Goal: Task Accomplishment & Management: Manage account settings

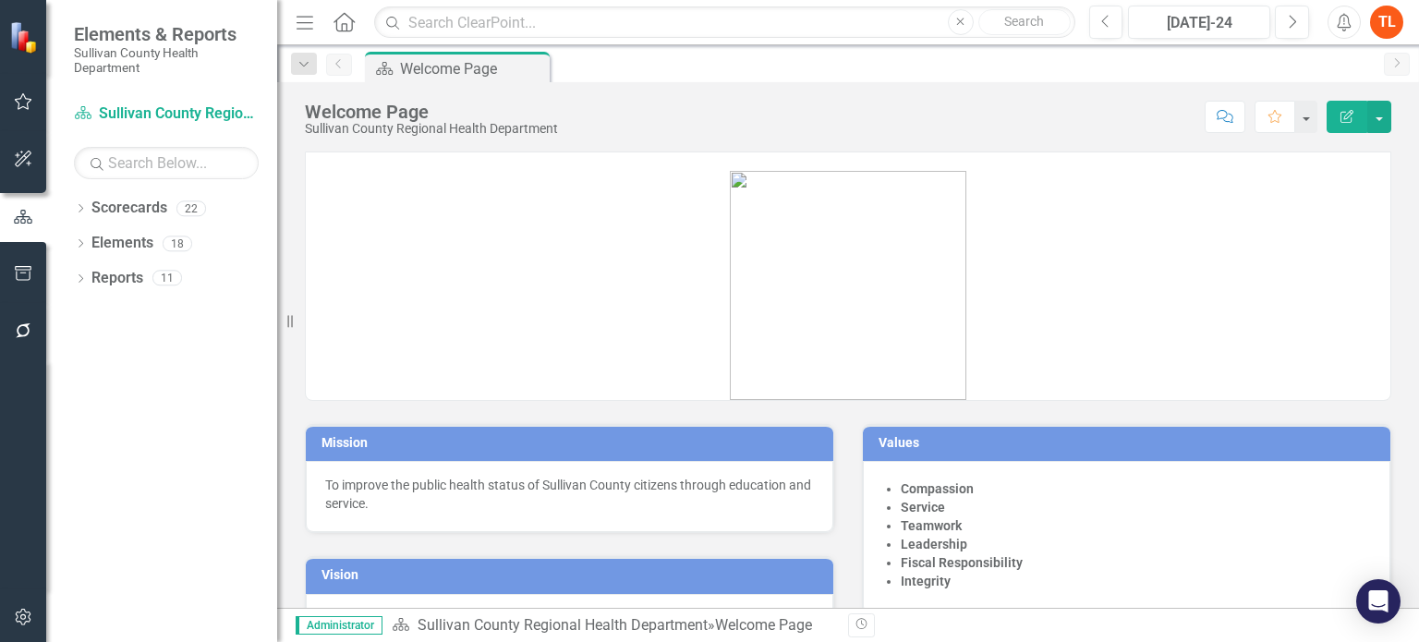
scroll to position [55, 0]
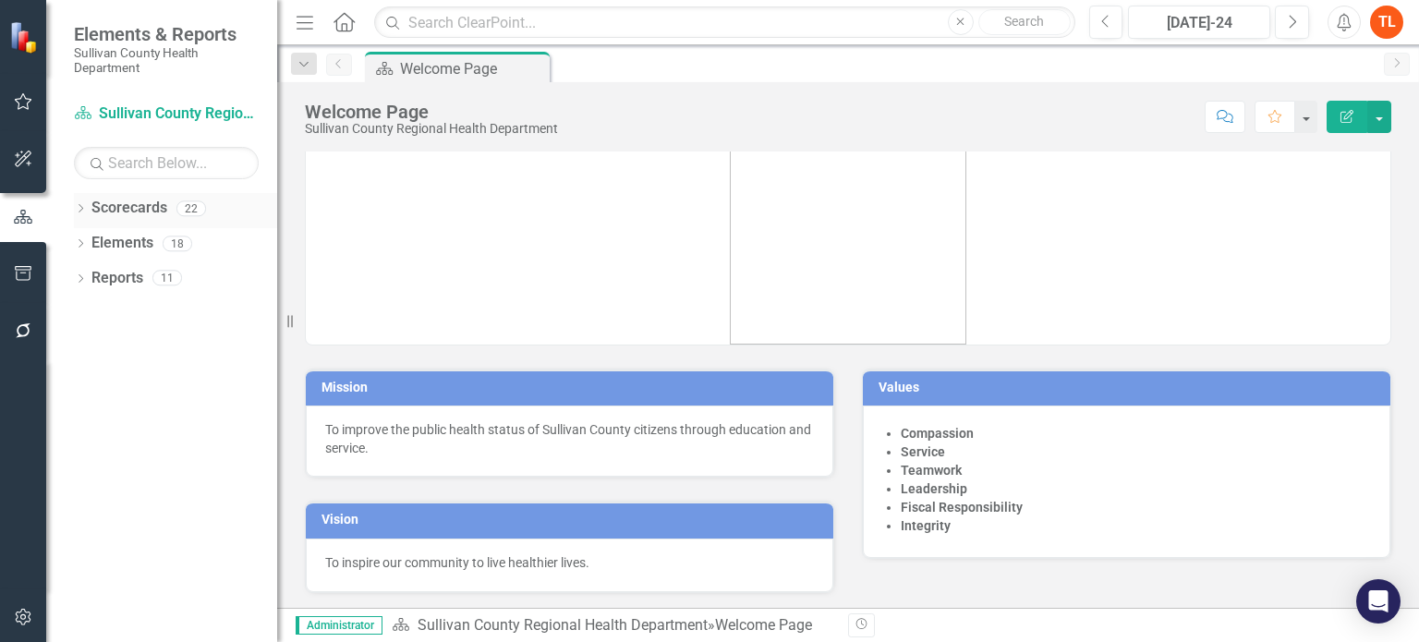
click at [129, 202] on link "Scorecards" at bounding box center [129, 208] width 76 height 21
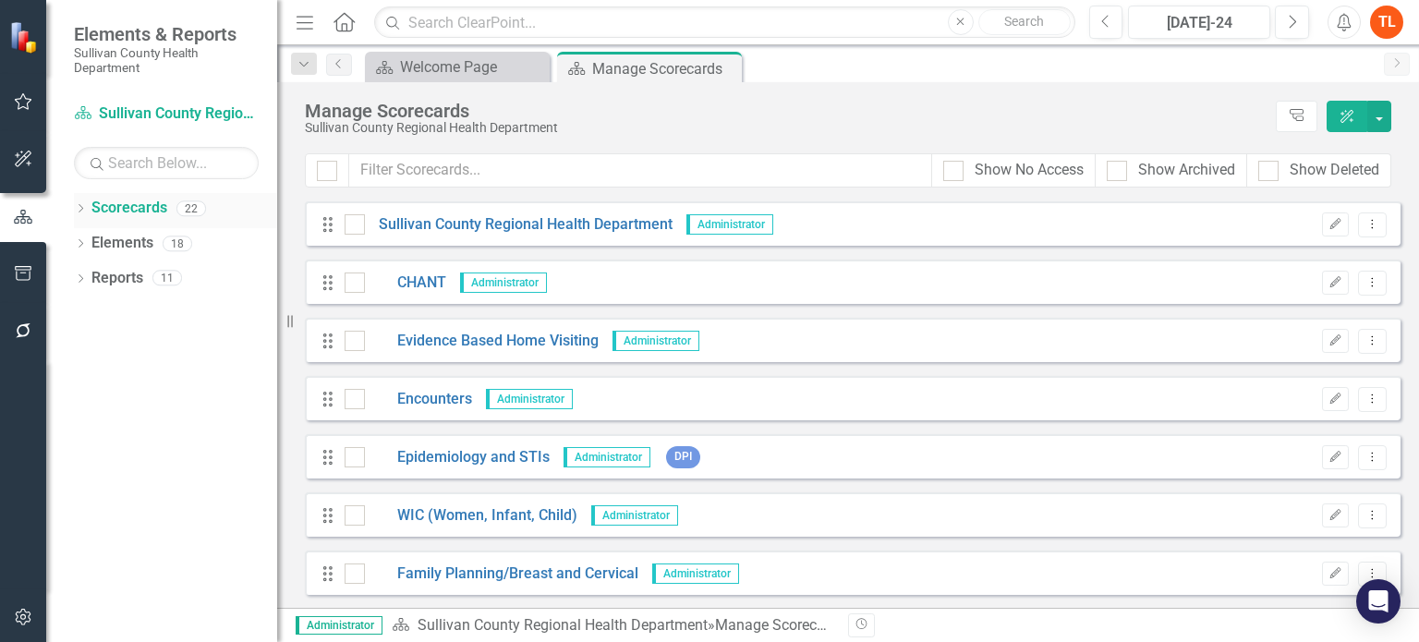
click at [81, 209] on icon "Dropdown" at bounding box center [80, 210] width 13 height 10
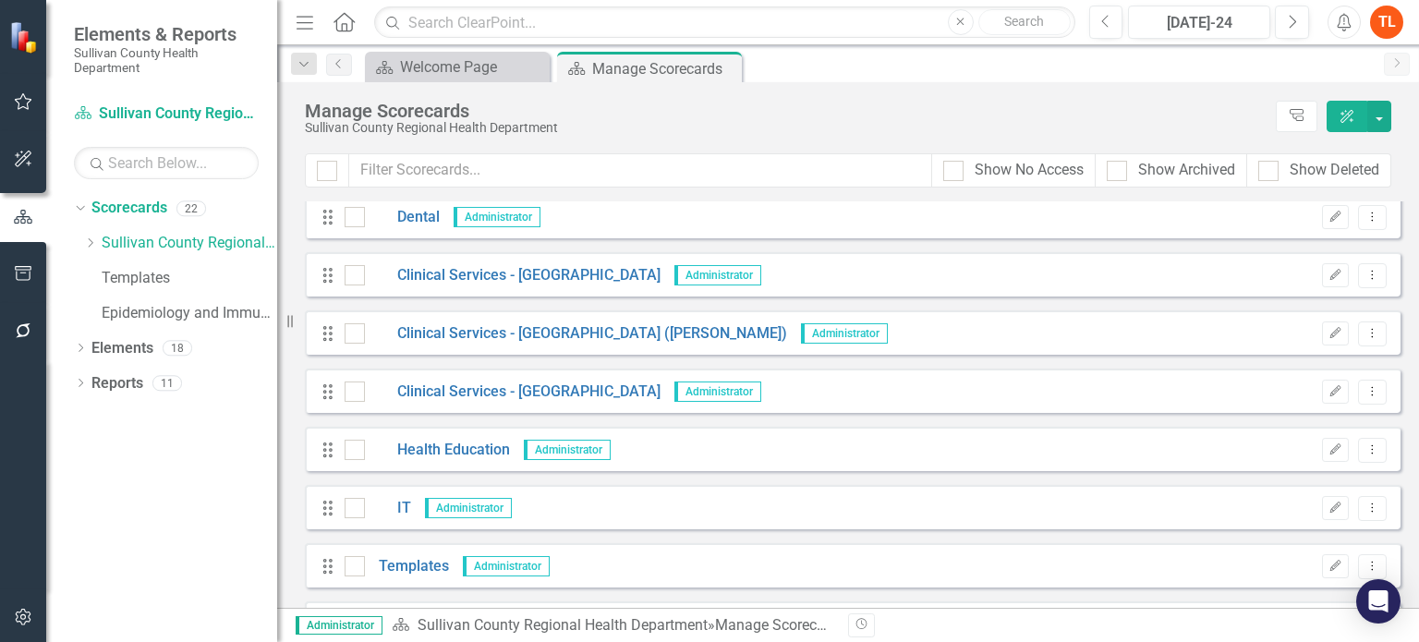
scroll to position [831, 0]
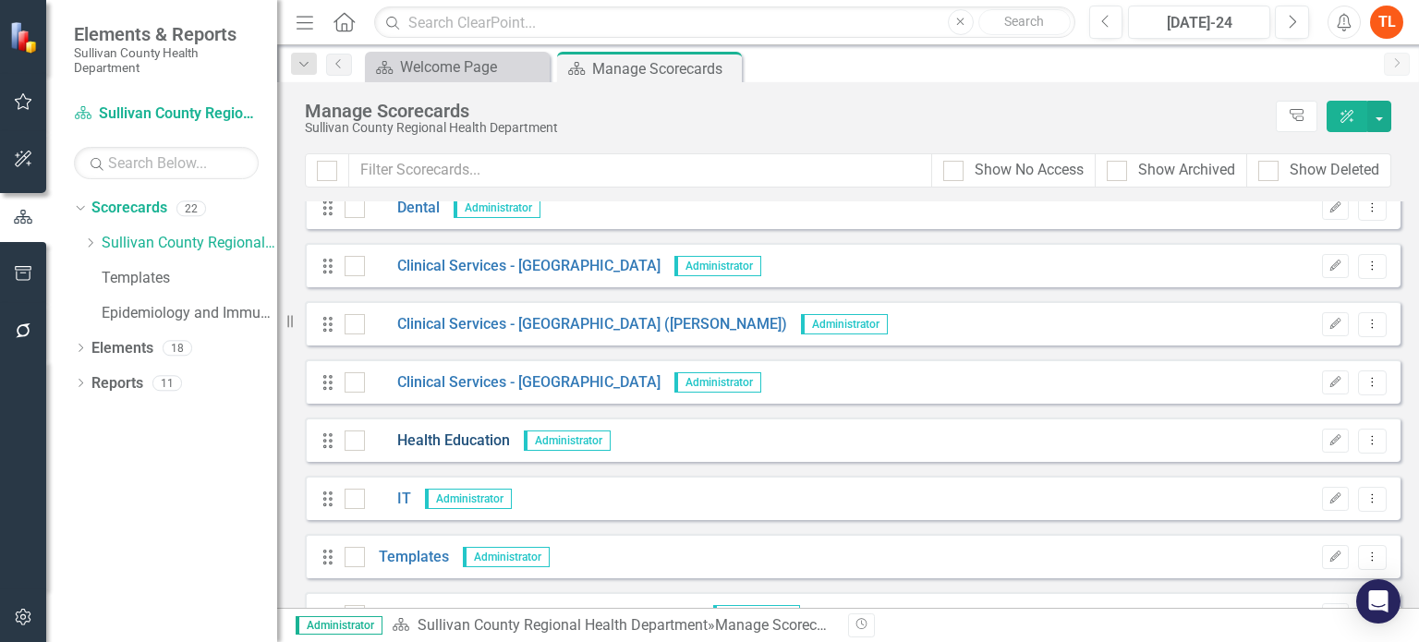
click at [470, 439] on link "Health Education" at bounding box center [437, 441] width 145 height 21
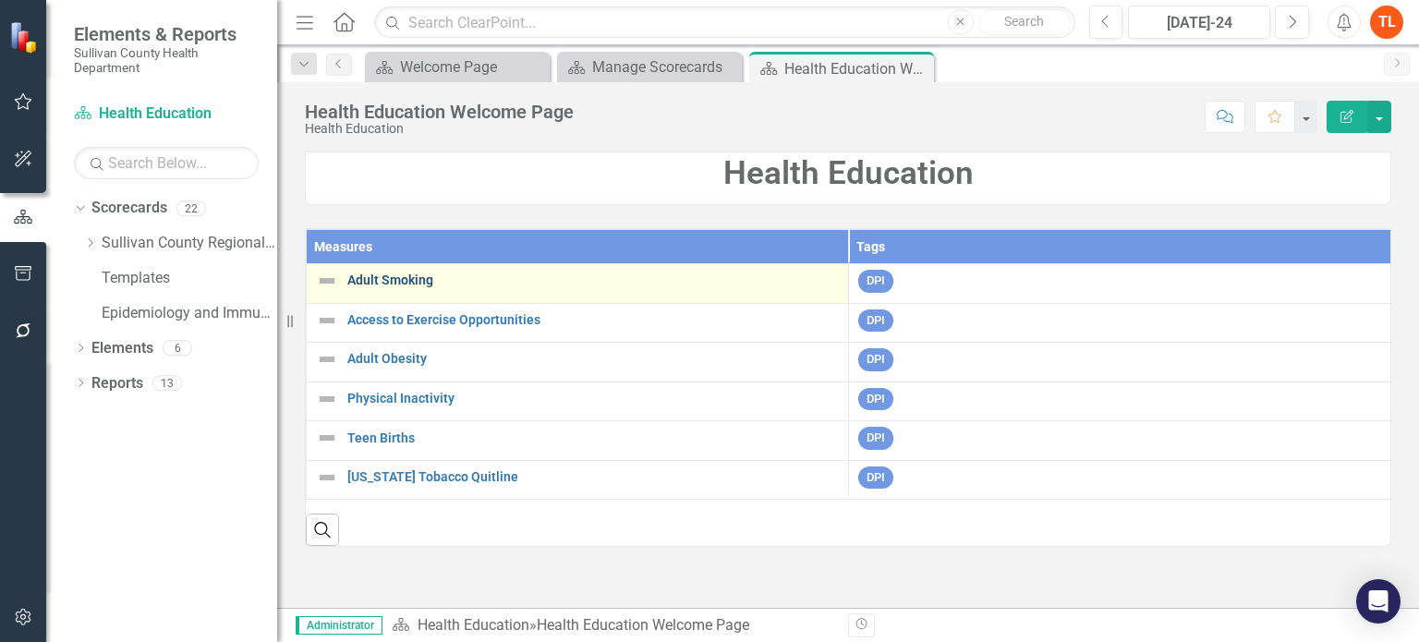
click at [407, 274] on link "Adult Smoking" at bounding box center [593, 280] width 492 height 14
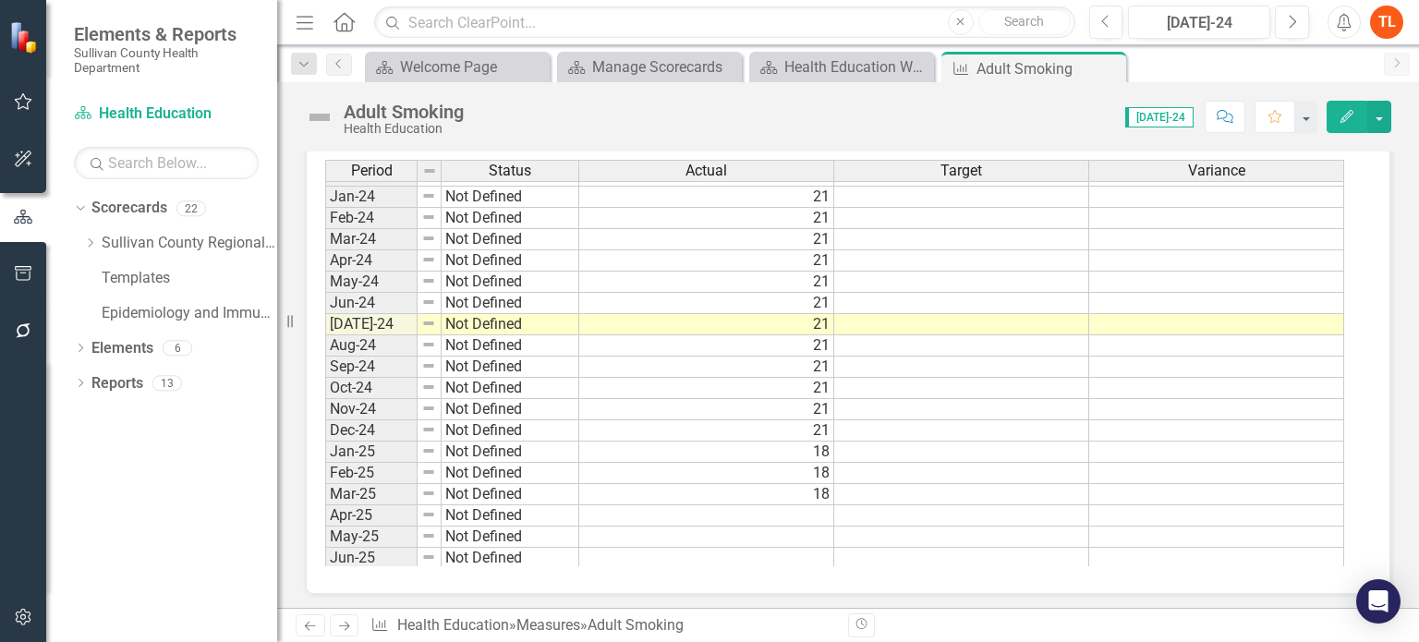
scroll to position [1147, 0]
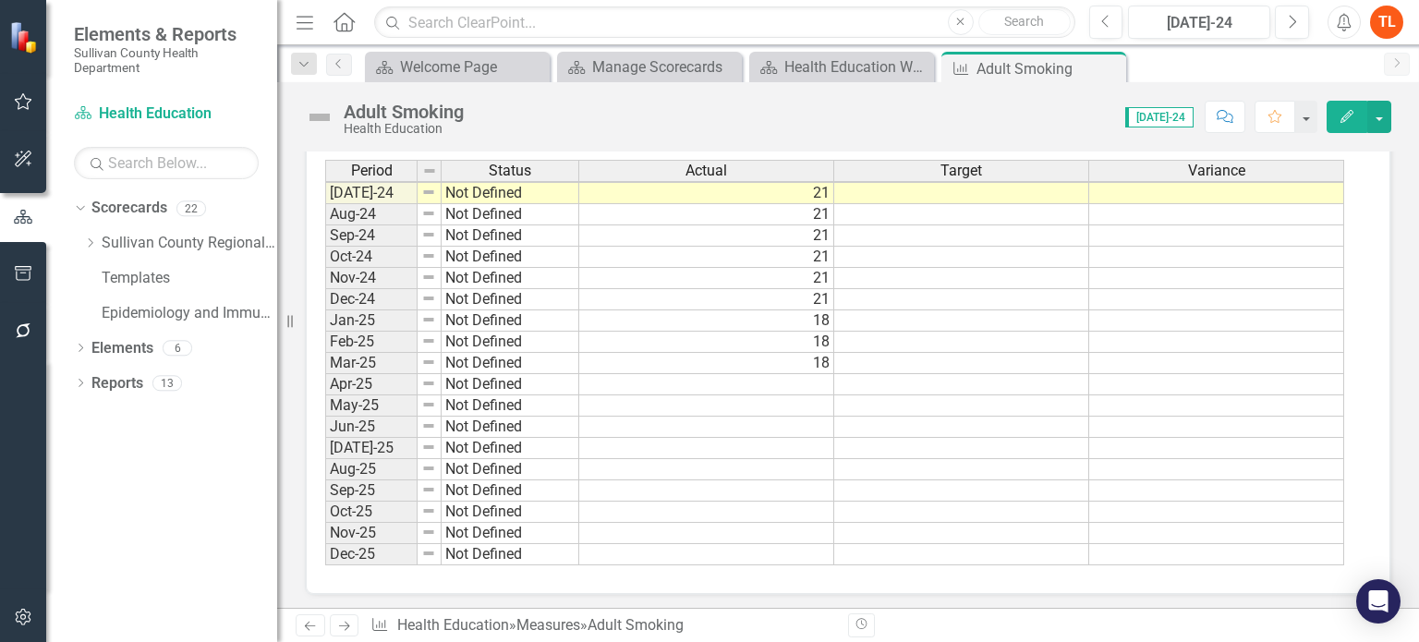
click at [752, 373] on tbody "May-23 Not Defined [DATE]-23 Not Defined [DATE]-23 Not Defined [DATE]-23 Not De…" at bounding box center [834, 225] width 1019 height 681
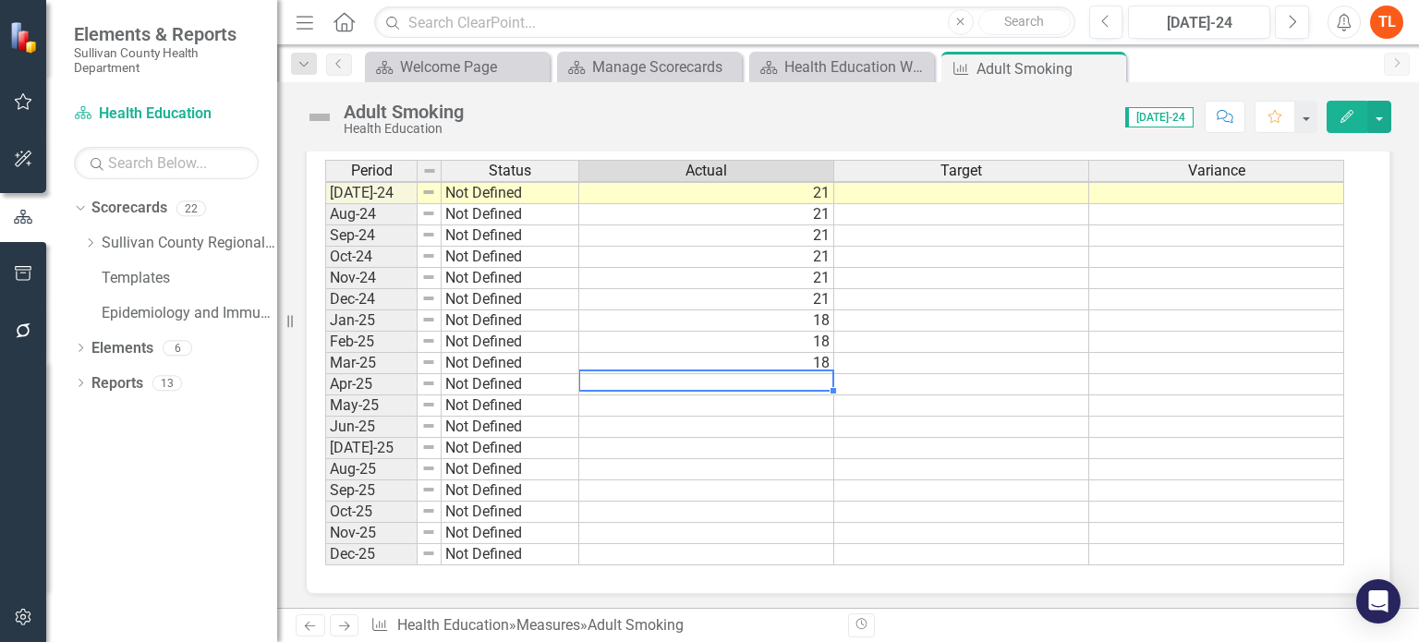
type textarea "18"
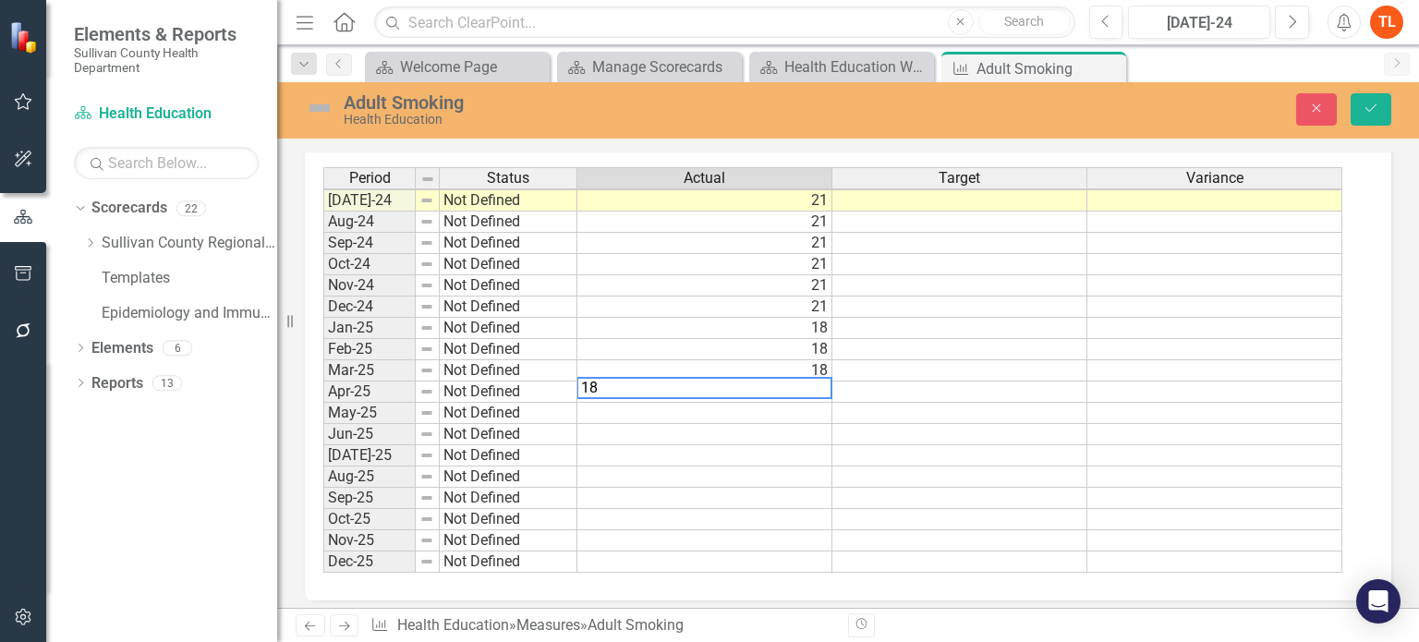
scroll to position [654, 0]
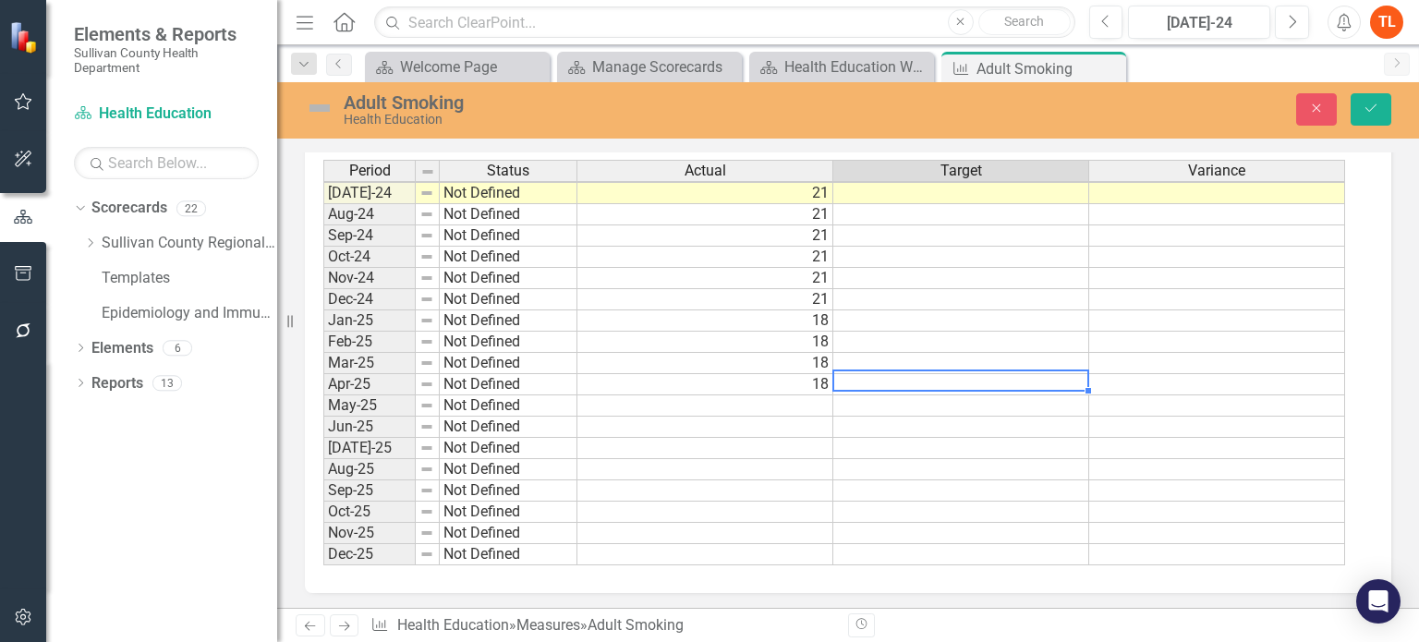
click at [801, 375] on td "18" at bounding box center [705, 384] width 256 height 21
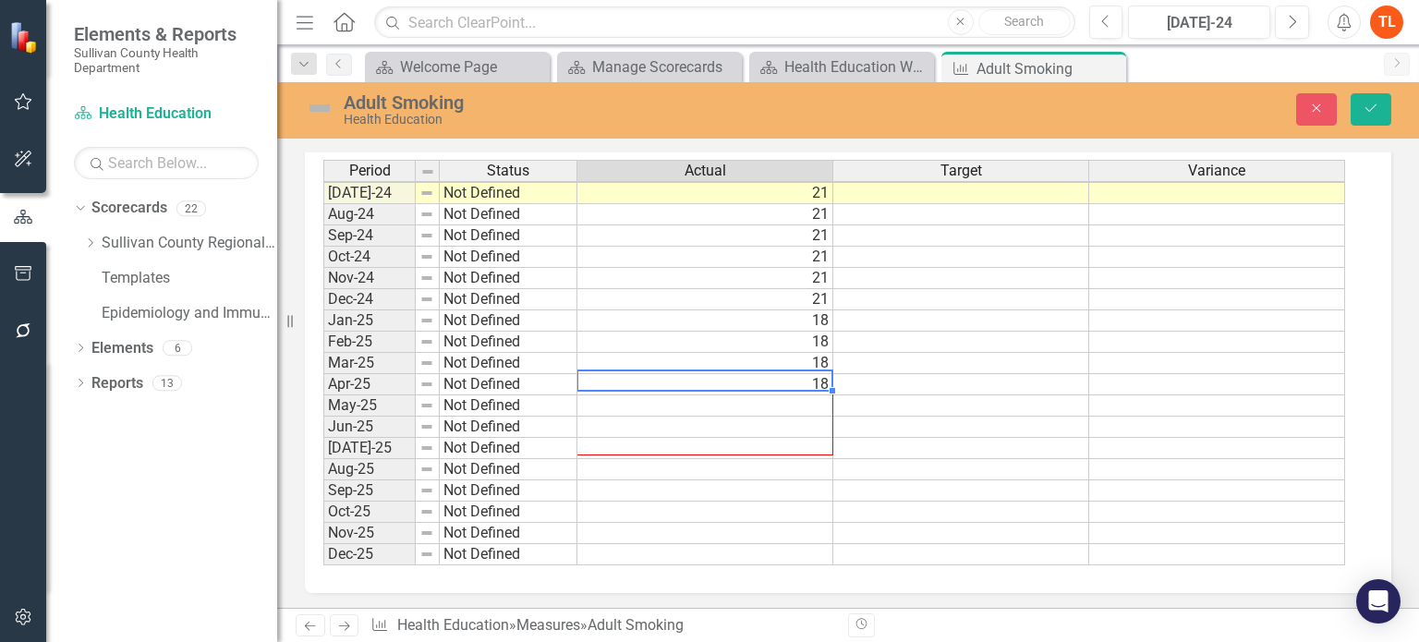
drag, startPoint x: 831, startPoint y: 386, endPoint x: 820, endPoint y: 440, distance: 54.5
click at [323, 440] on div "Period Status Actual Target Variance Jun-23 Not Defined [DATE]-23 Not Defined […" at bounding box center [323, 225] width 0 height 682
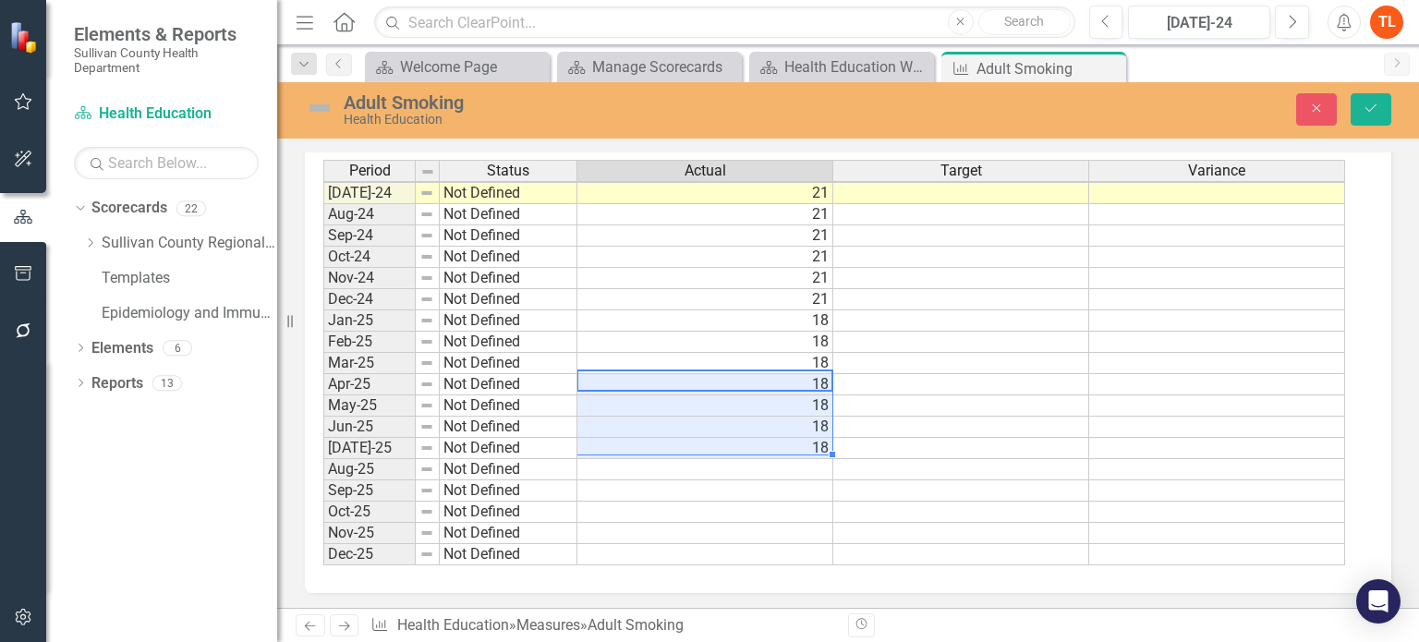
type textarea "18"
drag, startPoint x: 831, startPoint y: 450, endPoint x: 831, endPoint y: 464, distance: 13.9
click at [323, 464] on div "Period Status Actual Target Variance Jun-23 Not Defined [DATE]-23 Not Defined […" at bounding box center [323, 225] width 0 height 682
click at [323, 491] on div "Period Status Actual Target Variance Jun-23 Not Defined [DATE]-23 Not Defined […" at bounding box center [323, 225] width 0 height 682
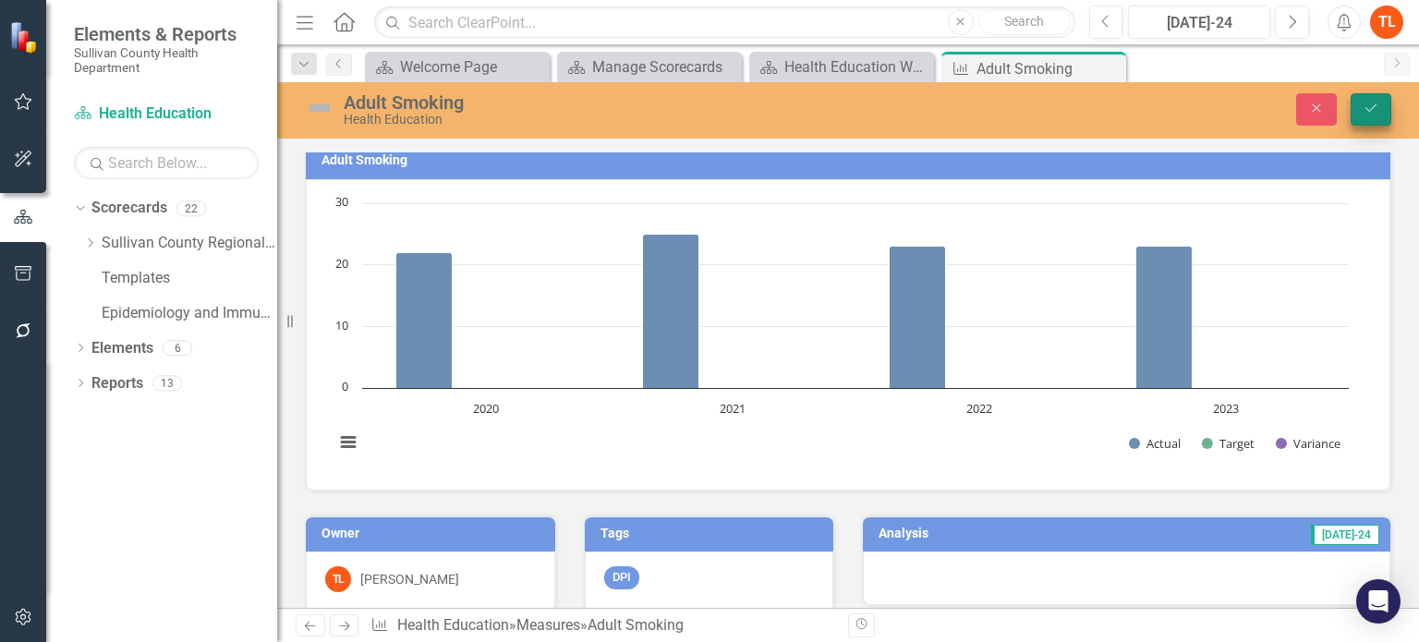
scroll to position [0, 0]
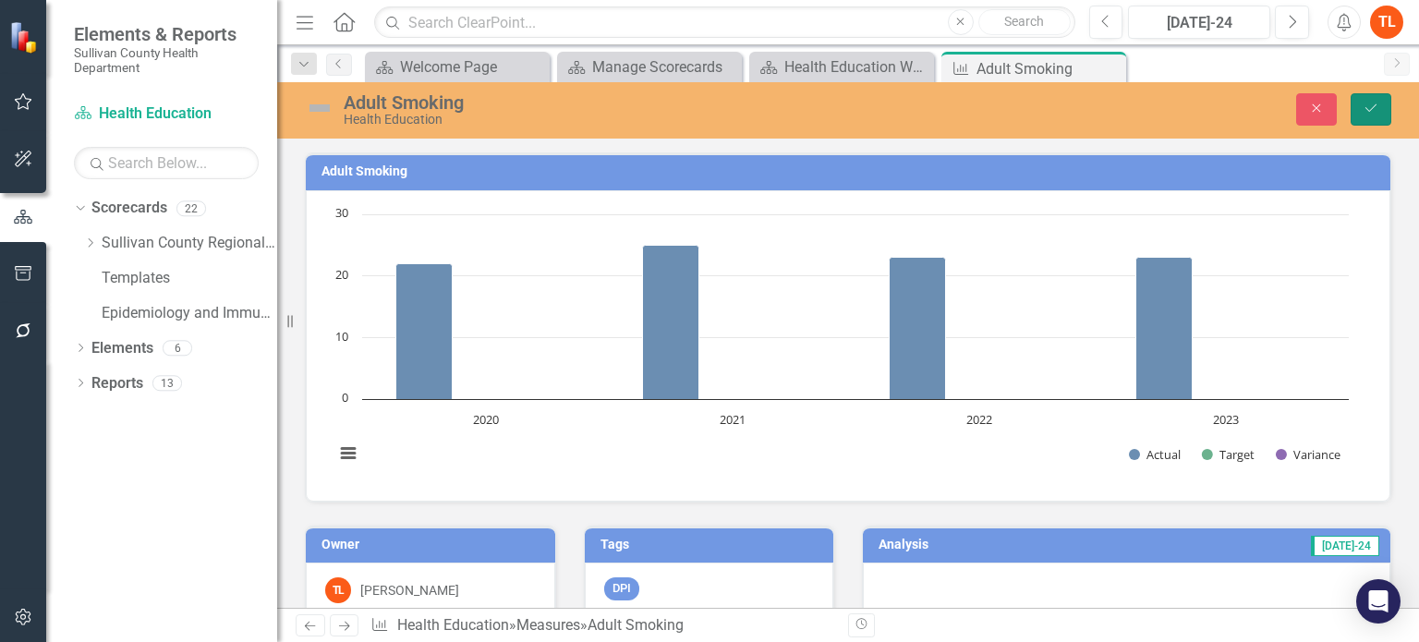
click at [1367, 95] on button "Save" at bounding box center [1371, 109] width 41 height 32
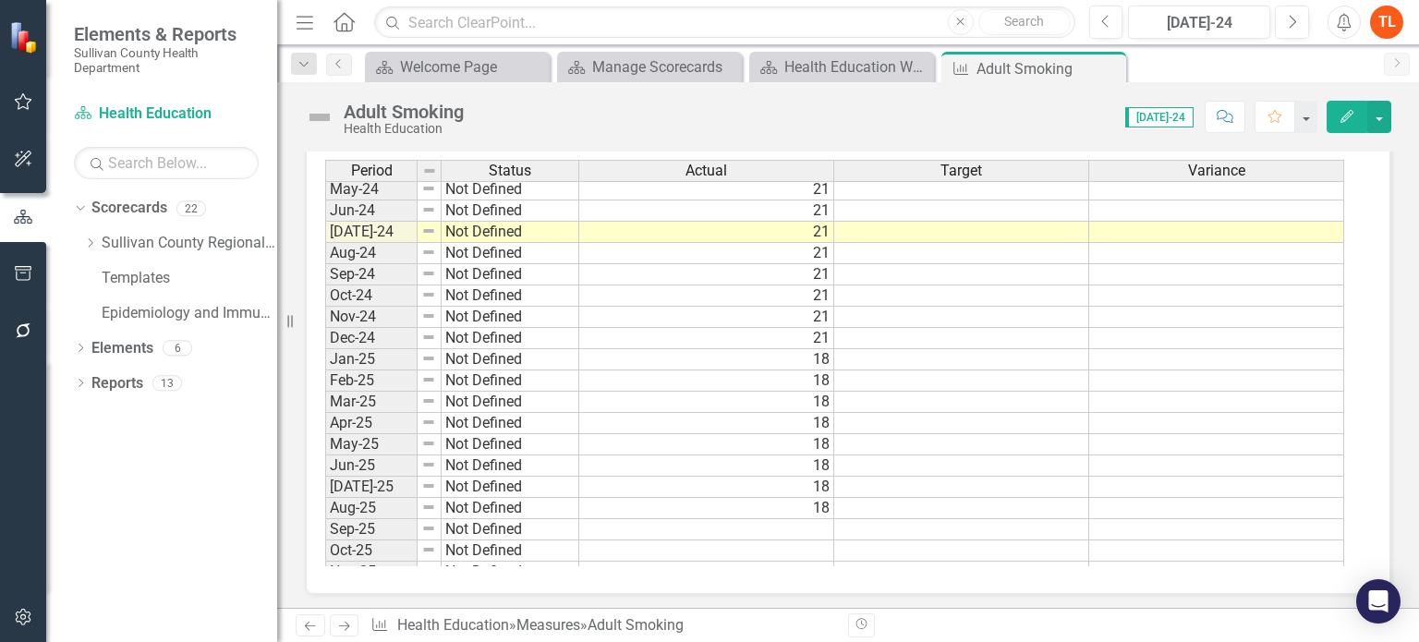
scroll to position [1147, 0]
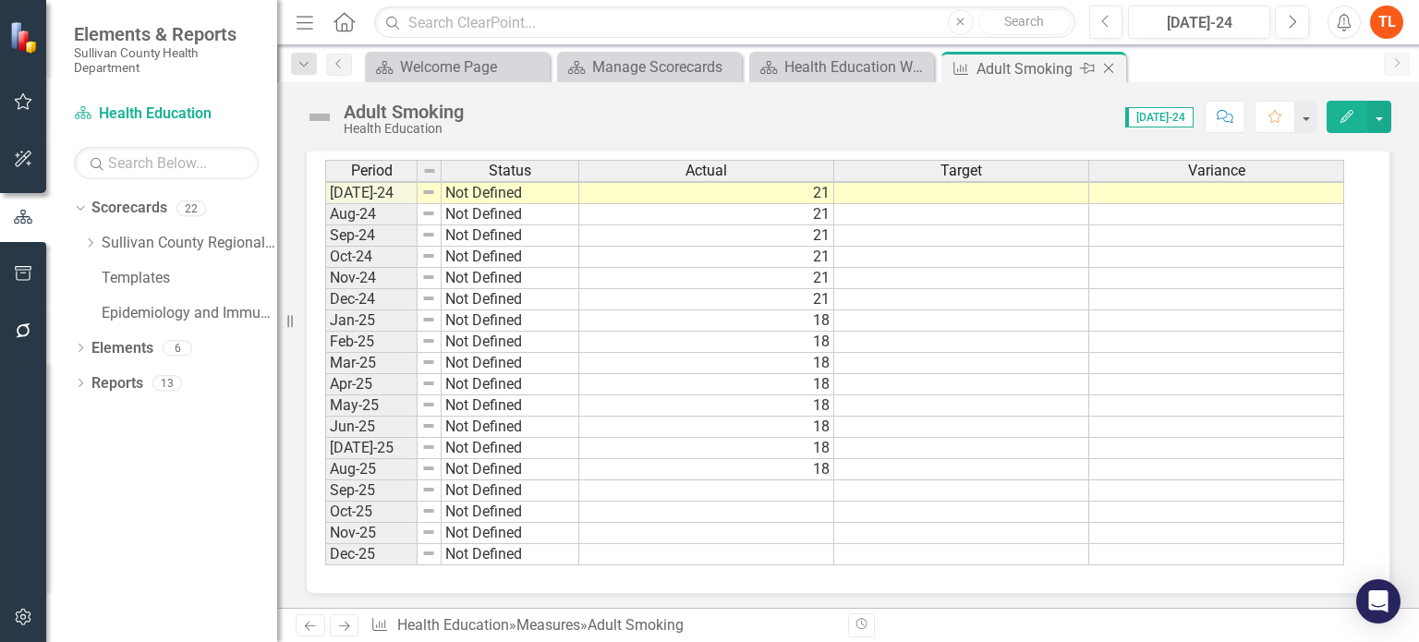
click at [1109, 66] on icon "Close" at bounding box center [1108, 68] width 18 height 15
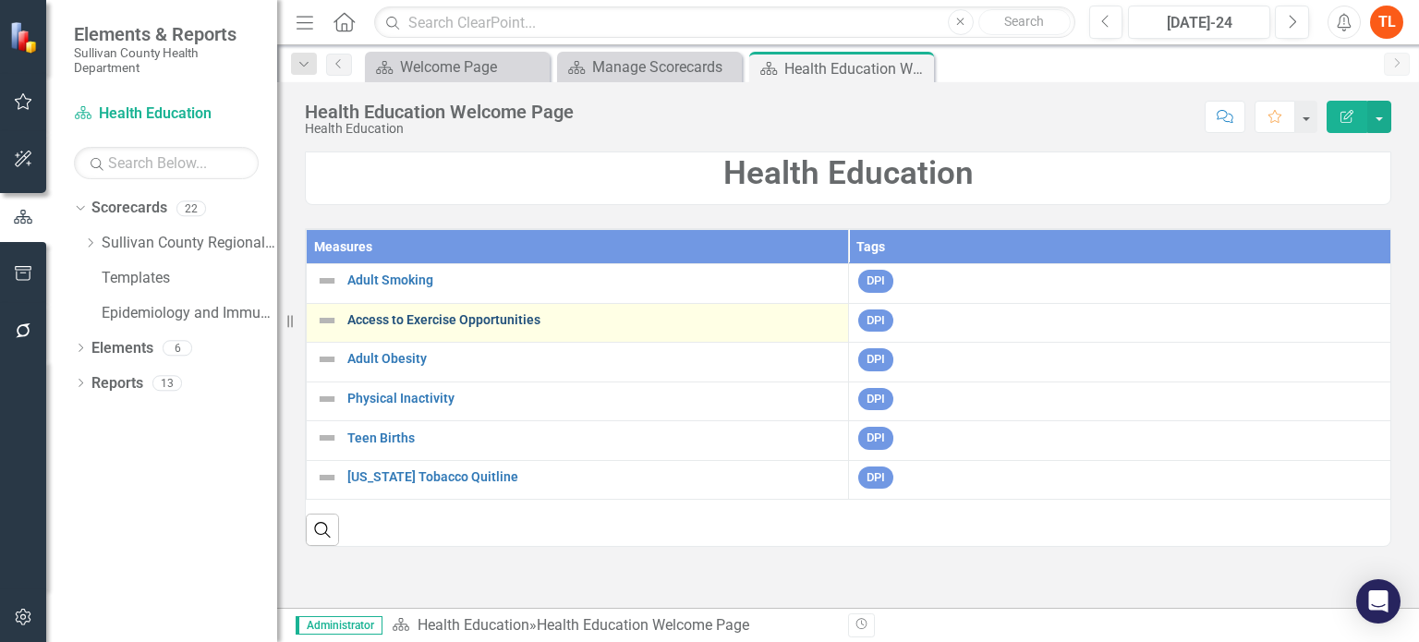
click at [378, 315] on link "Access to Exercise Opportunities" at bounding box center [593, 320] width 492 height 14
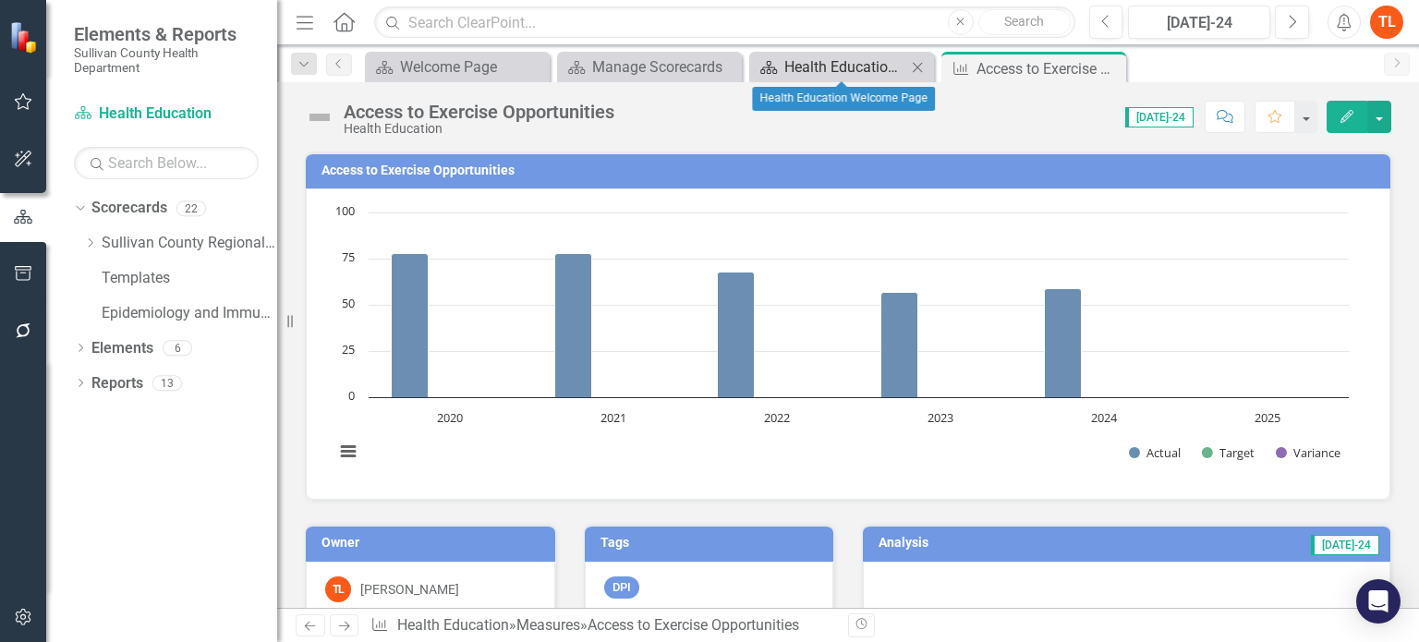
click at [833, 62] on div "Health Education Welcome Page" at bounding box center [845, 66] width 122 height 23
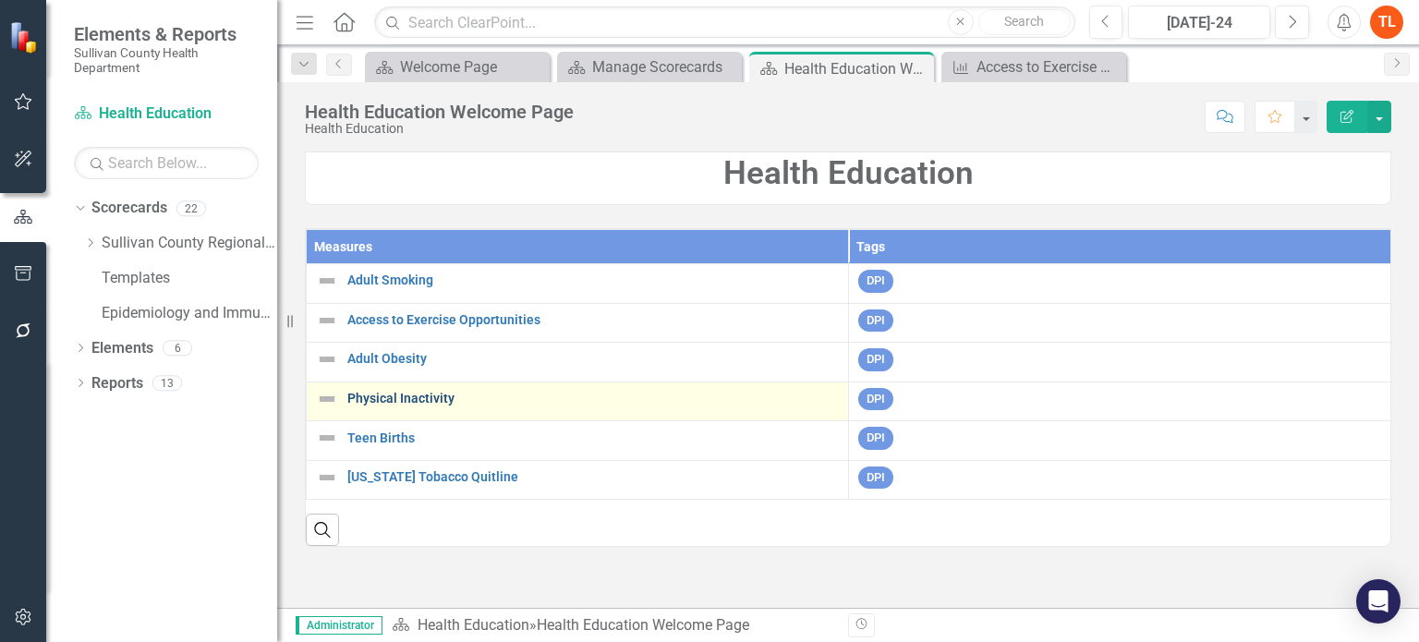
click at [394, 394] on link "Physical Inactivity" at bounding box center [593, 399] width 492 height 14
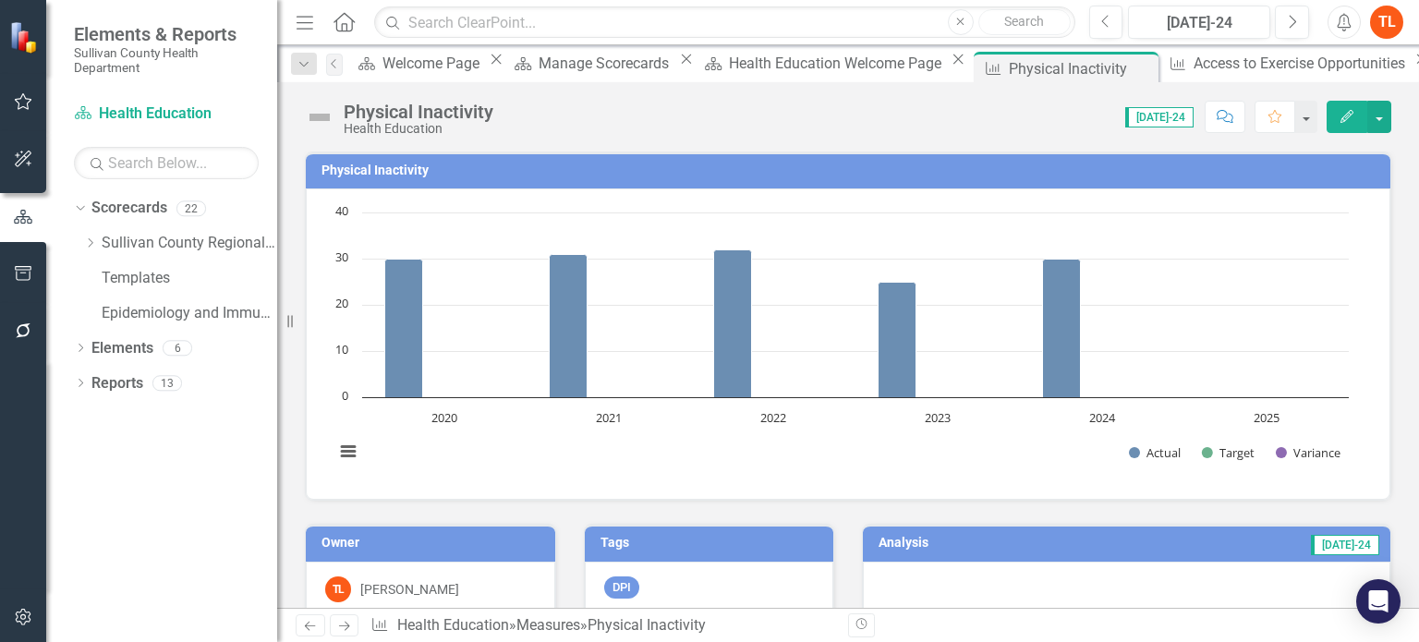
click at [1338, 116] on button "Edit" at bounding box center [1347, 117] width 41 height 32
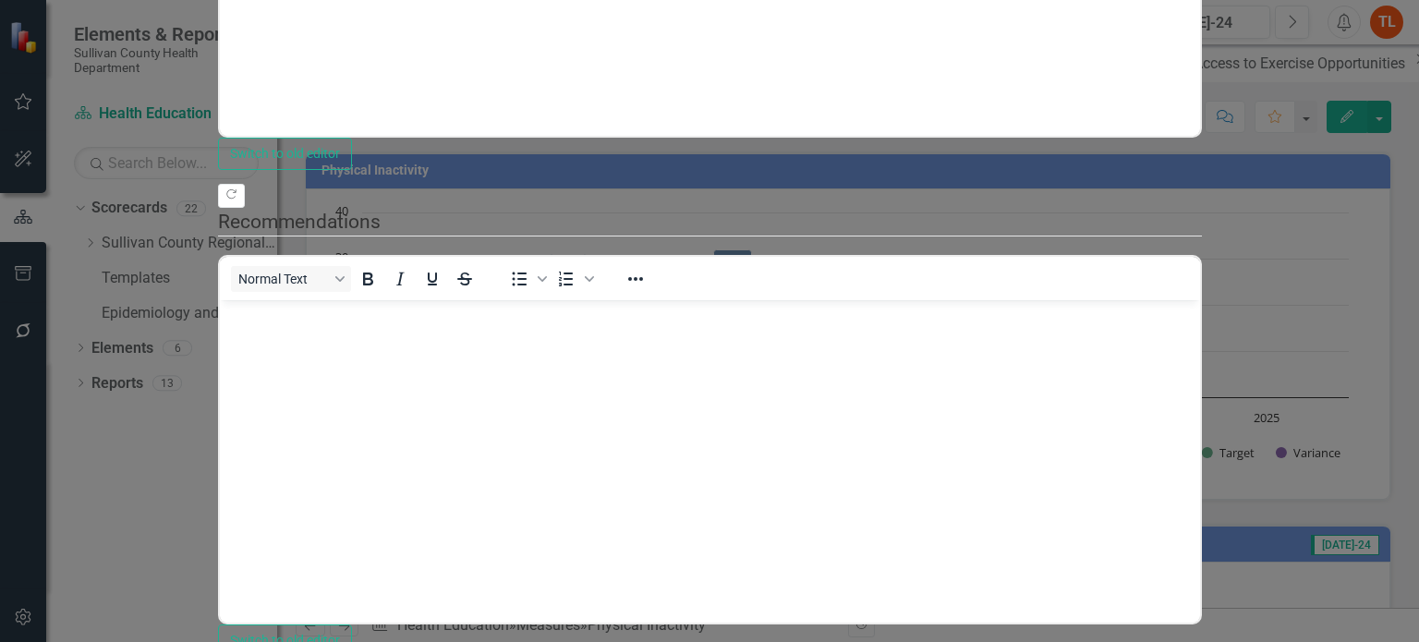
scroll to position [1031, 0]
drag, startPoint x: 910, startPoint y: 388, endPoint x: 929, endPoint y: 474, distance: 88.1
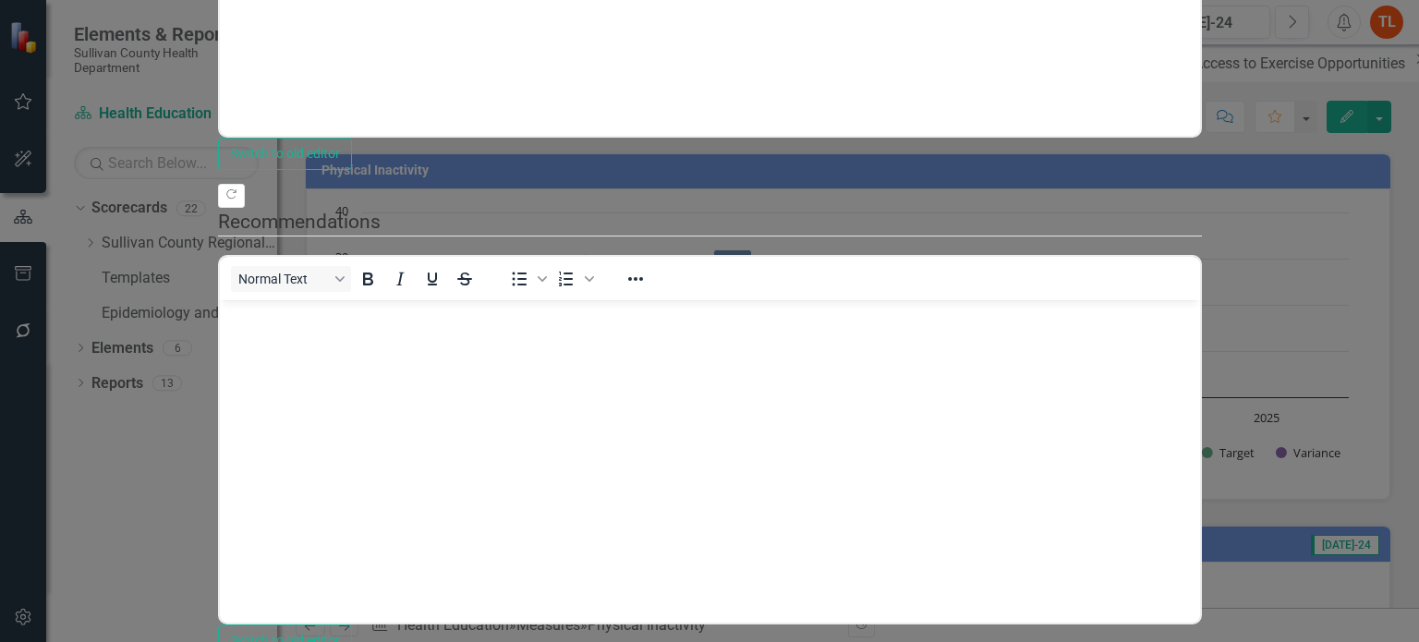
scroll to position [0, 0]
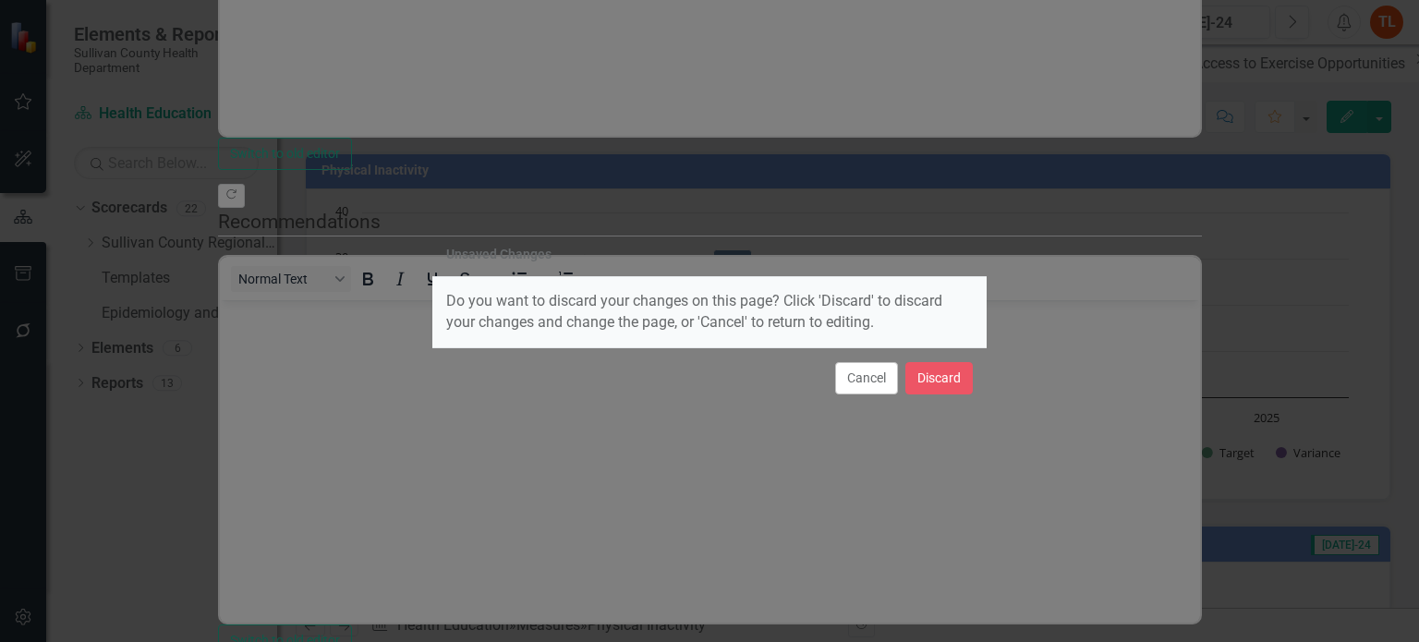
click at [872, 383] on button "Cancel" at bounding box center [866, 378] width 63 height 32
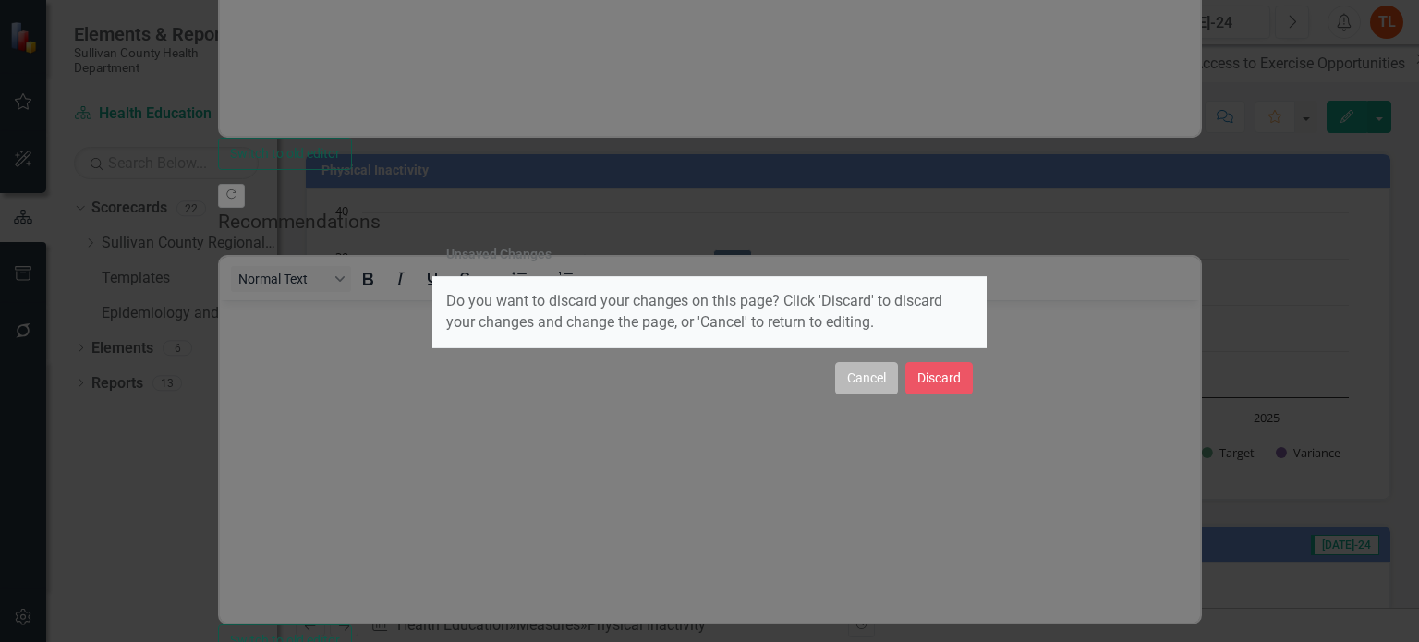
click at [857, 380] on button "Cancel" at bounding box center [866, 378] width 63 height 32
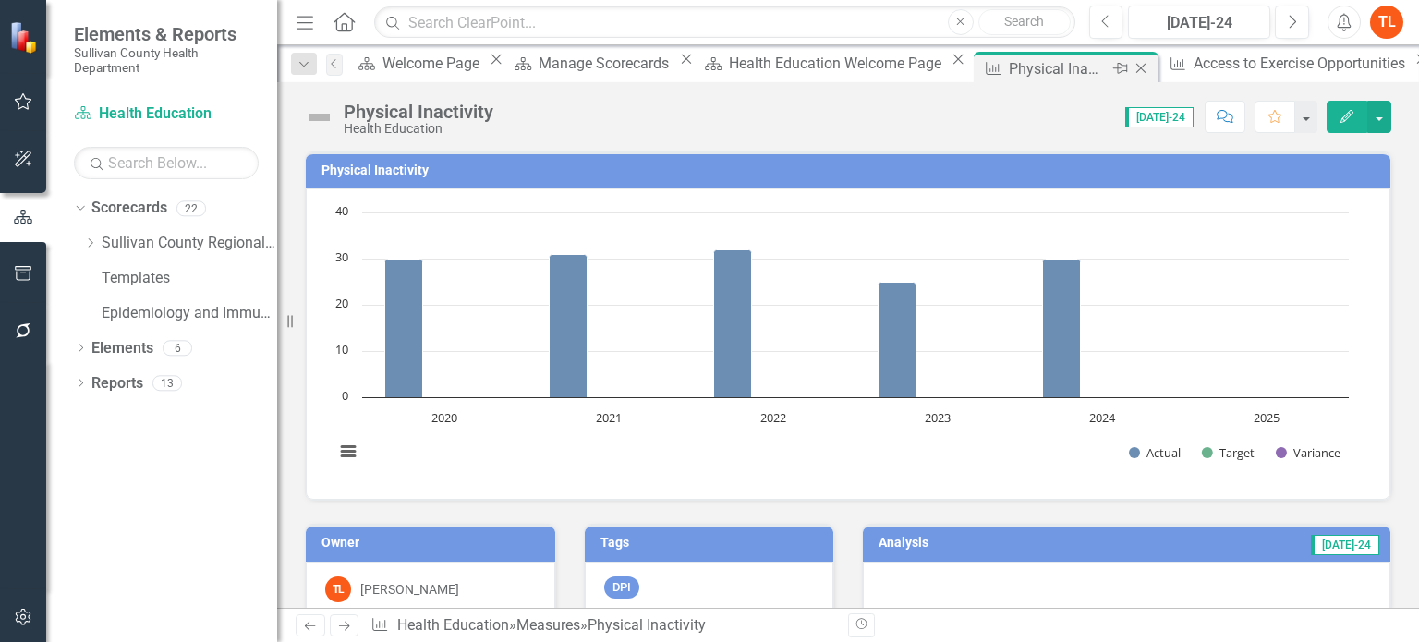
click at [1132, 66] on icon "Close" at bounding box center [1141, 68] width 18 height 15
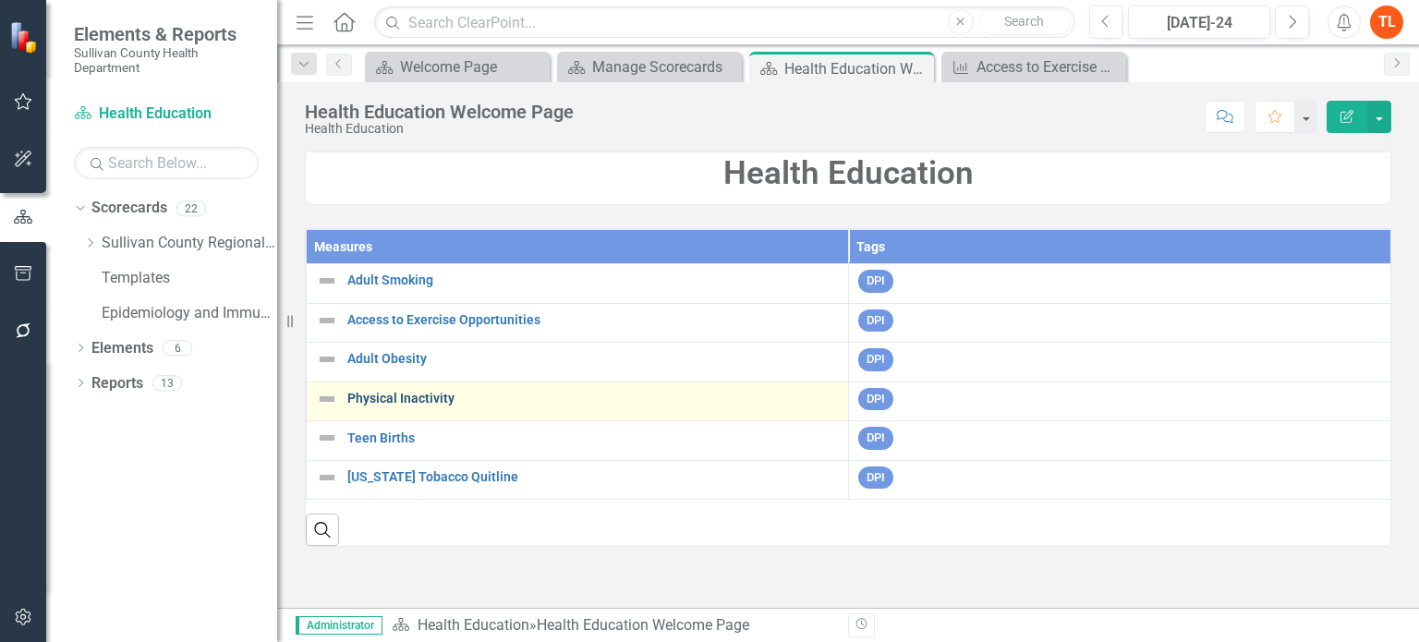
click at [419, 396] on link "Physical Inactivity" at bounding box center [593, 399] width 492 height 14
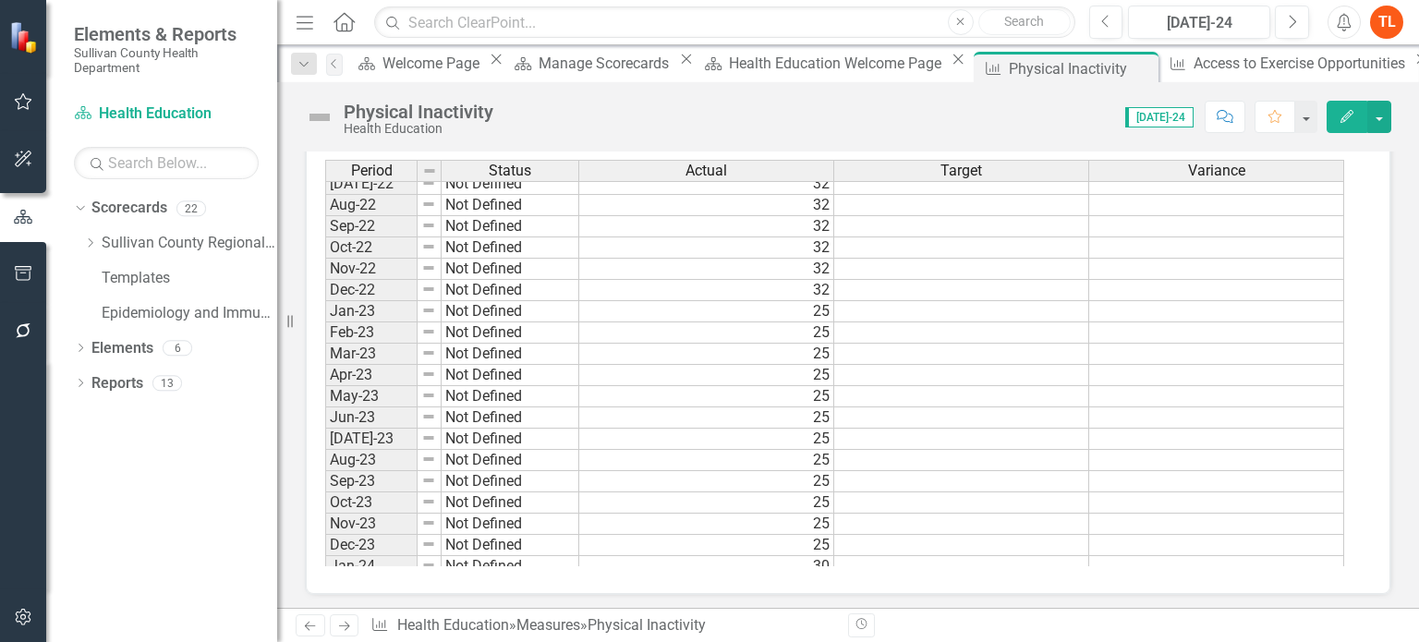
scroll to position [1016, 0]
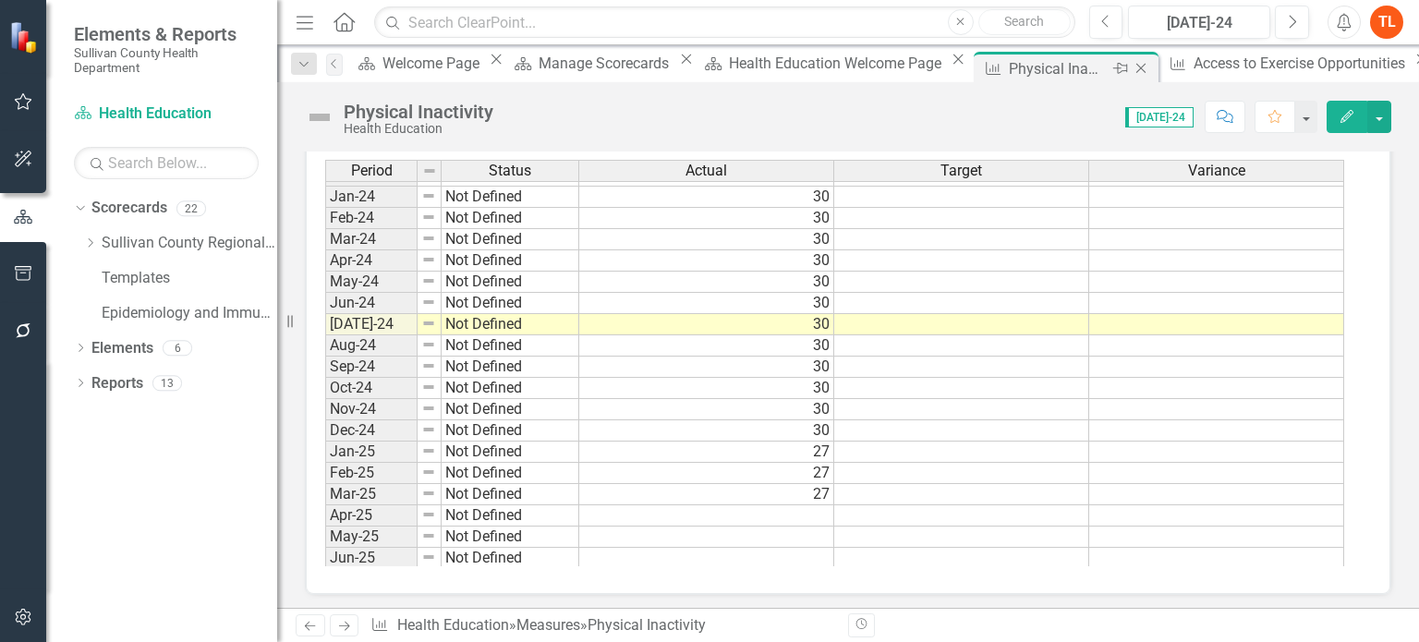
click at [1132, 66] on icon "Close" at bounding box center [1141, 68] width 18 height 15
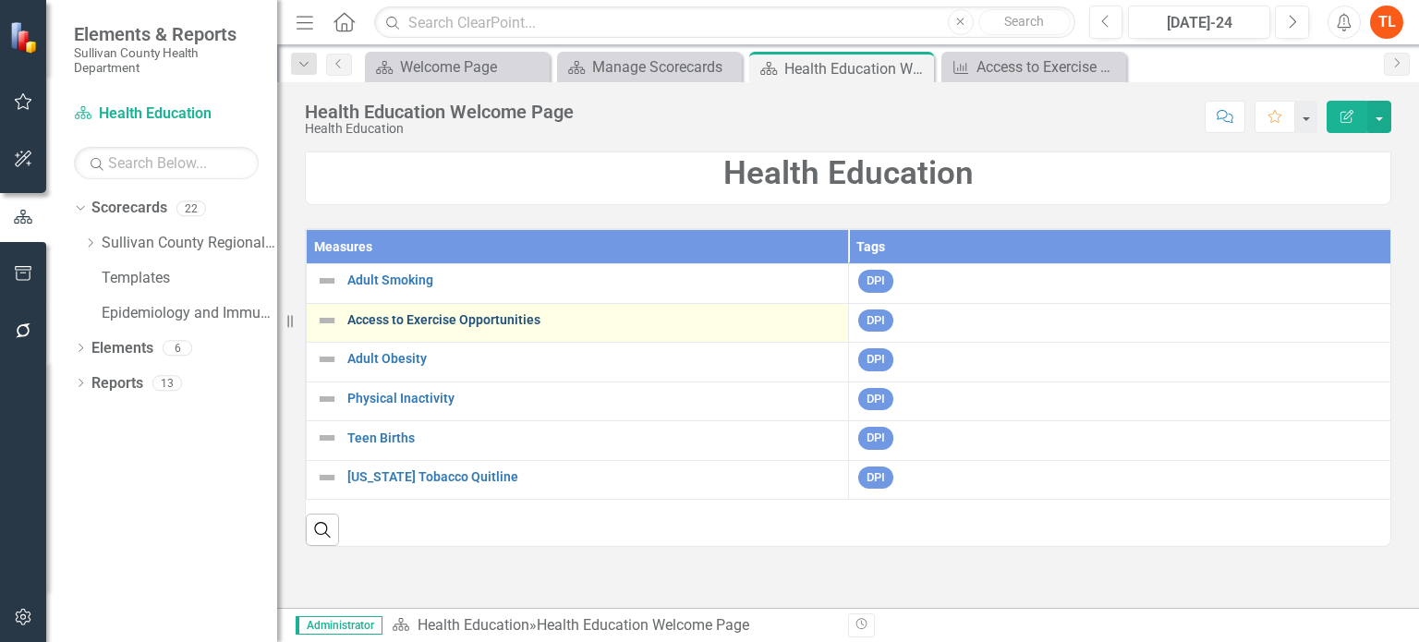
click at [435, 321] on link "Access to Exercise Opportunities" at bounding box center [593, 320] width 492 height 14
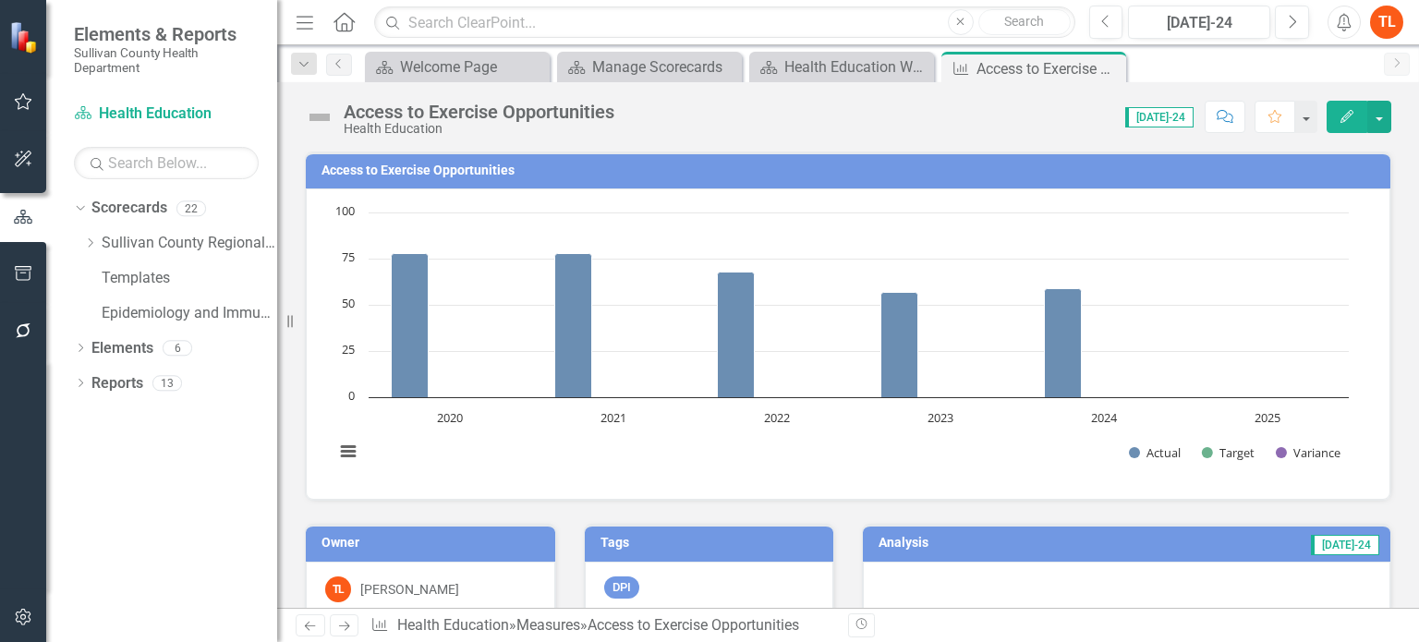
scroll to position [92, 0]
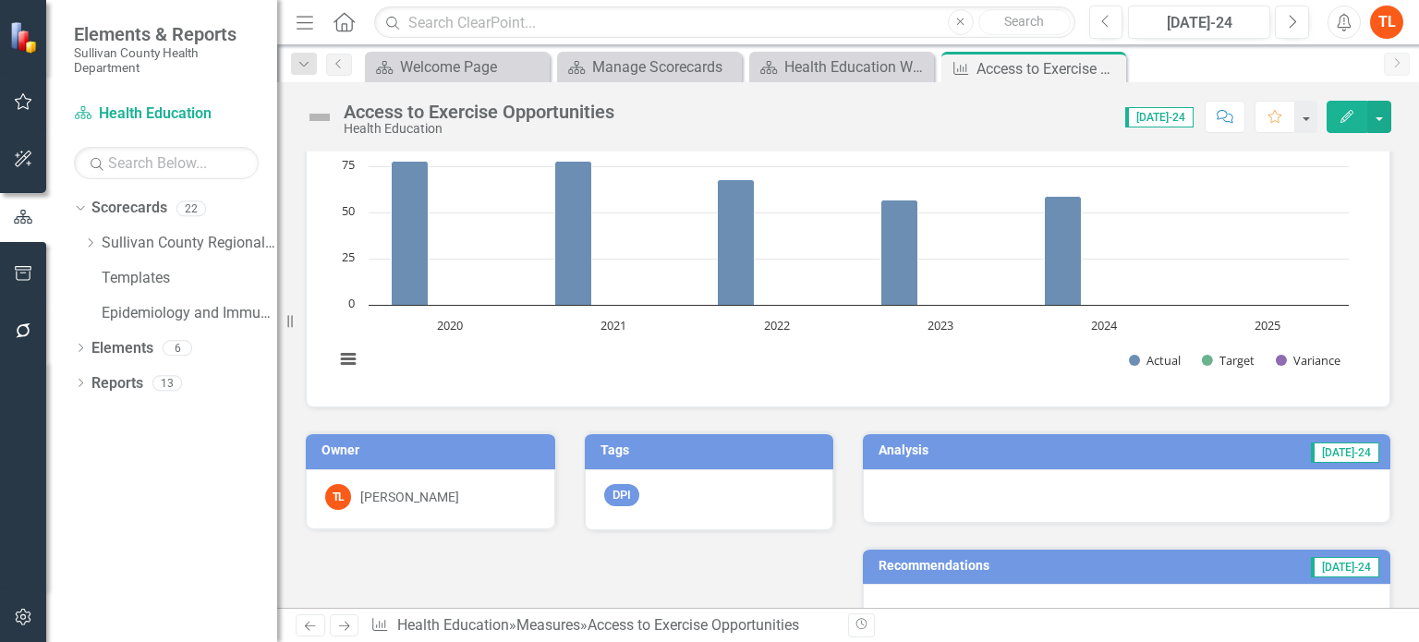
click at [1339, 115] on icon "Edit" at bounding box center [1347, 116] width 17 height 13
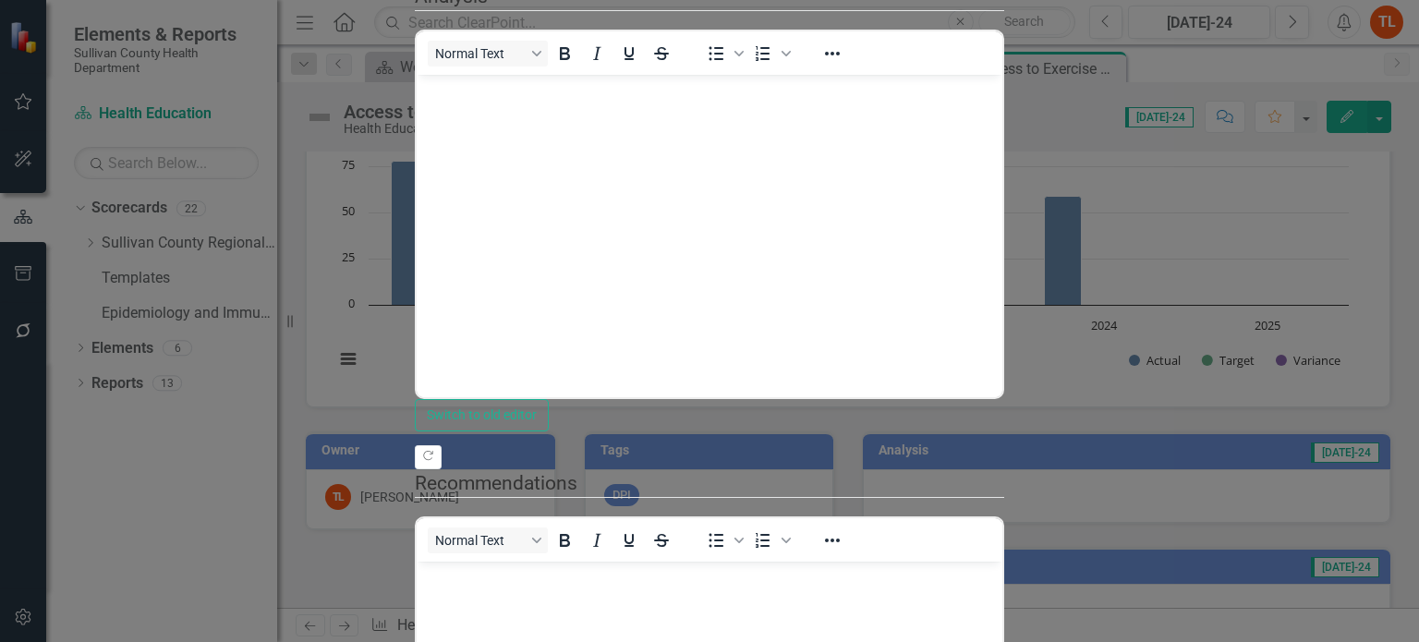
scroll to position [0, 0]
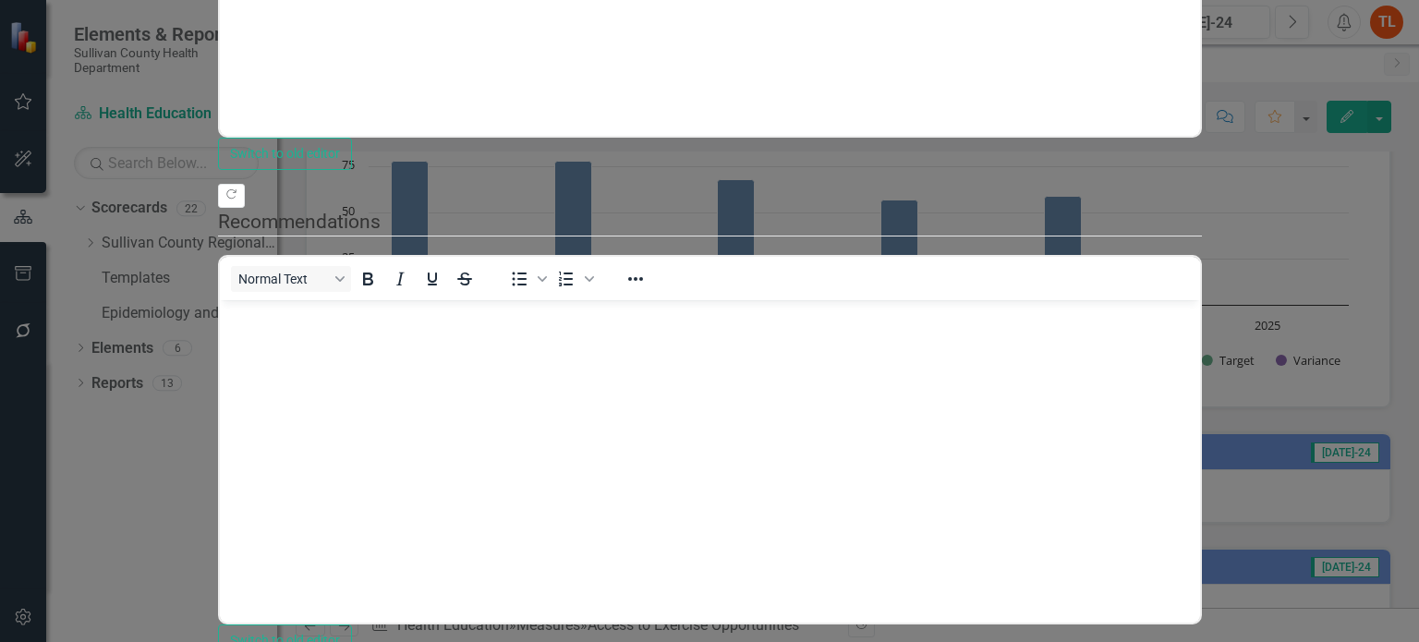
scroll to position [1031, 0]
drag, startPoint x: 905, startPoint y: 386, endPoint x: 916, endPoint y: 475, distance: 89.4
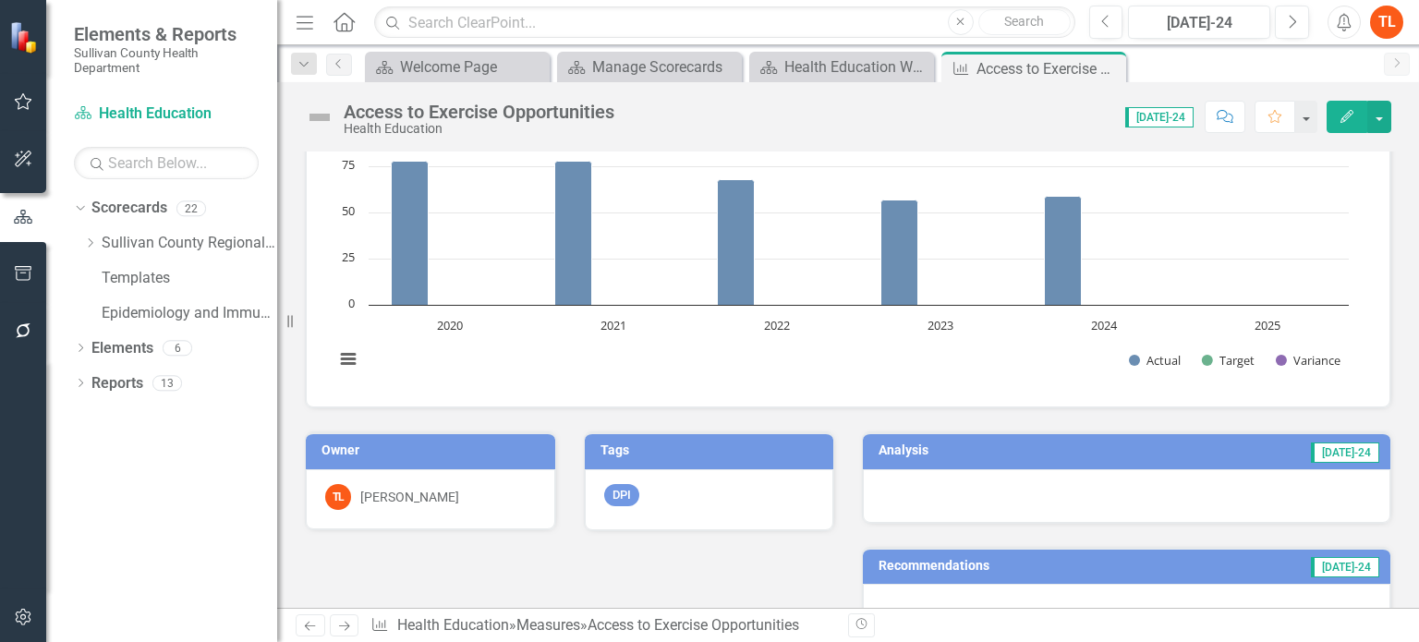
click at [1346, 118] on icon "Edit" at bounding box center [1347, 116] width 17 height 13
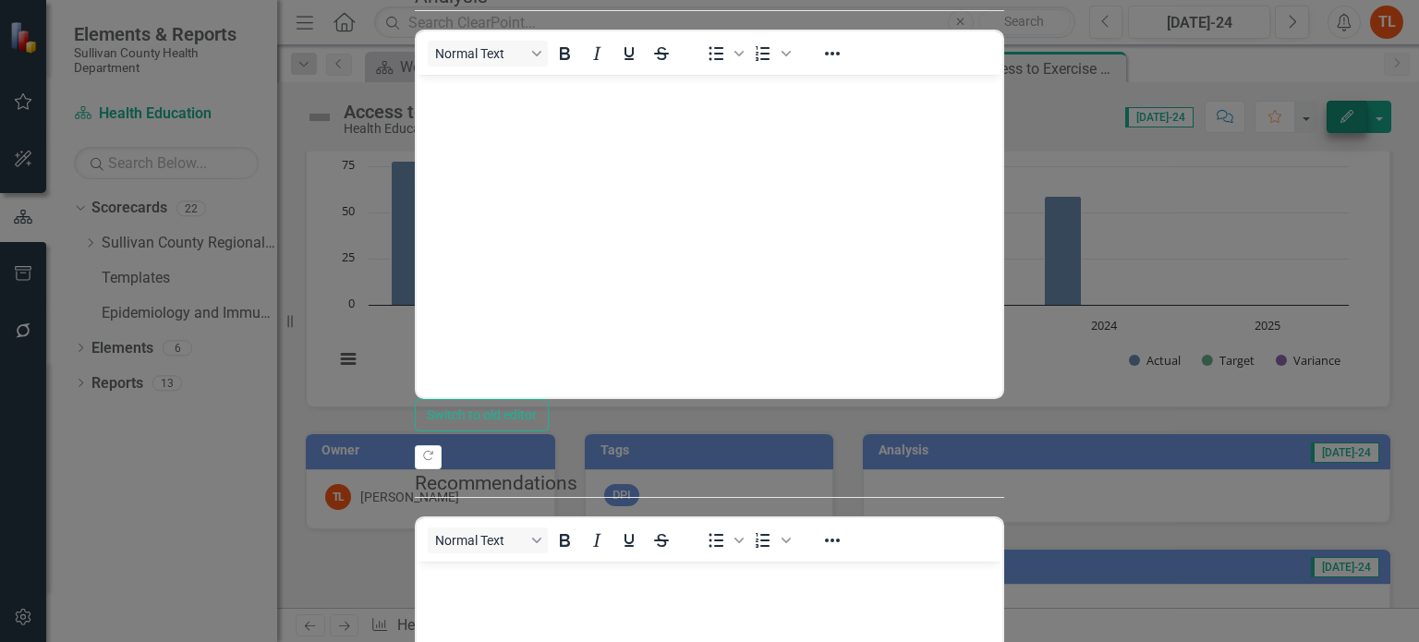
scroll to position [0, 0]
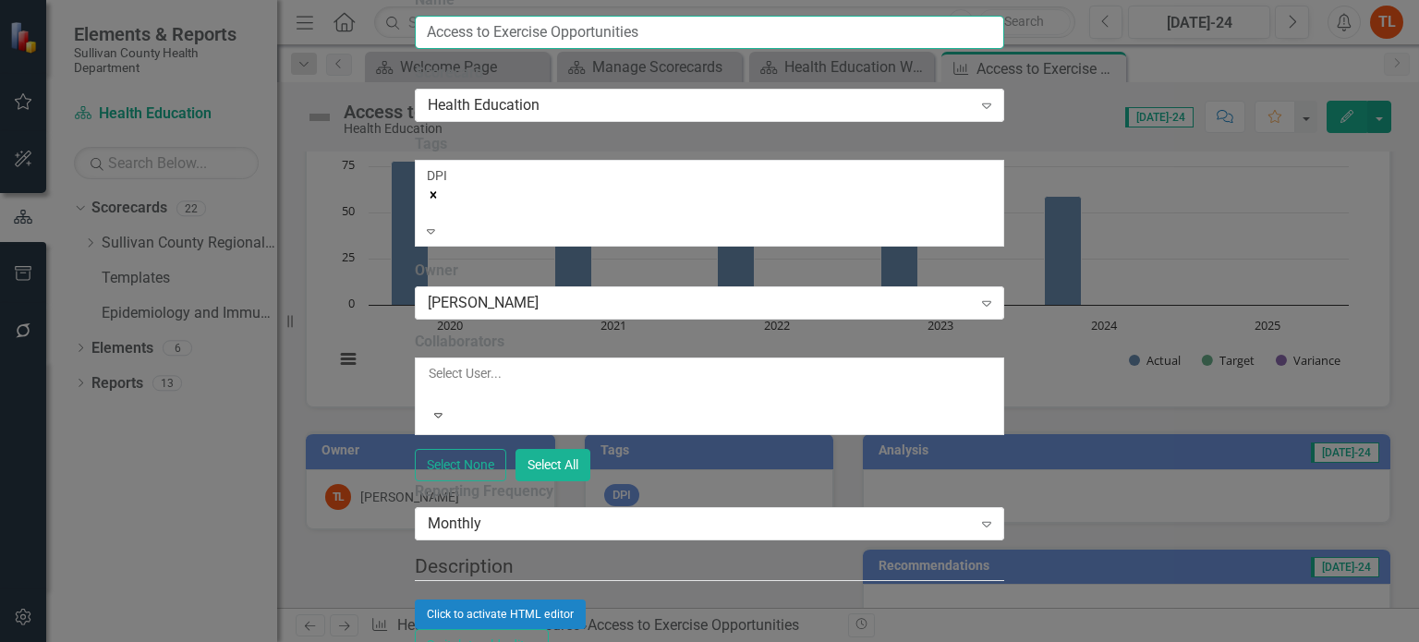
click at [502, 50] on input "Access to Exercise Opportunities" at bounding box center [709, 33] width 589 height 34
click at [500, 50] on input "Access to Exercise Opportunities" at bounding box center [709, 33] width 589 height 34
click at [605, 50] on input "Access to Exercise Opportunities" at bounding box center [709, 33] width 589 height 34
drag, startPoint x: 652, startPoint y: 103, endPoint x: 498, endPoint y: 113, distance: 154.6
click at [498, 50] on input "Access to Exercise Opportunities" at bounding box center [709, 33] width 589 height 34
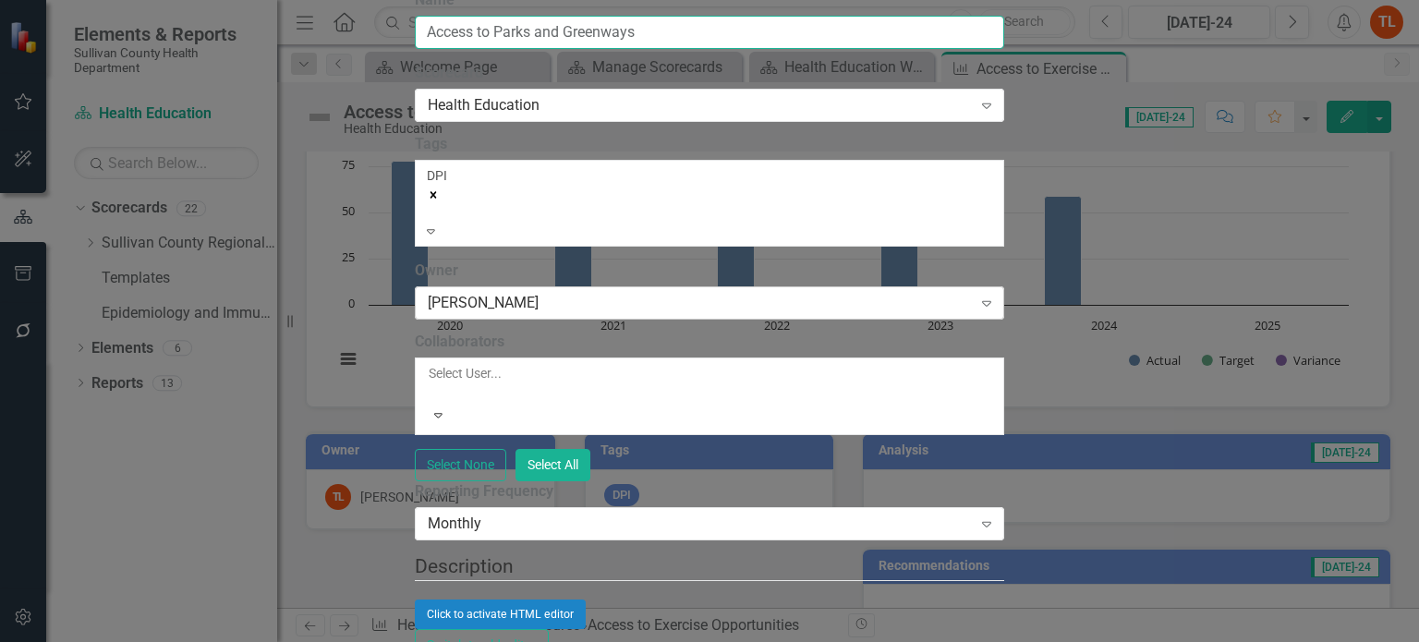
type input "Access to Parks and Greenways"
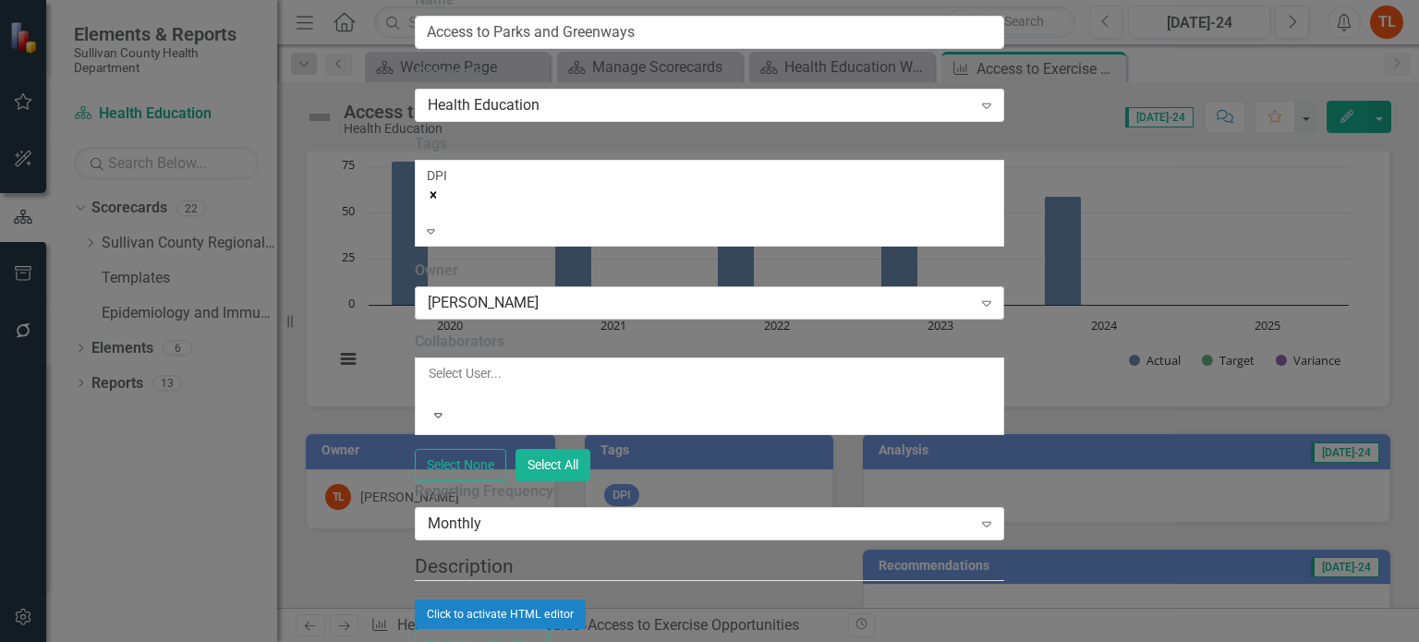
click at [611, 314] on div "[PERSON_NAME]" at bounding box center [700, 303] width 544 height 21
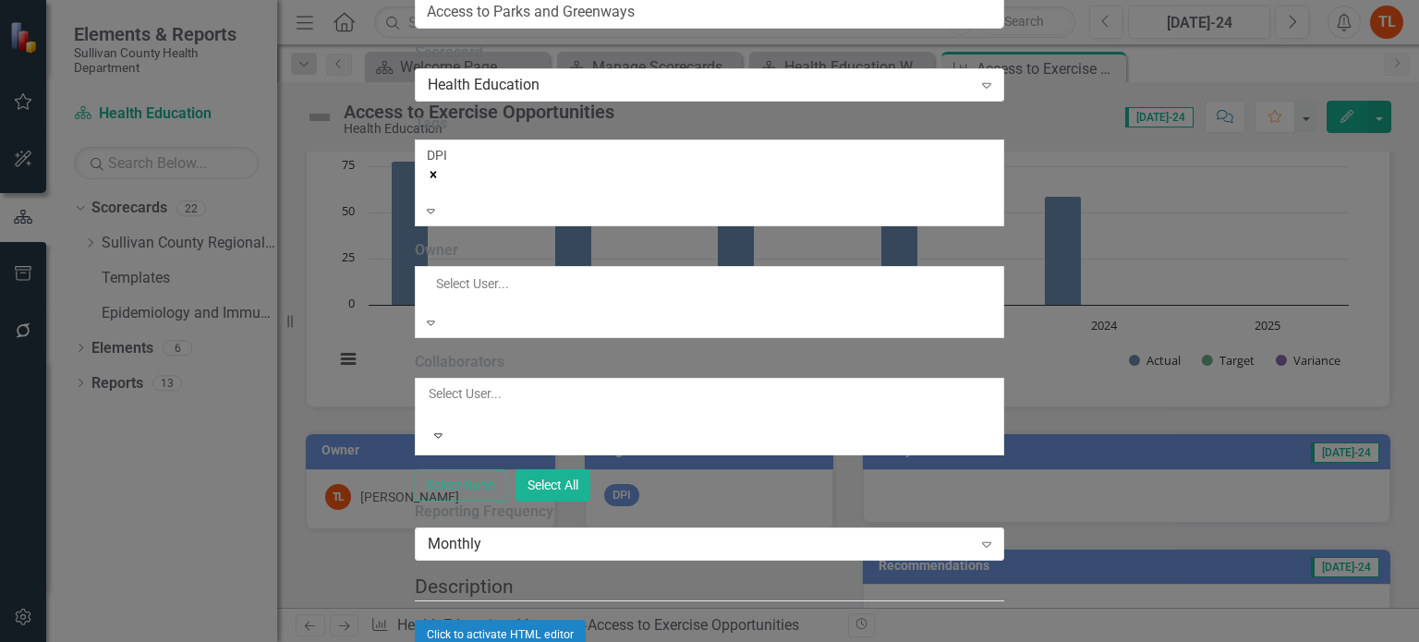
scroll to position [364, 0]
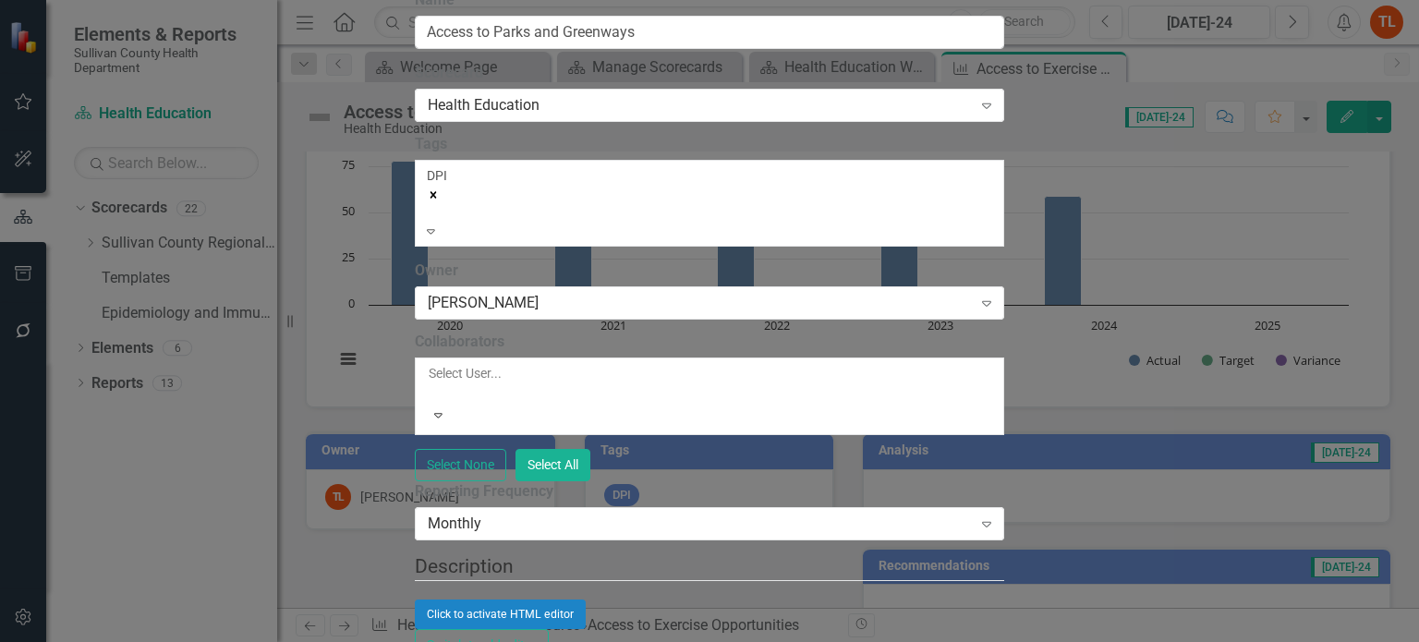
scroll to position [1386, 0]
drag, startPoint x: 497, startPoint y: 338, endPoint x: 408, endPoint y: 334, distance: 88.8
type input "Sullivan County Data Package - State of [US_STATE]"
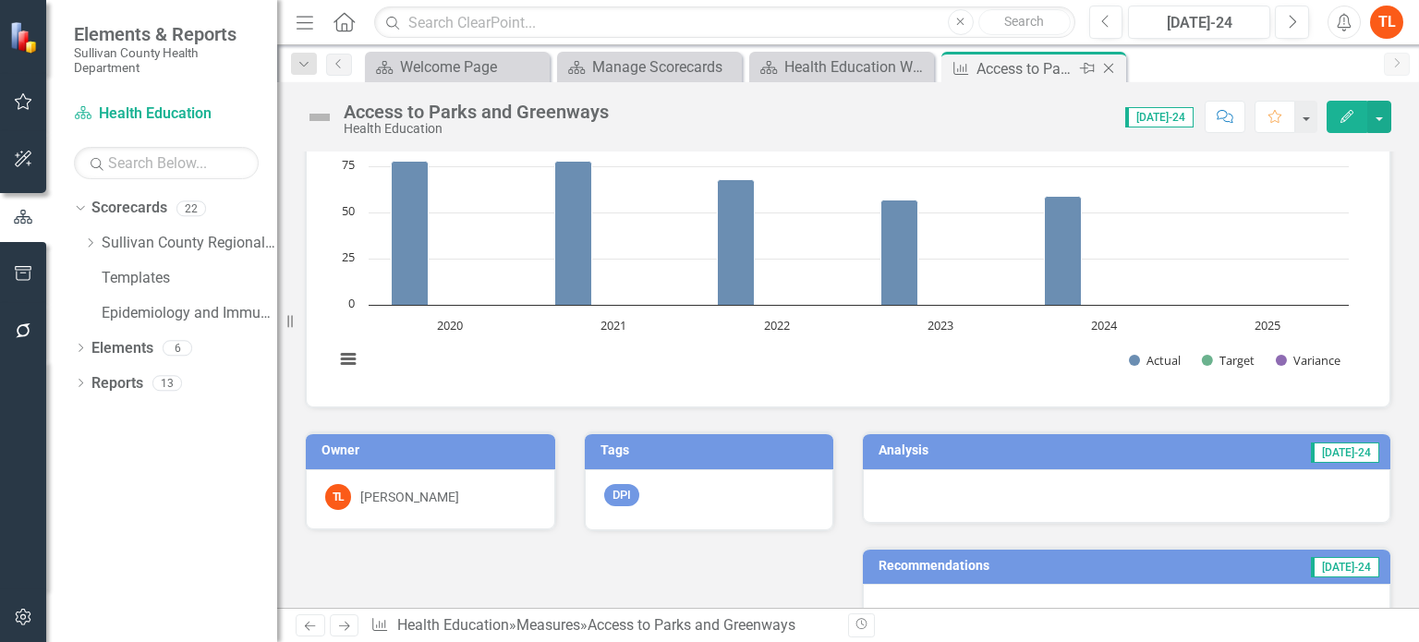
click at [1105, 63] on icon "Close" at bounding box center [1108, 68] width 18 height 15
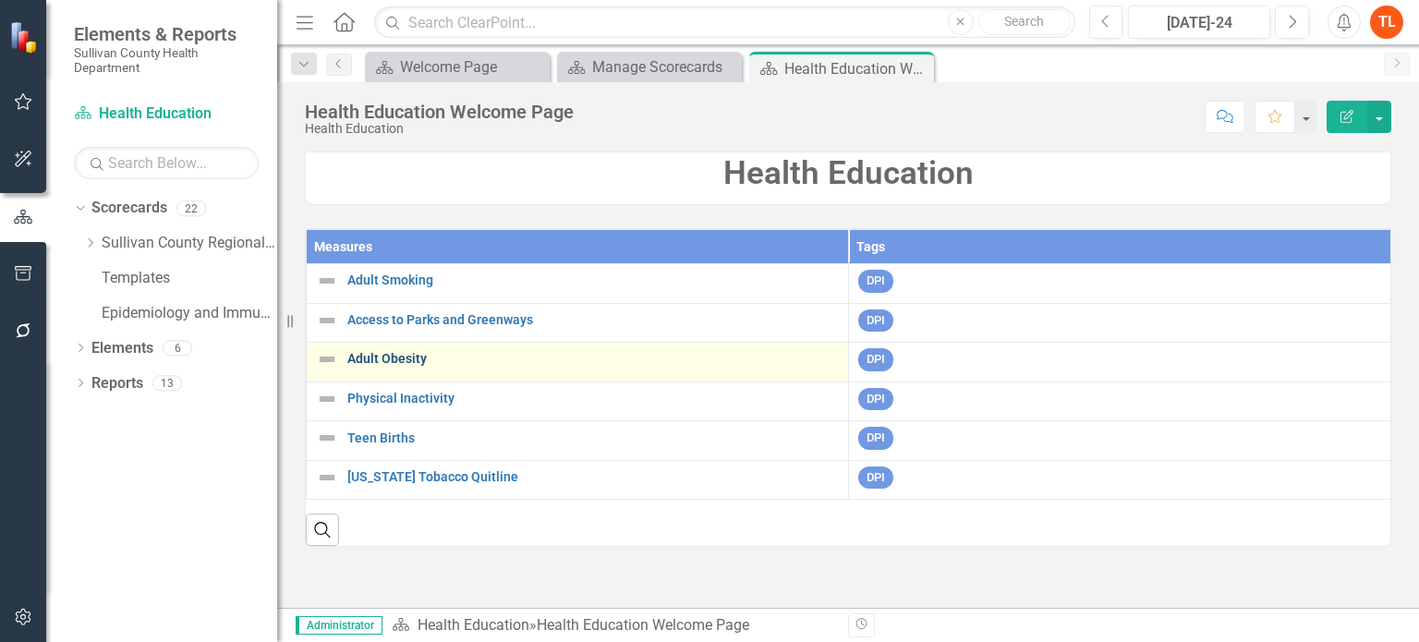
click at [388, 354] on link "Adult Obesity" at bounding box center [593, 359] width 492 height 14
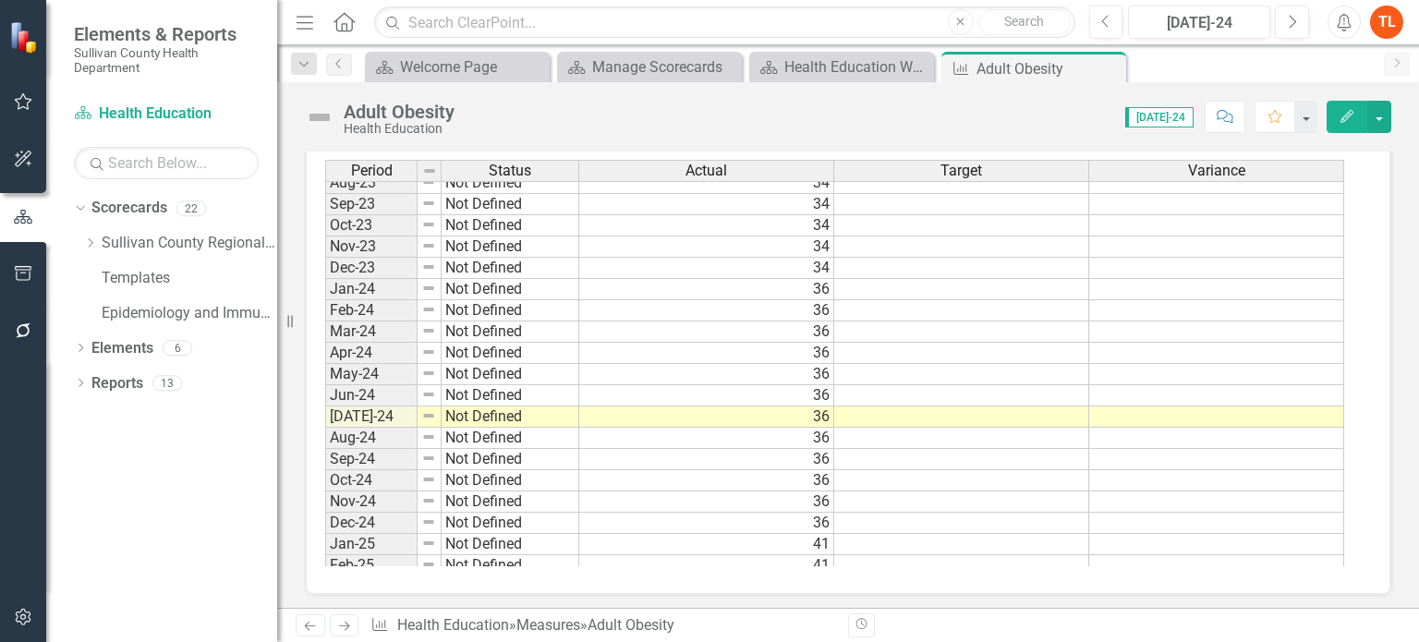
scroll to position [1147, 0]
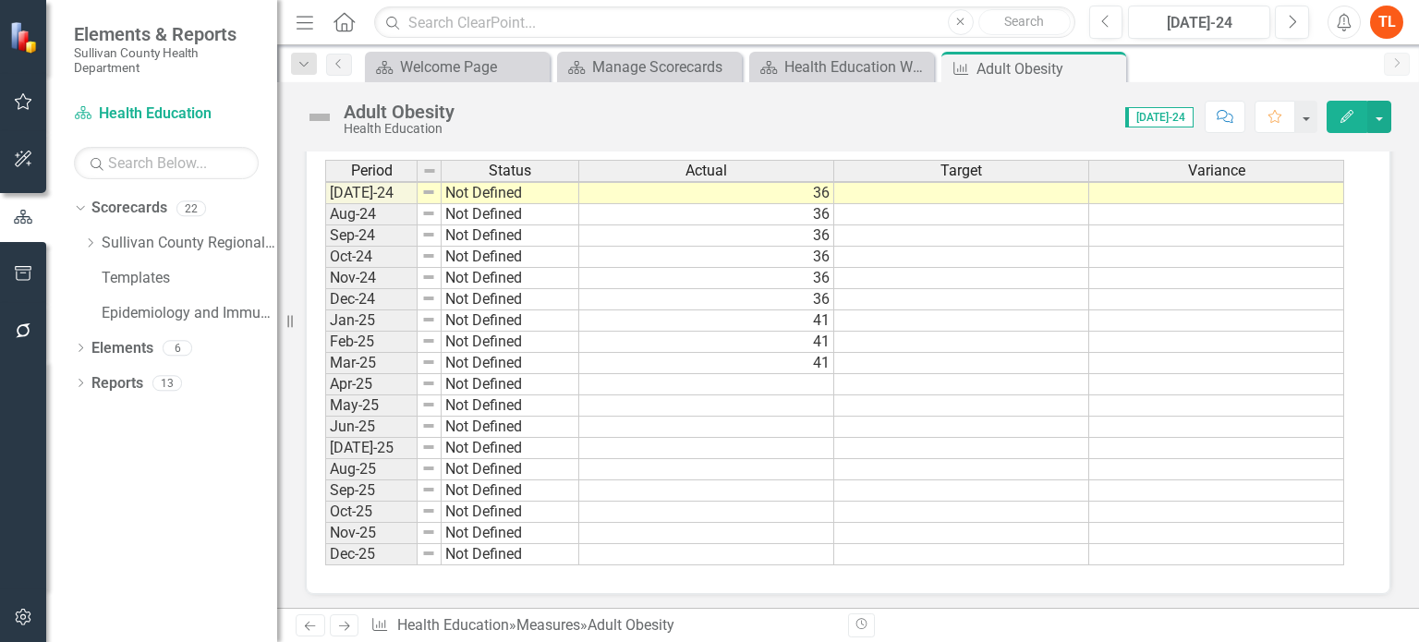
click at [807, 376] on tbody "May-23 Not Defined 34 Jun-23 Not Defined 34 [DATE]-23 Not Defined 34 Aug-23 Not…" at bounding box center [834, 225] width 1019 height 681
click at [810, 356] on td "41" at bounding box center [706, 363] width 255 height 21
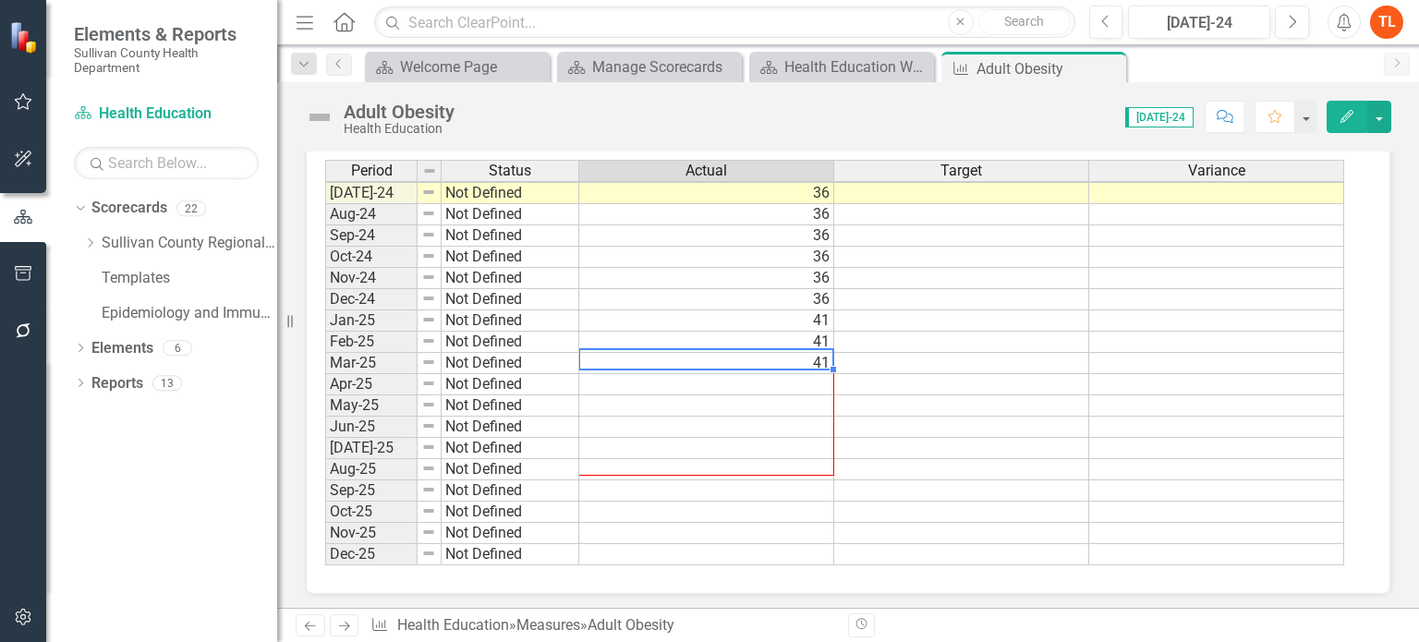
drag, startPoint x: 836, startPoint y: 364, endPoint x: 833, endPoint y: 446, distance: 82.3
click at [325, 565] on div at bounding box center [325, 565] width 0 height 0
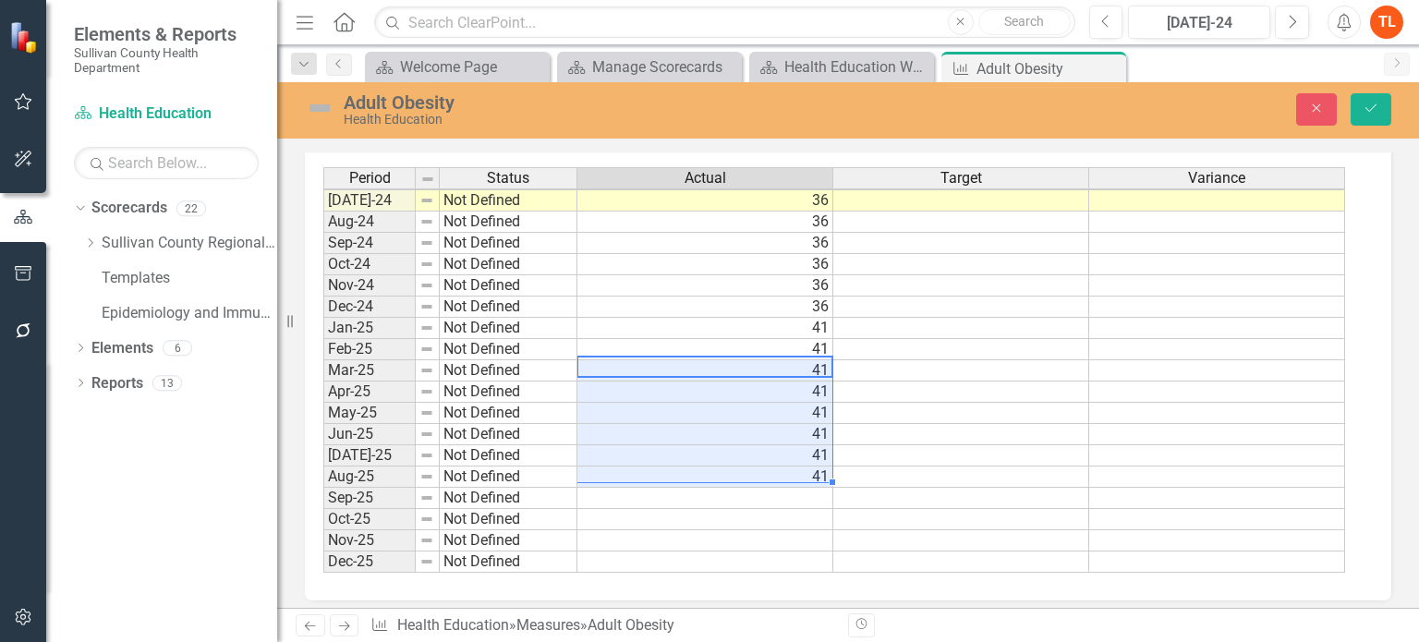
scroll to position [654, 0]
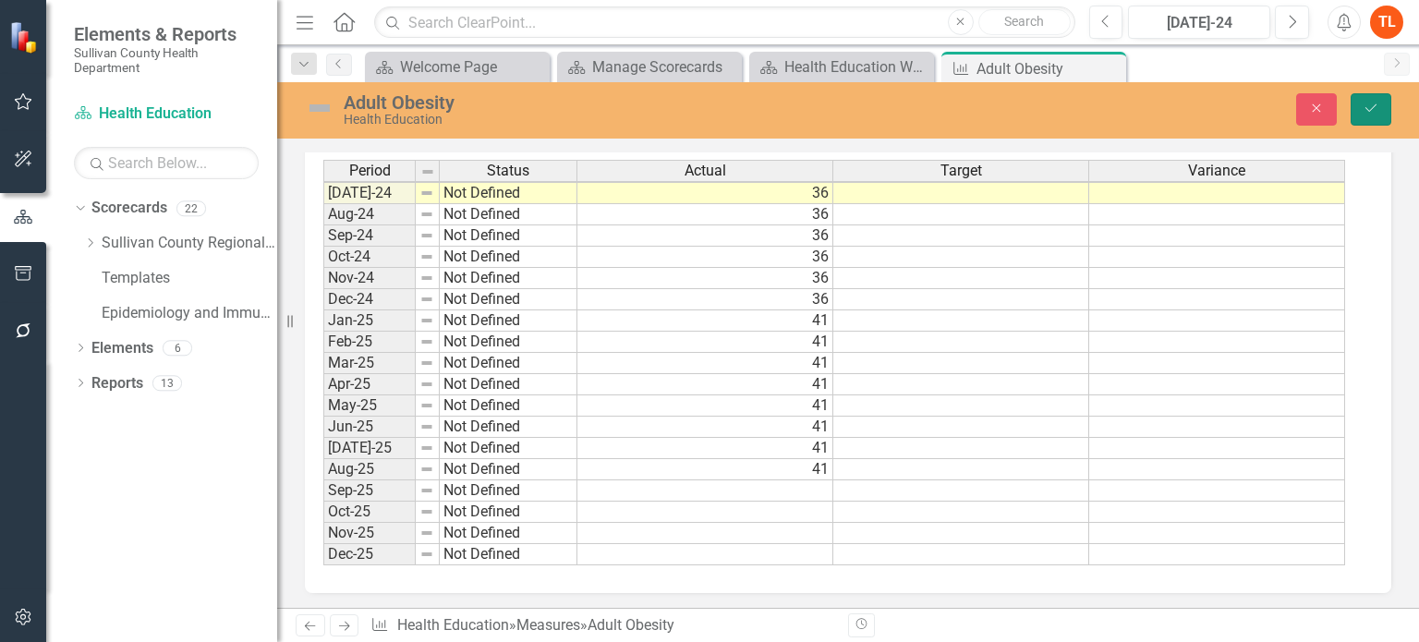
click at [1367, 105] on icon "Save" at bounding box center [1371, 108] width 17 height 13
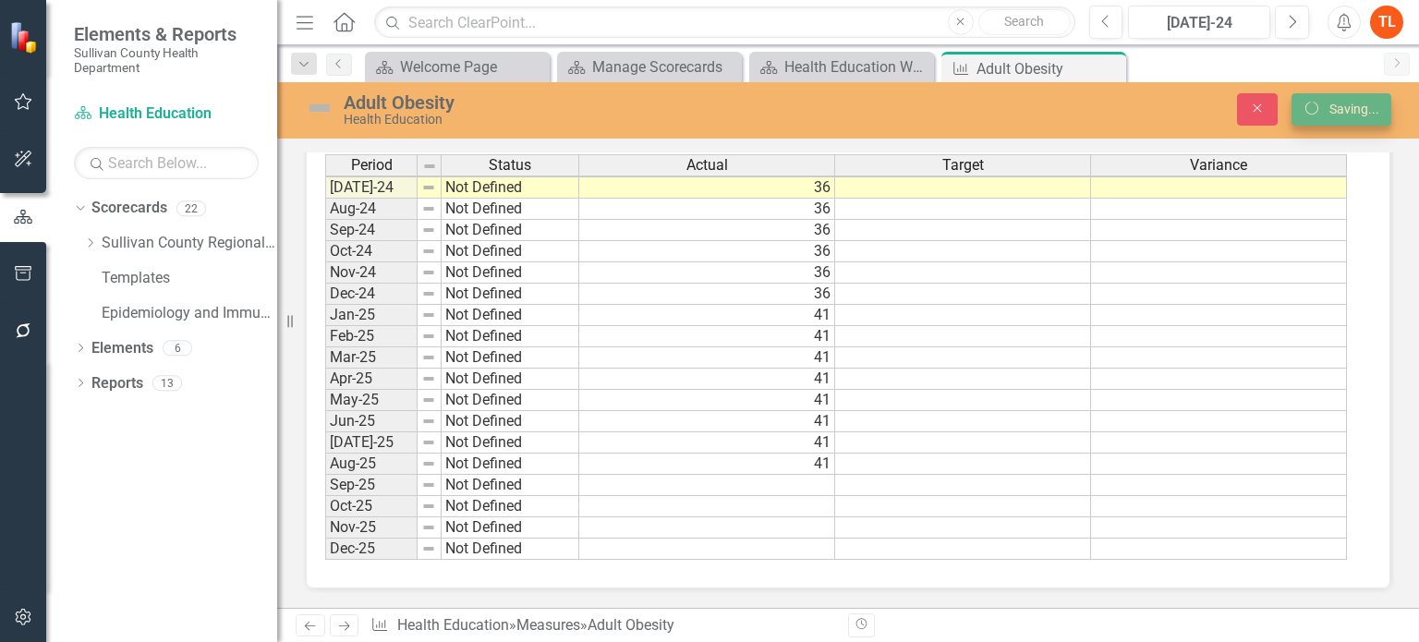
scroll to position [0, 0]
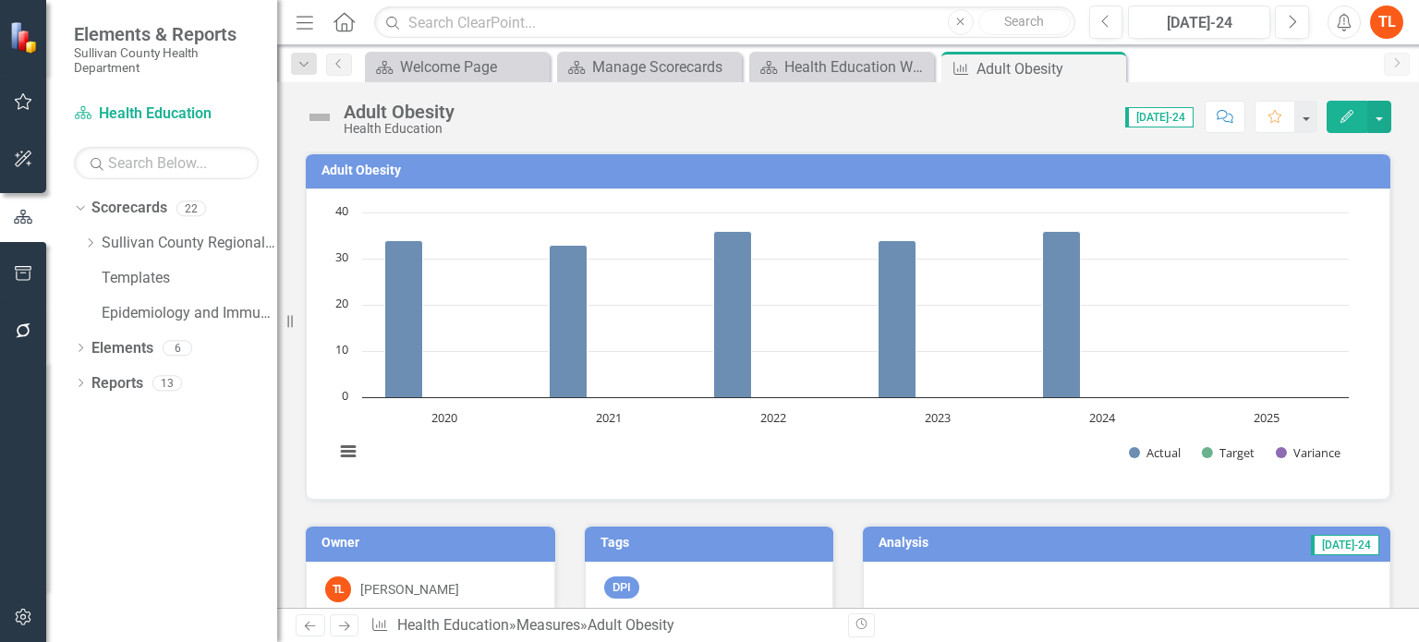
click at [1345, 117] on icon "Edit" at bounding box center [1347, 116] width 17 height 13
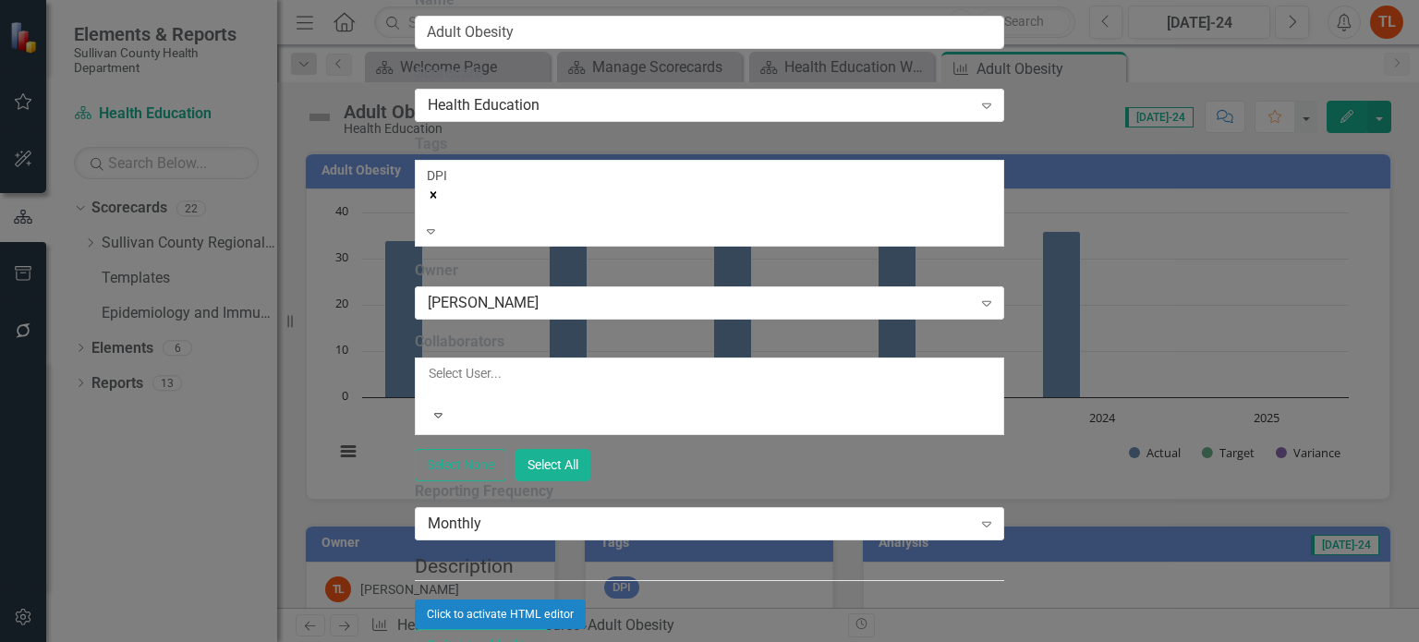
scroll to position [1478, 0]
type input "Data Commons"
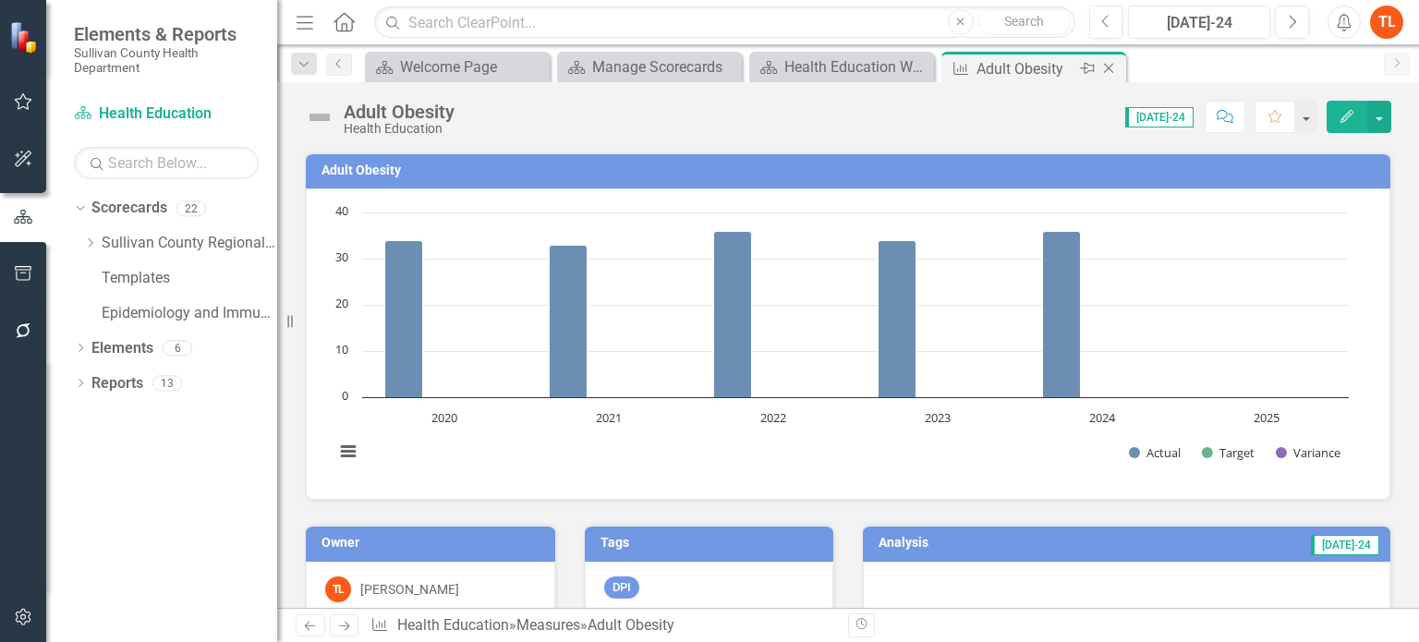
click at [1106, 66] on icon at bounding box center [1109, 69] width 10 height 10
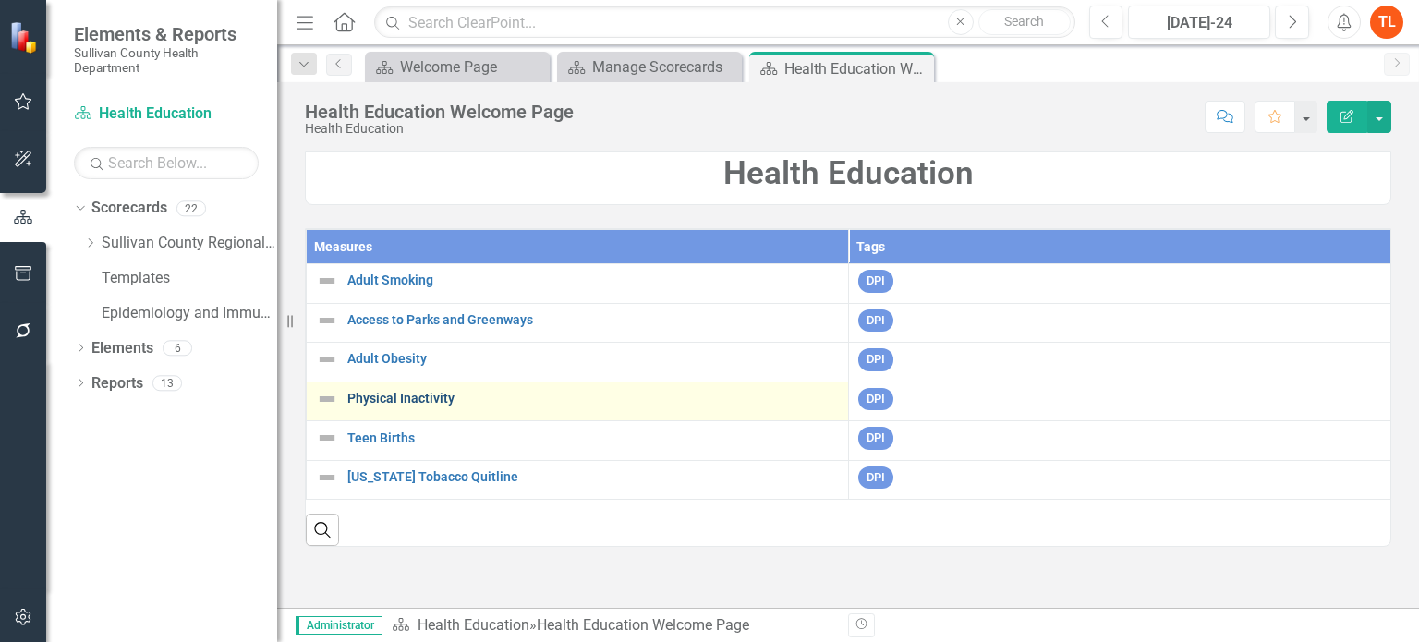
click at [395, 395] on link "Physical Inactivity" at bounding box center [593, 399] width 492 height 14
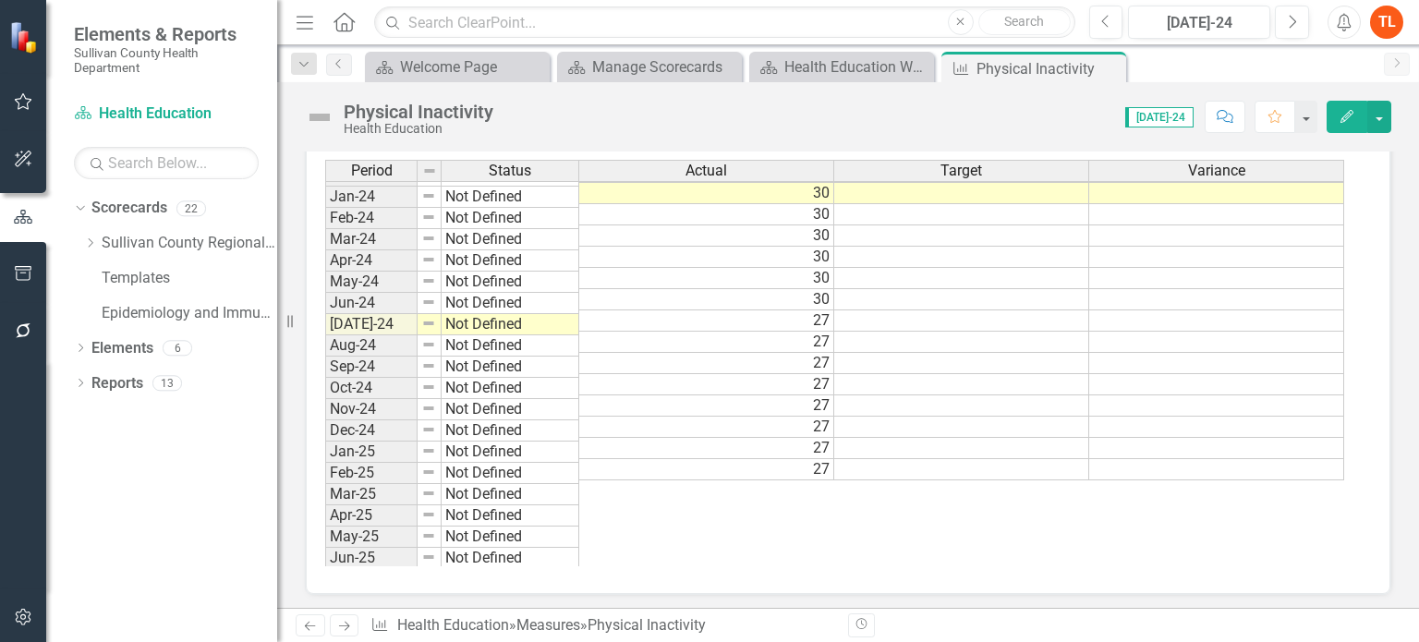
scroll to position [1147, 0]
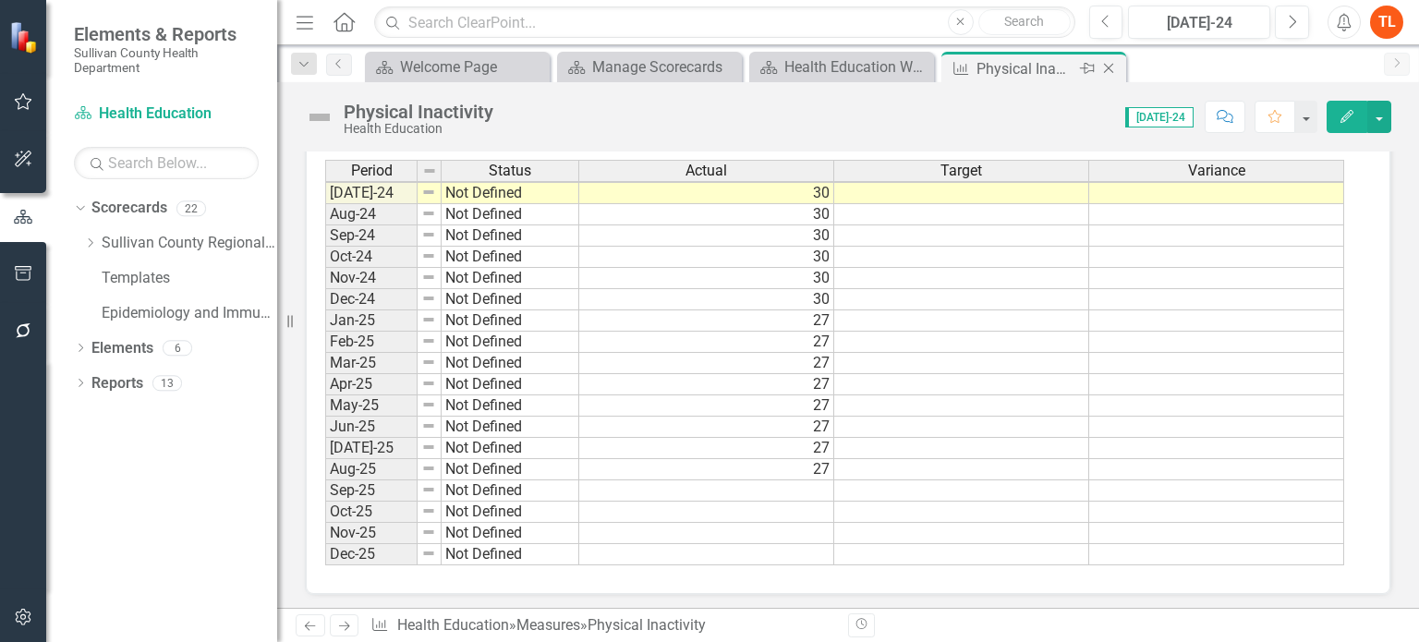
click at [1112, 66] on icon "Close" at bounding box center [1108, 68] width 18 height 15
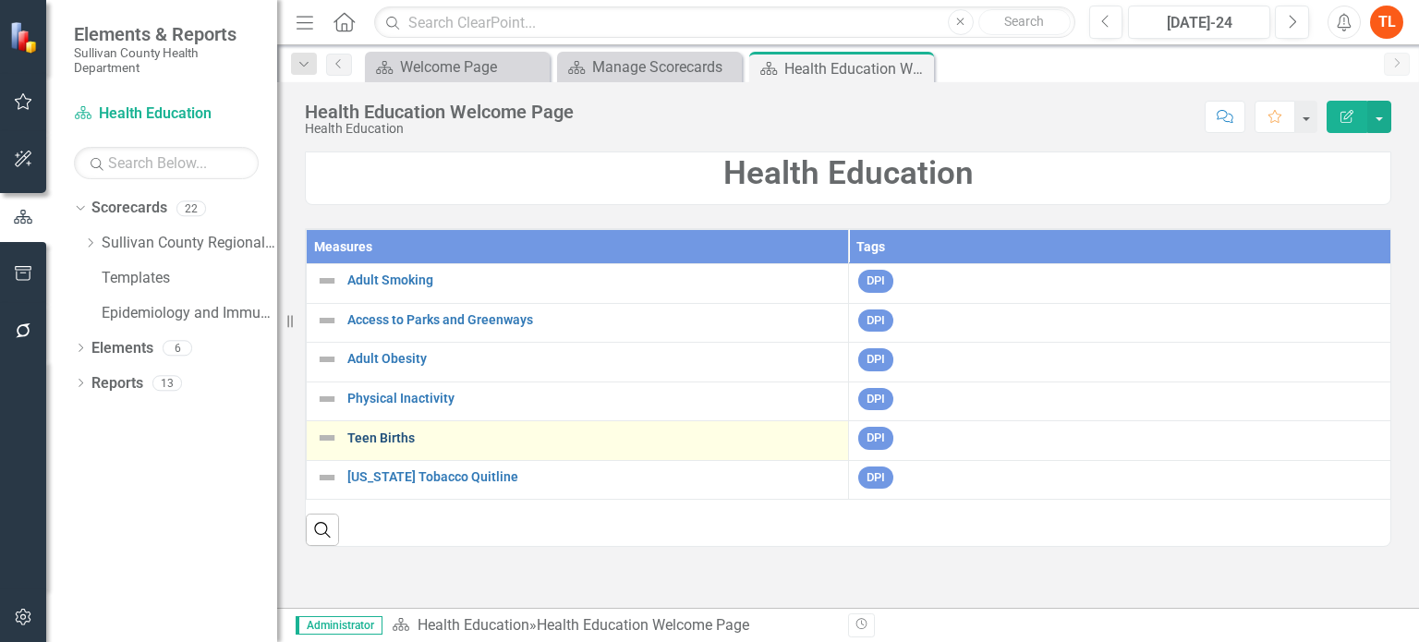
click at [377, 433] on link "Teen Births" at bounding box center [593, 438] width 492 height 14
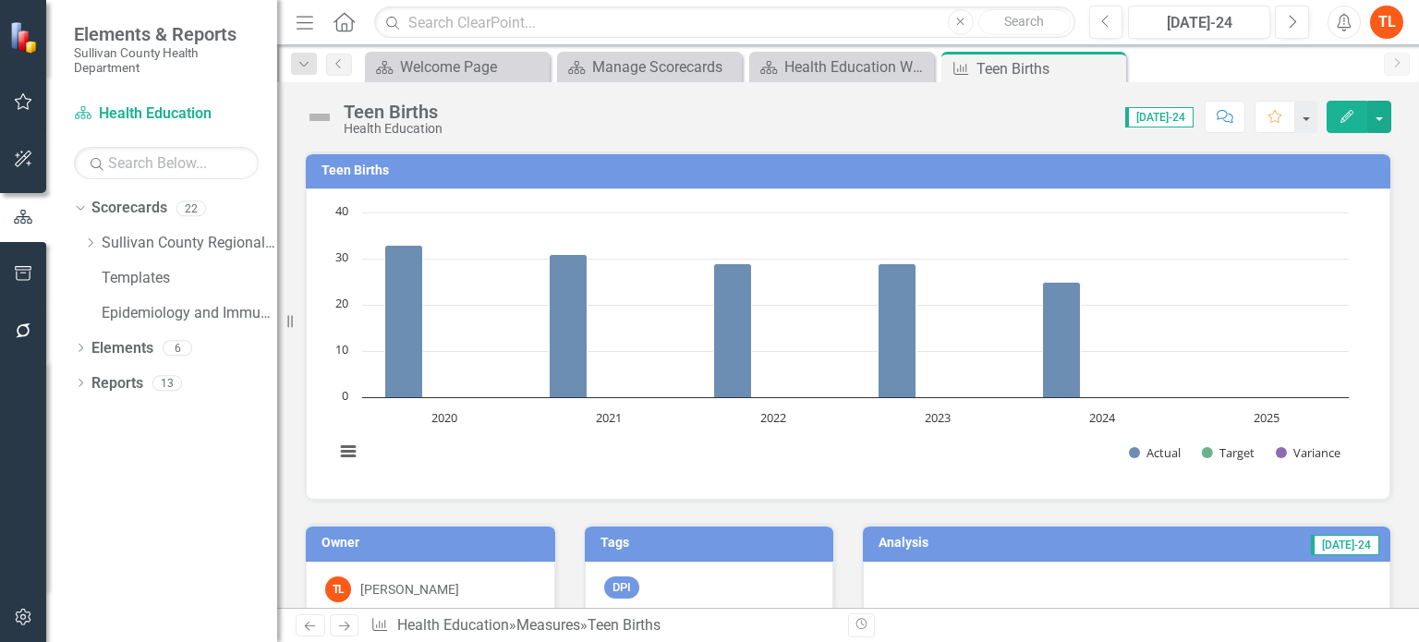
click at [1342, 116] on icon "Edit" at bounding box center [1347, 116] width 17 height 13
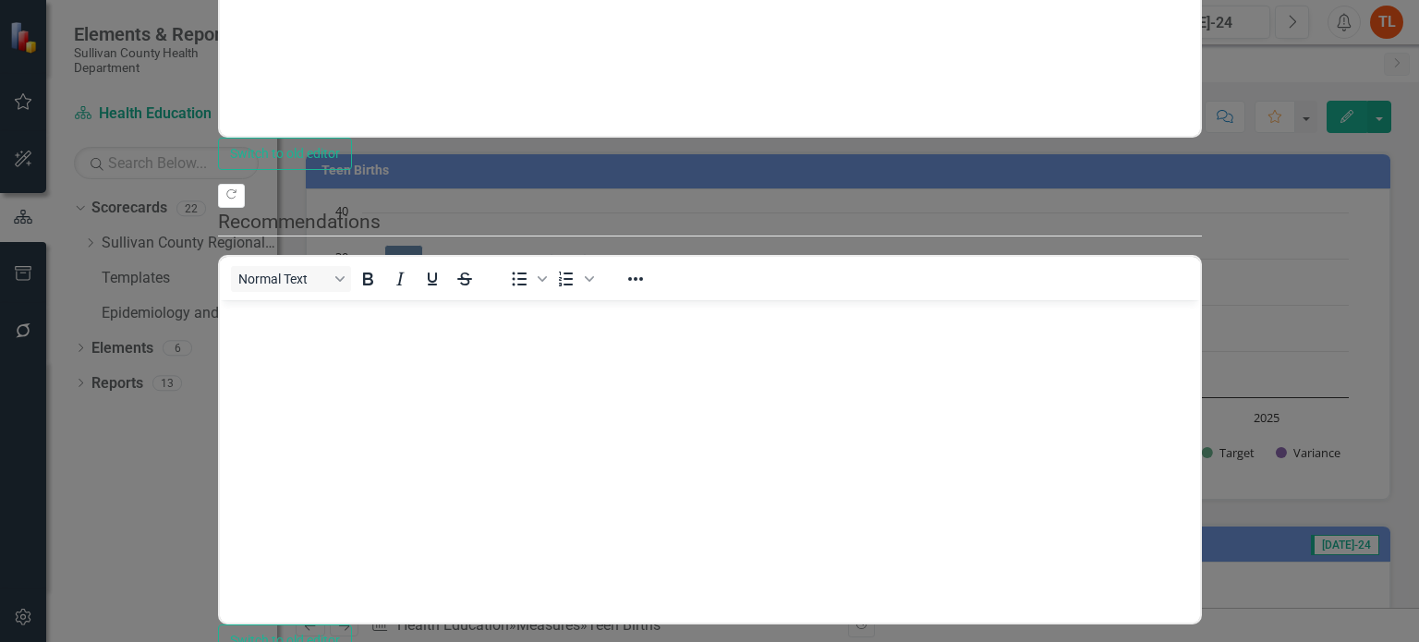
scroll to position [1031, 0]
type textarea "19.2"
drag, startPoint x: 905, startPoint y: 407, endPoint x: 898, endPoint y: 550, distance: 143.4
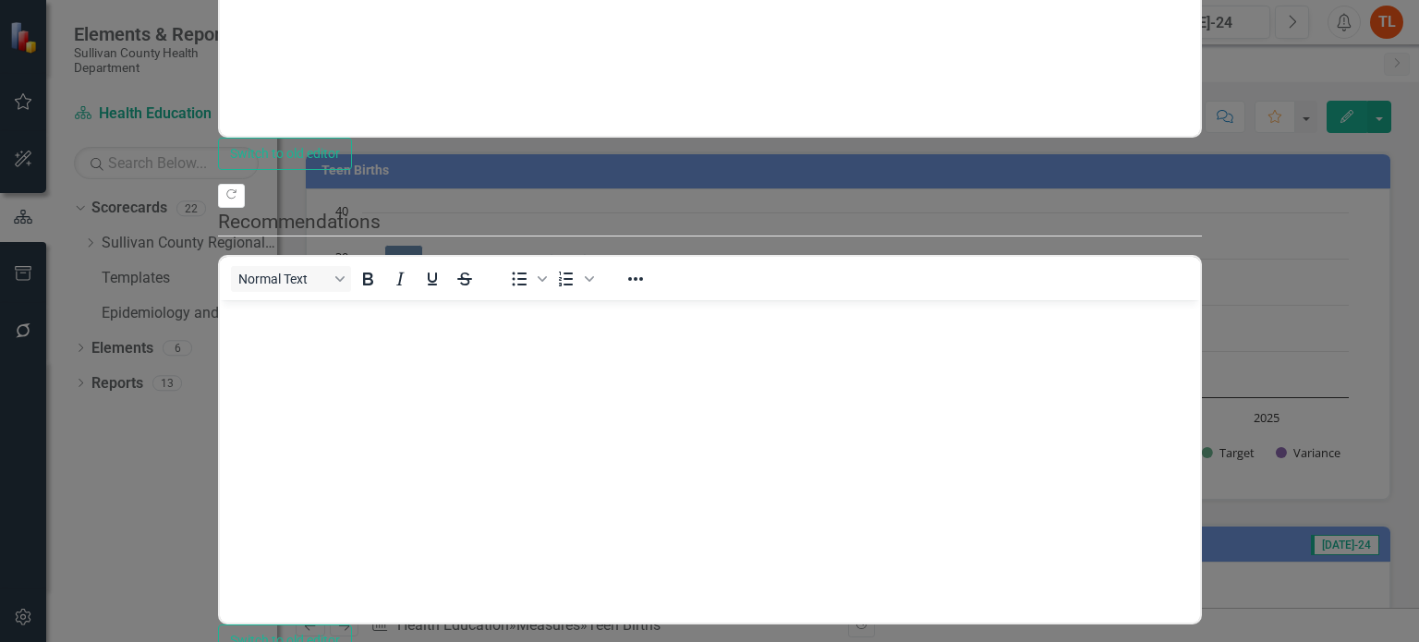
drag, startPoint x: 907, startPoint y: 555, endPoint x: 903, endPoint y: 506, distance: 49.2
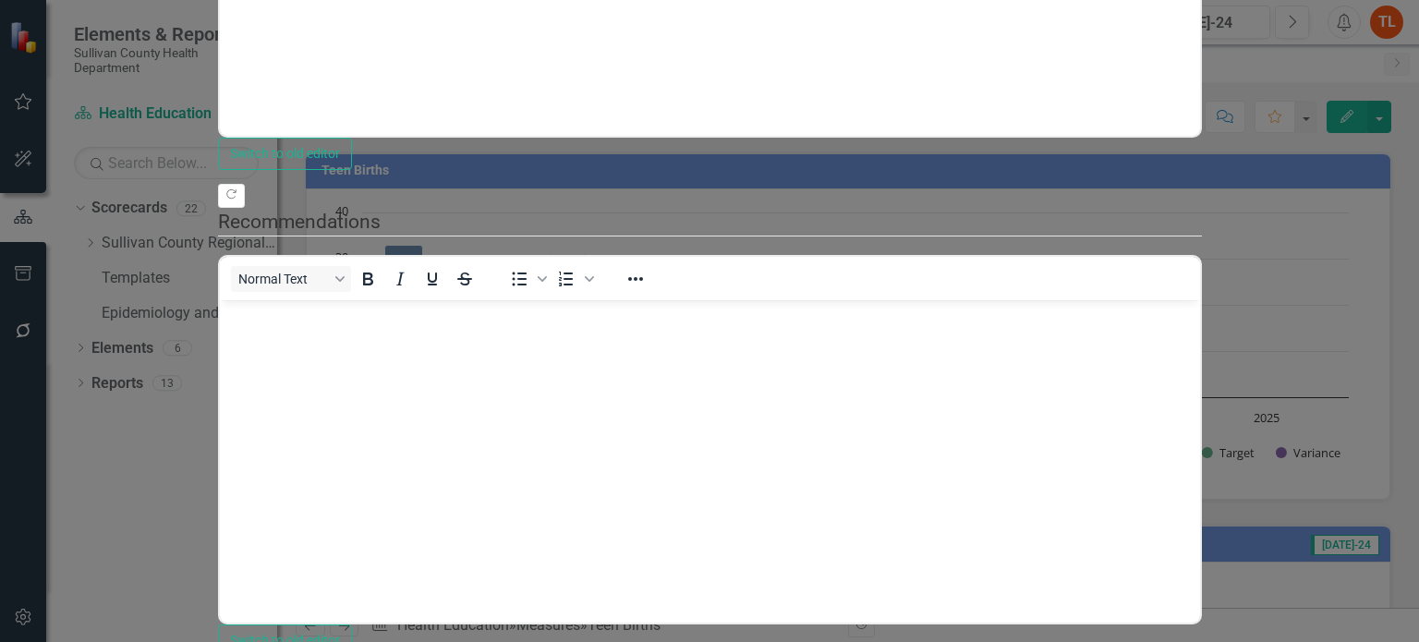
drag, startPoint x: 869, startPoint y: 505, endPoint x: 869, endPoint y: 540, distance: 34.2
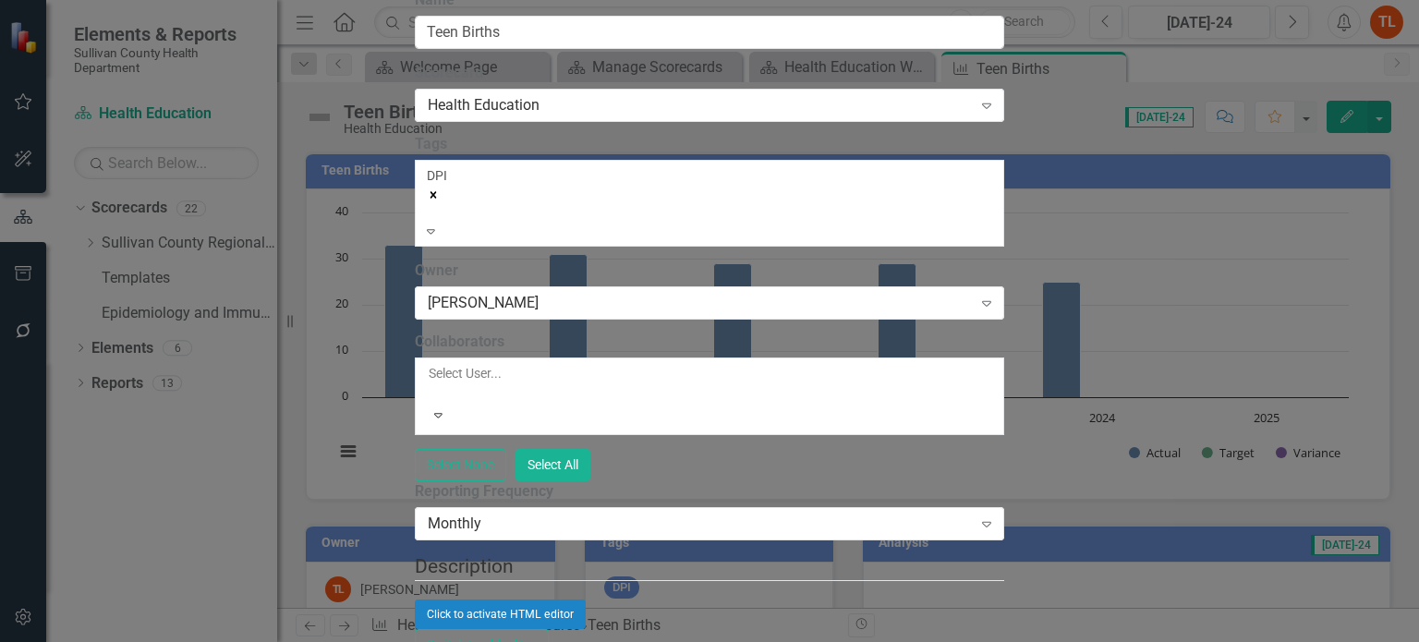
scroll to position [1245, 0]
type input "Sullivan County Data Package - State of [US_STATE]"
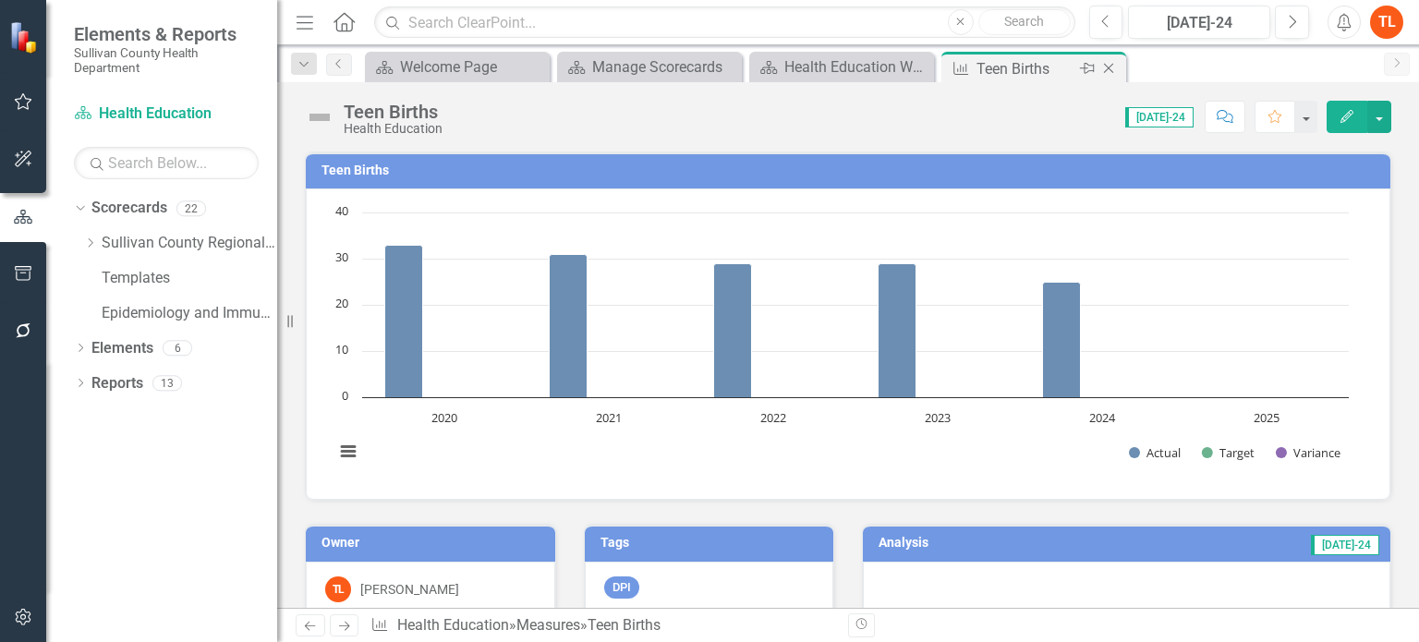
click at [1109, 66] on icon "Close" at bounding box center [1108, 68] width 18 height 15
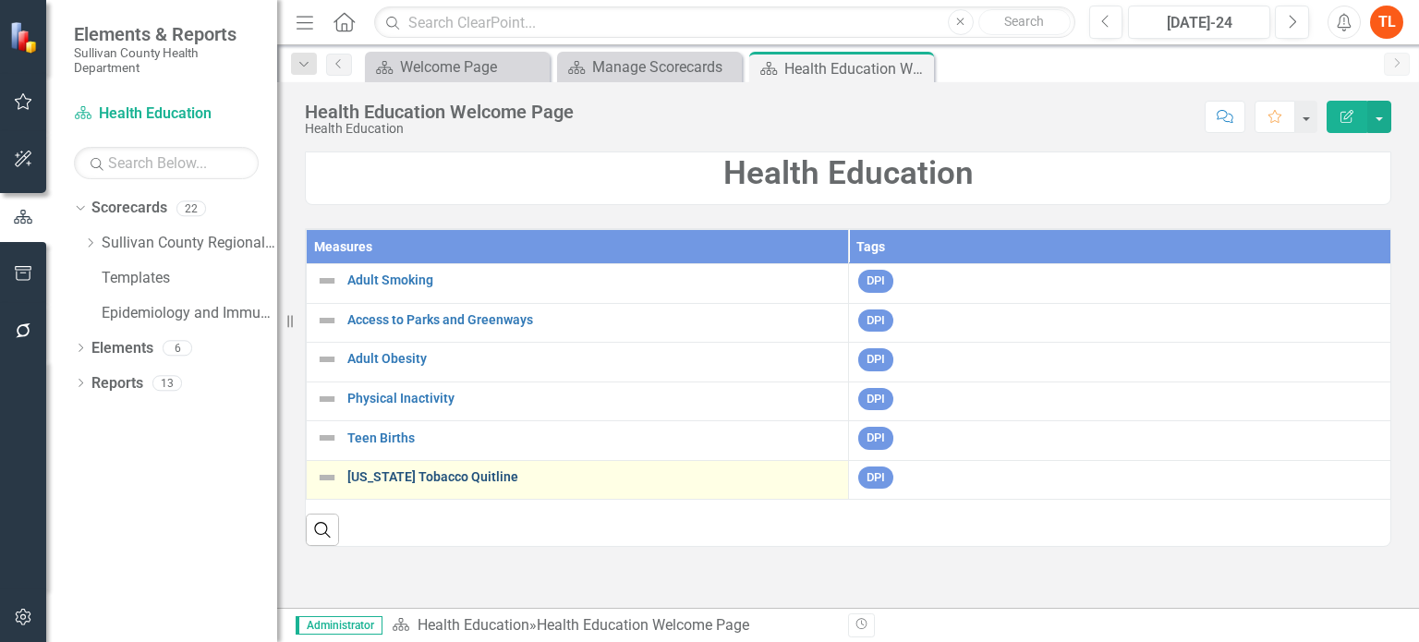
click at [456, 473] on link "[US_STATE] Tobacco Quitline" at bounding box center [593, 477] width 492 height 14
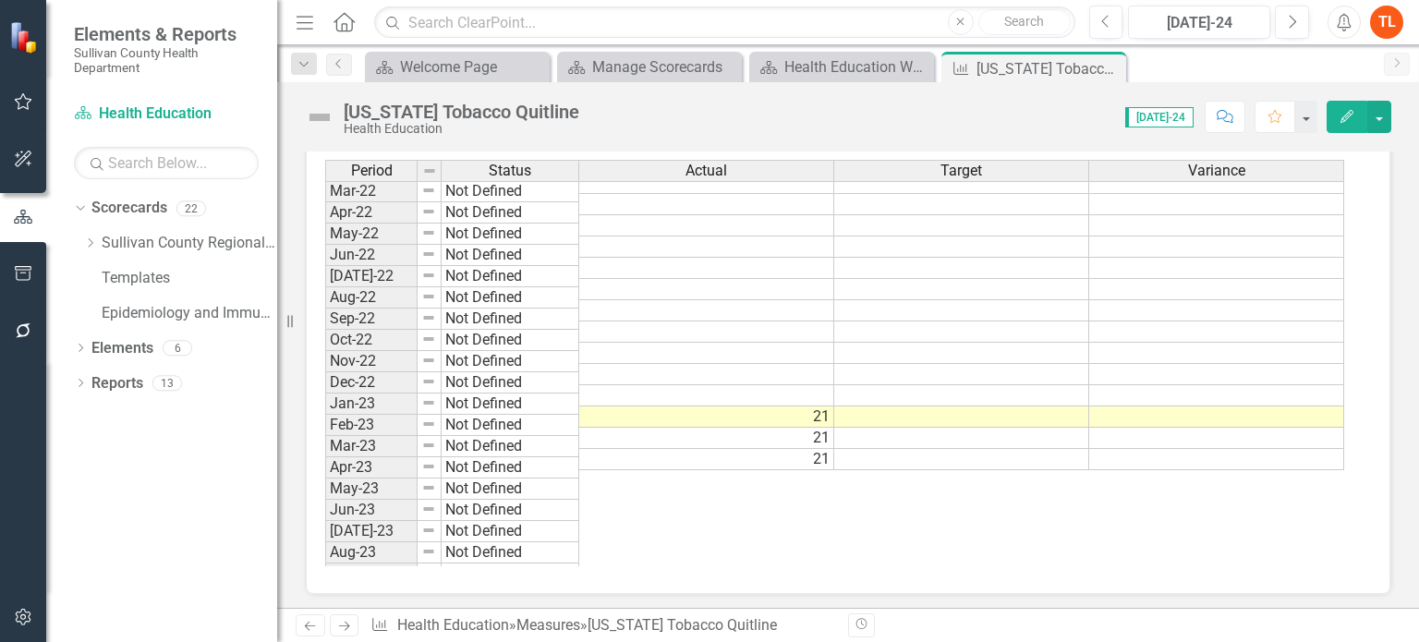
scroll to position [1109, 0]
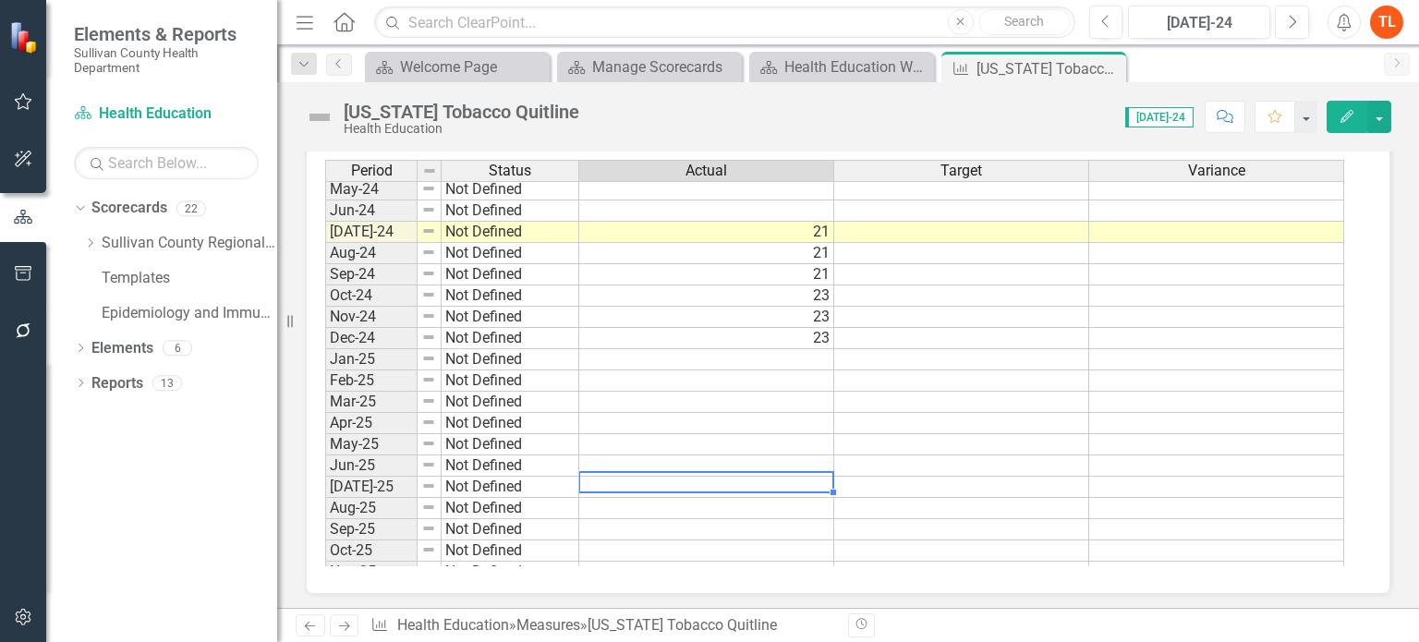
click at [644, 477] on td at bounding box center [706, 487] width 255 height 21
type textarea "0"
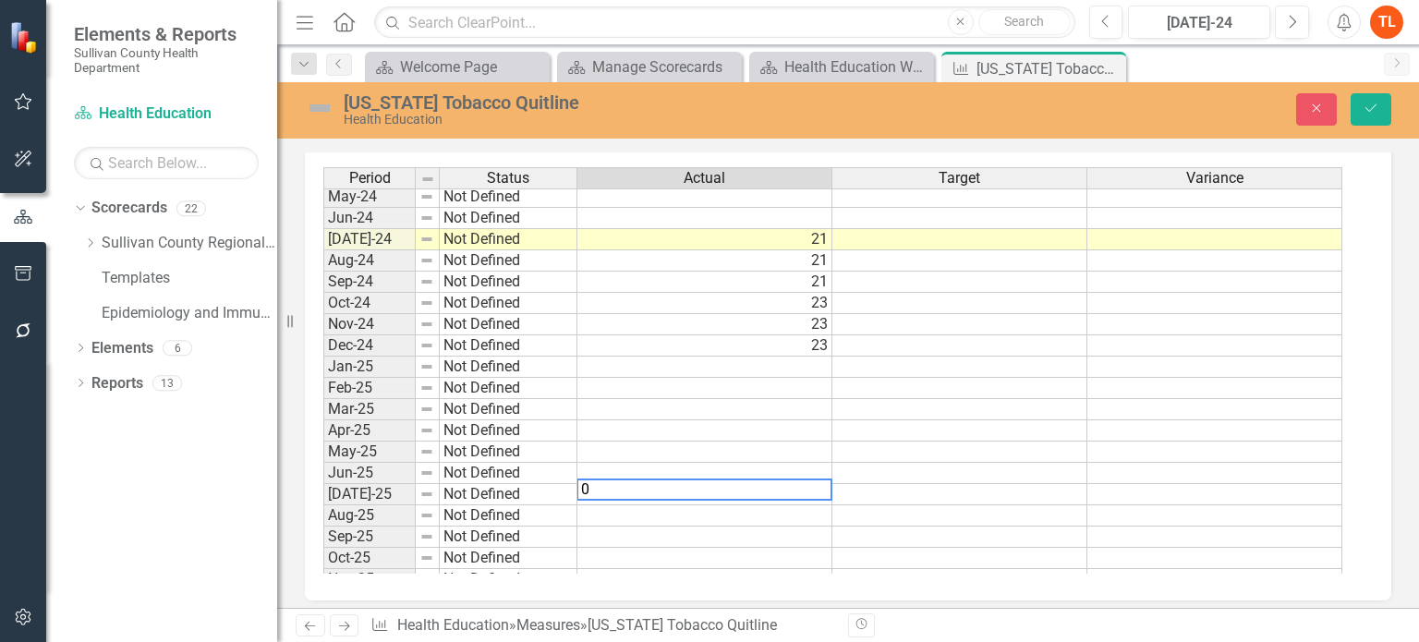
scroll to position [654, 0]
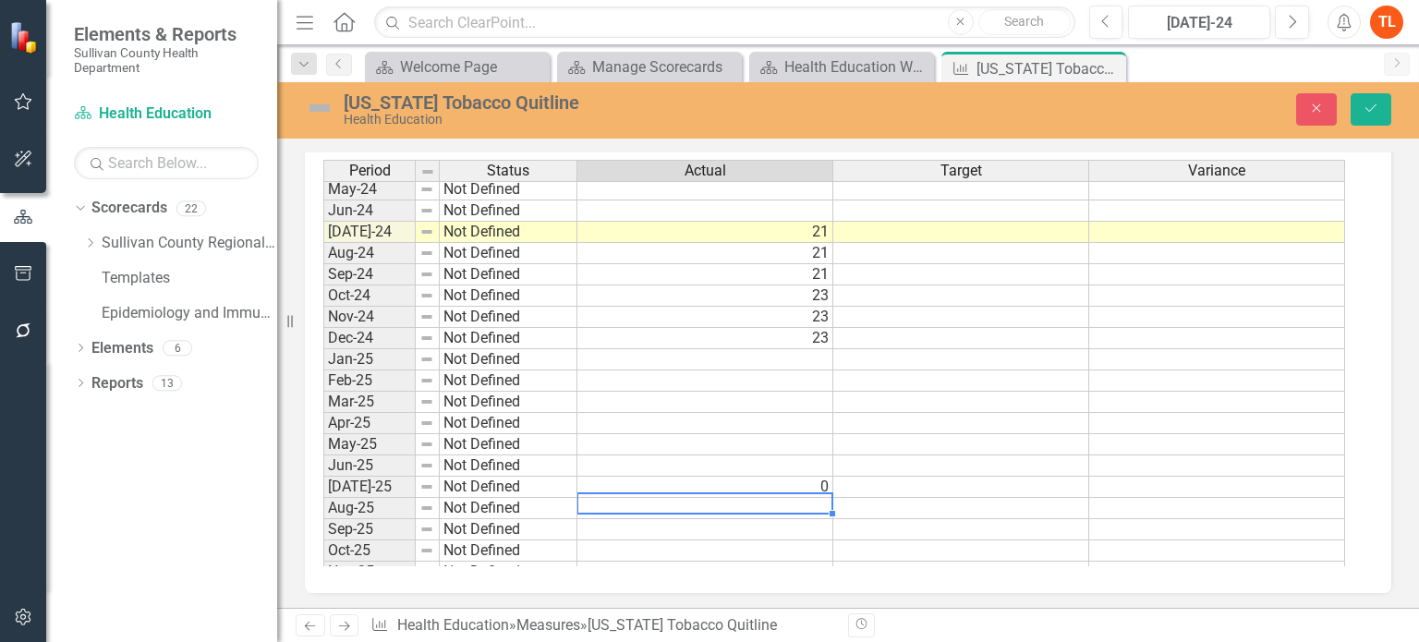
click at [794, 456] on td at bounding box center [705, 465] width 256 height 21
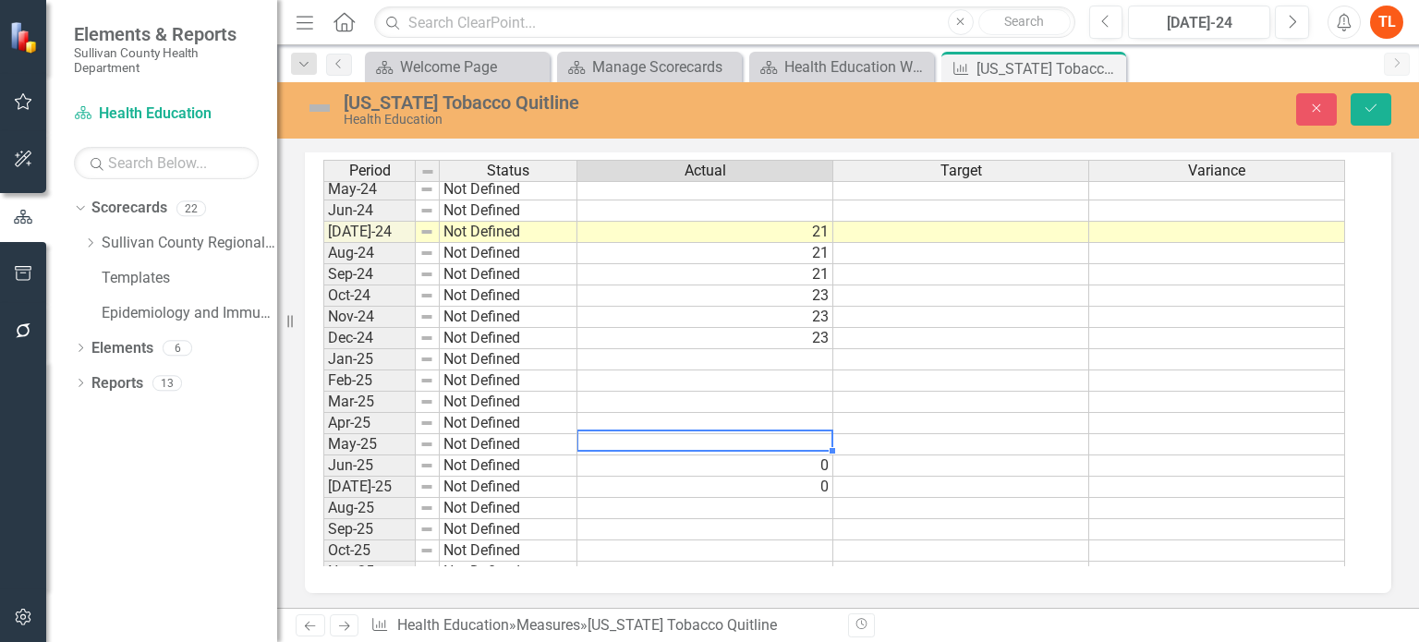
click at [802, 440] on td at bounding box center [705, 444] width 256 height 21
click at [806, 413] on td at bounding box center [705, 423] width 256 height 21
click at [714, 353] on td at bounding box center [705, 359] width 256 height 21
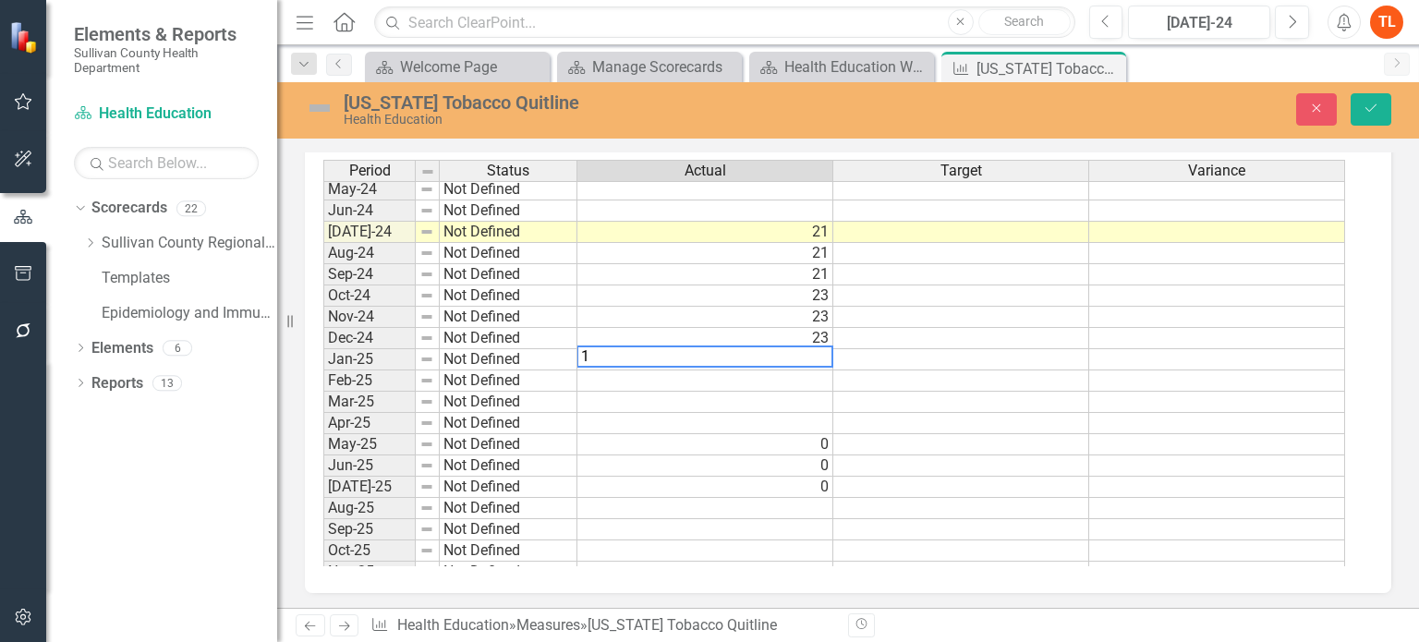
type textarea "17"
click at [725, 353] on td "17" at bounding box center [705, 359] width 256 height 21
drag, startPoint x: 830, startPoint y: 364, endPoint x: 844, endPoint y: 398, distance: 36.9
click at [323, 398] on div "Period Status Actual Target Variance May-23 Not Defined Jun-23 Not Defined Jul-…" at bounding box center [323, 252] width 0 height 703
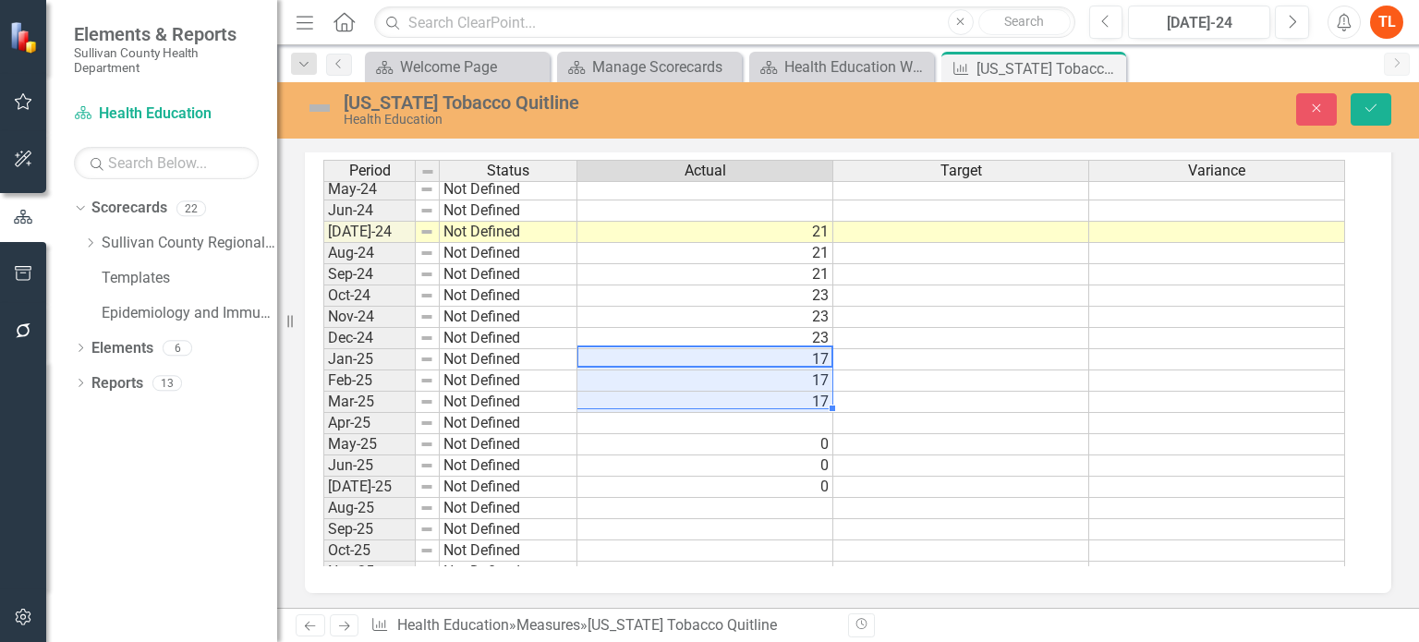
type textarea "17"
click at [824, 436] on td "0" at bounding box center [705, 444] width 256 height 21
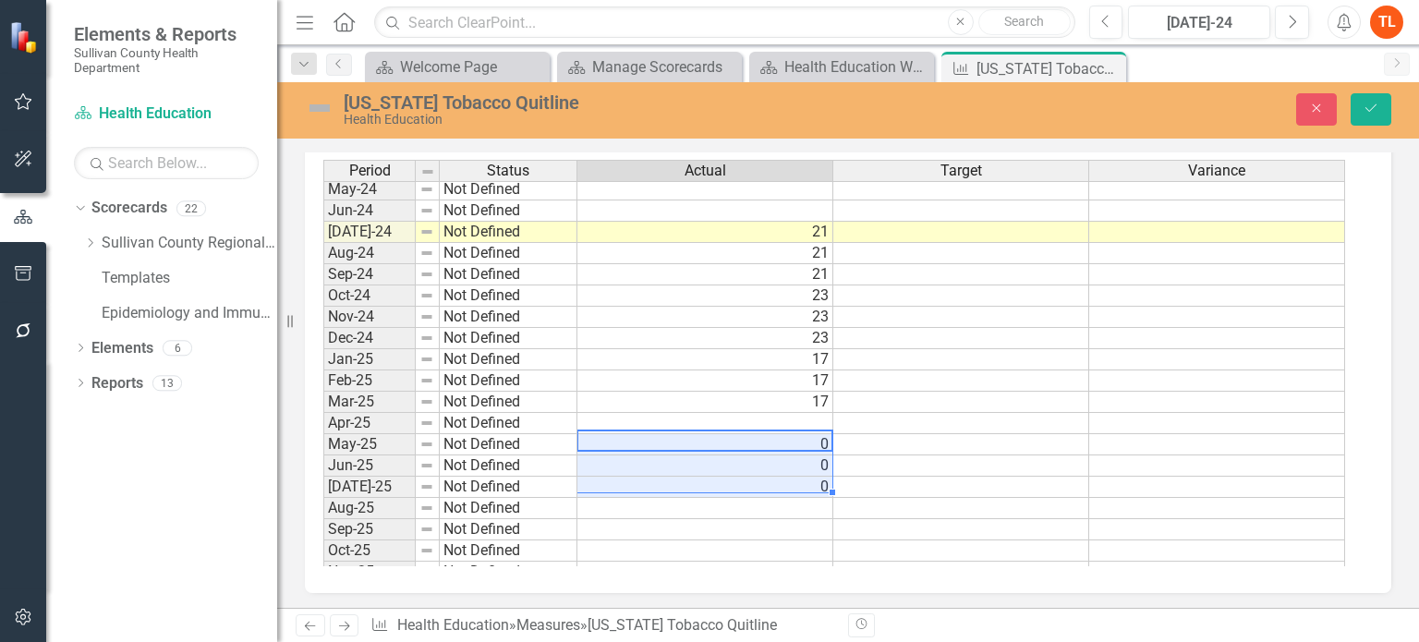
drag, startPoint x: 795, startPoint y: 439, endPoint x: 813, endPoint y: 483, distance: 48.0
click at [813, 483] on tbody "May-23 Not Defined Jun-23 Not Defined Jul-23 Not Defined Aug-23 Not Defined Sep…" at bounding box center [834, 263] width 1022 height 681
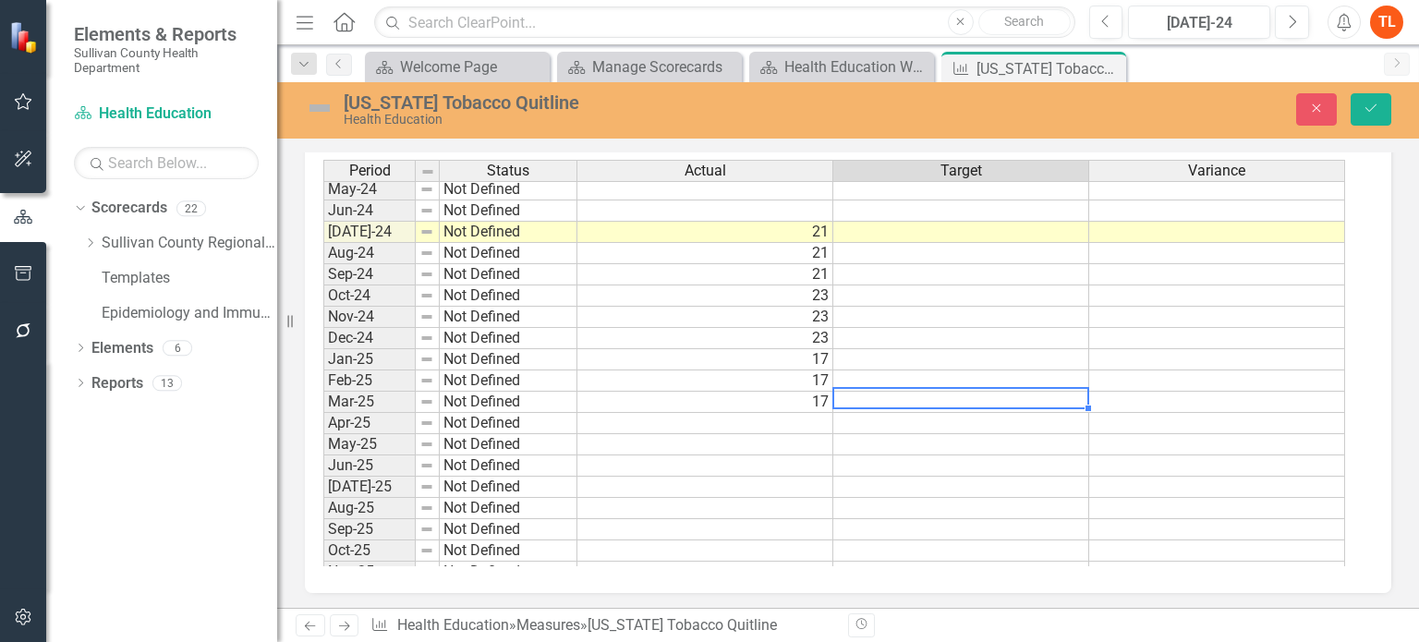
click at [956, 400] on td at bounding box center [961, 402] width 256 height 21
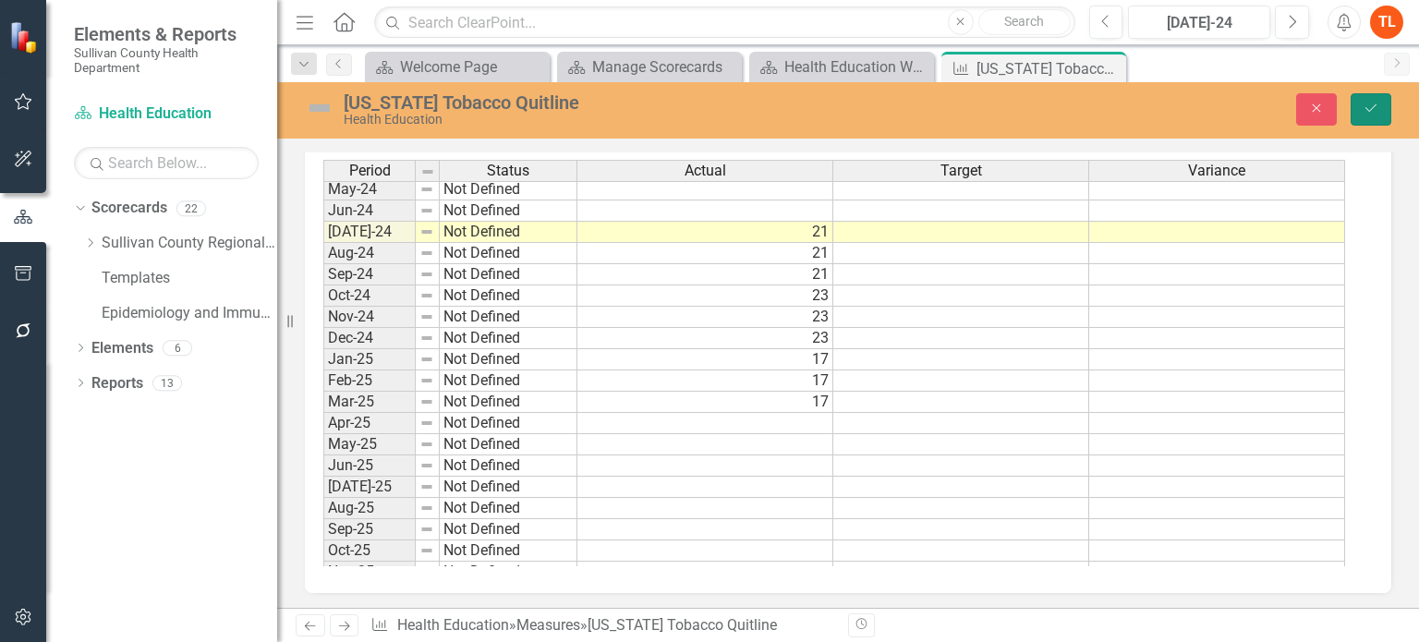
click at [1369, 109] on icon "Save" at bounding box center [1371, 108] width 17 height 13
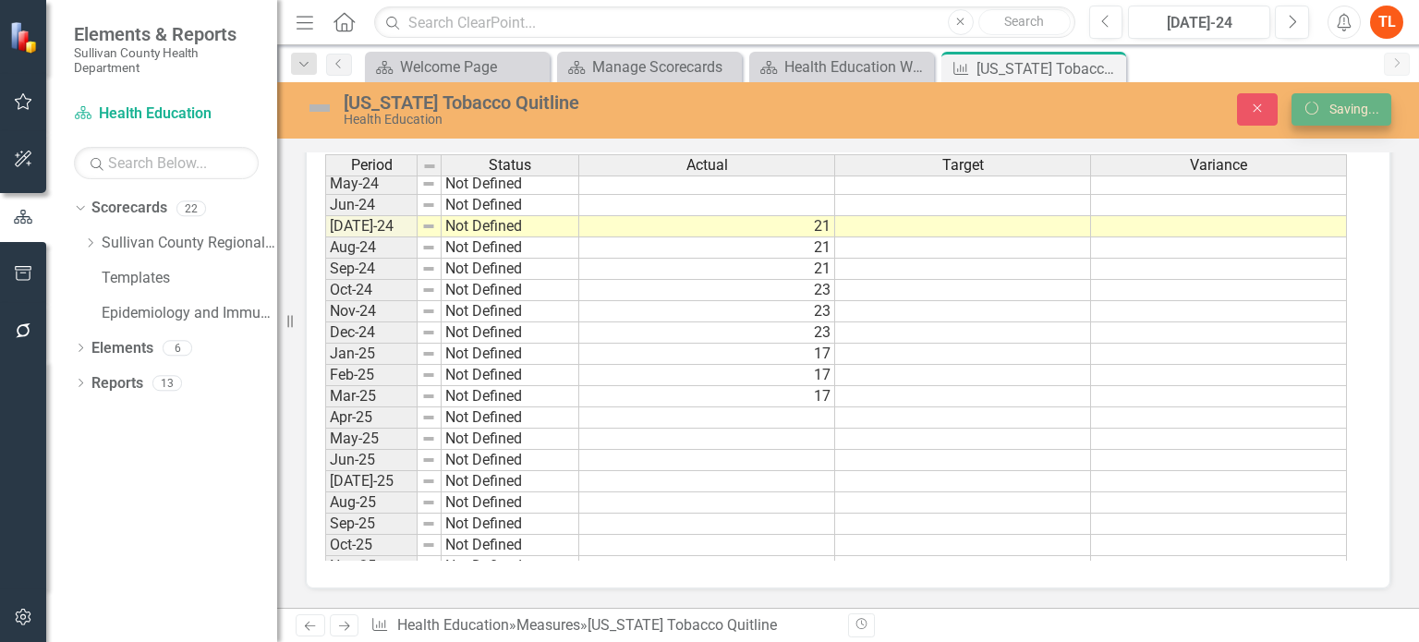
scroll to position [647, 0]
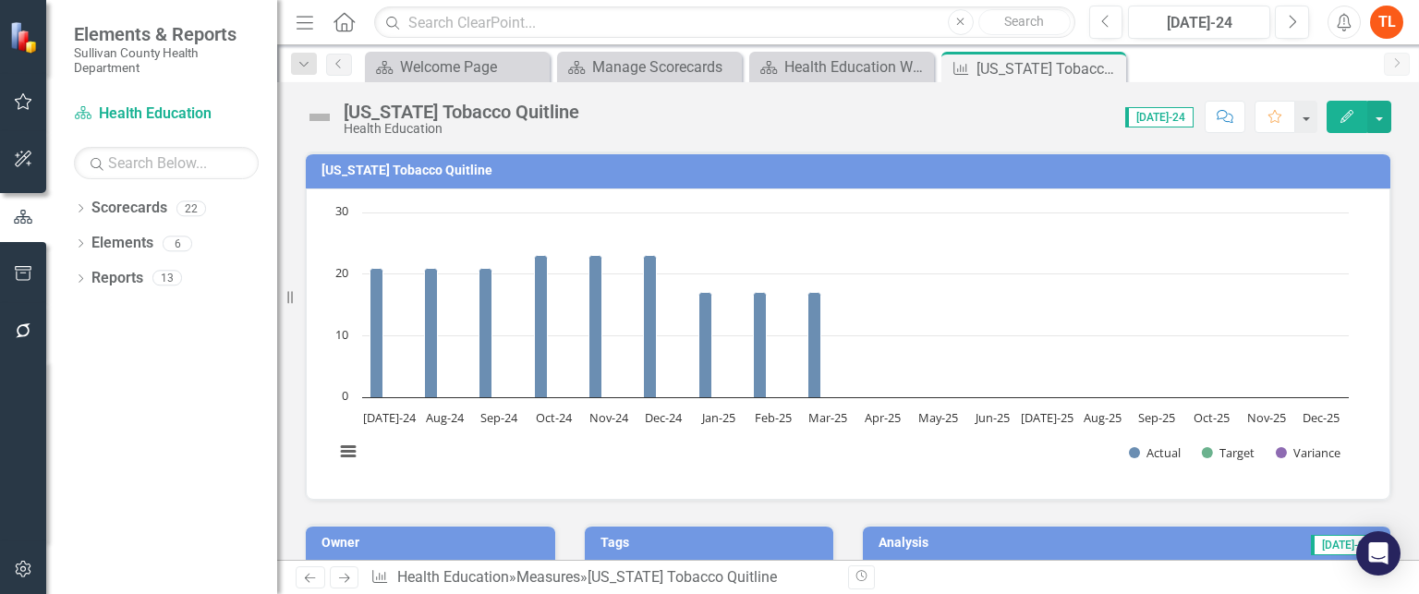
click at [1334, 111] on button "Edit" at bounding box center [1347, 117] width 41 height 32
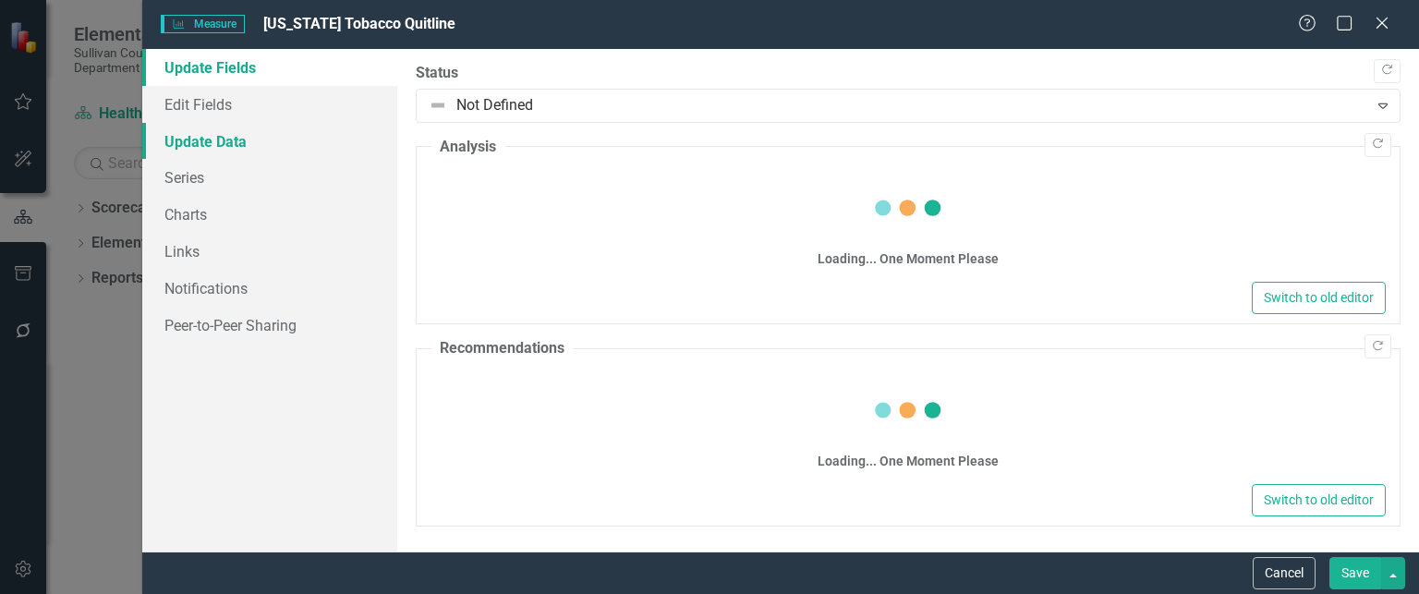
click at [217, 147] on link "Update Data" at bounding box center [269, 141] width 255 height 37
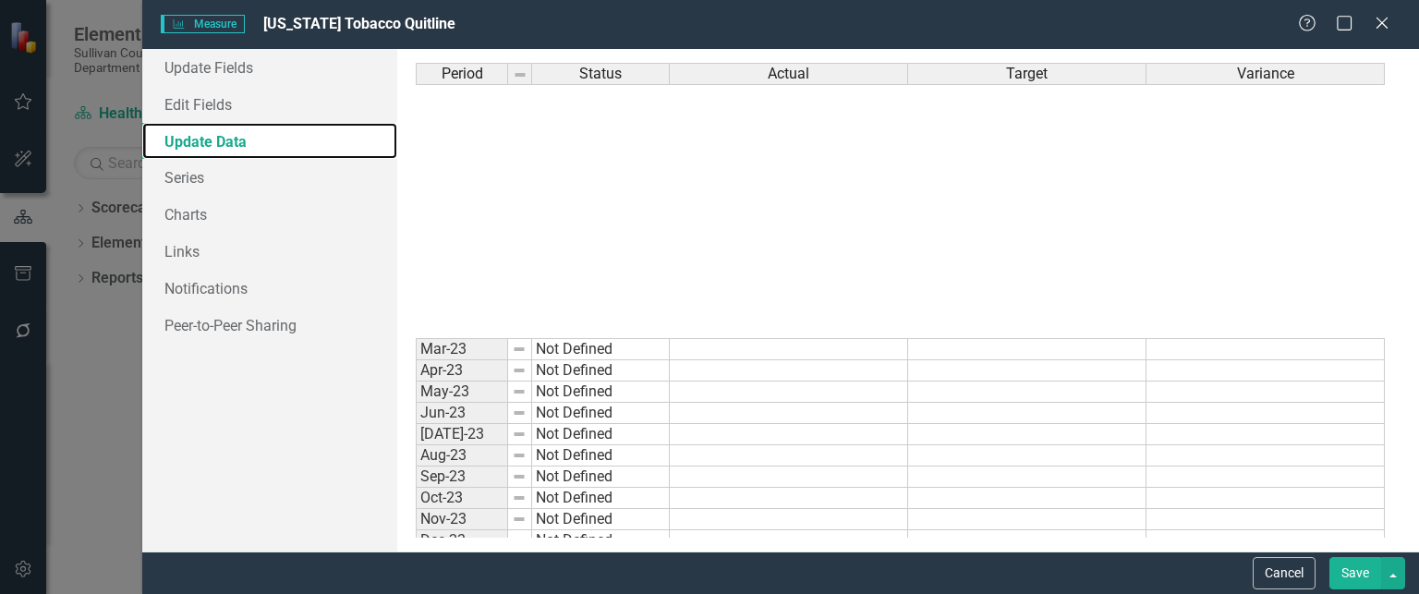
scroll to position [1079, 0]
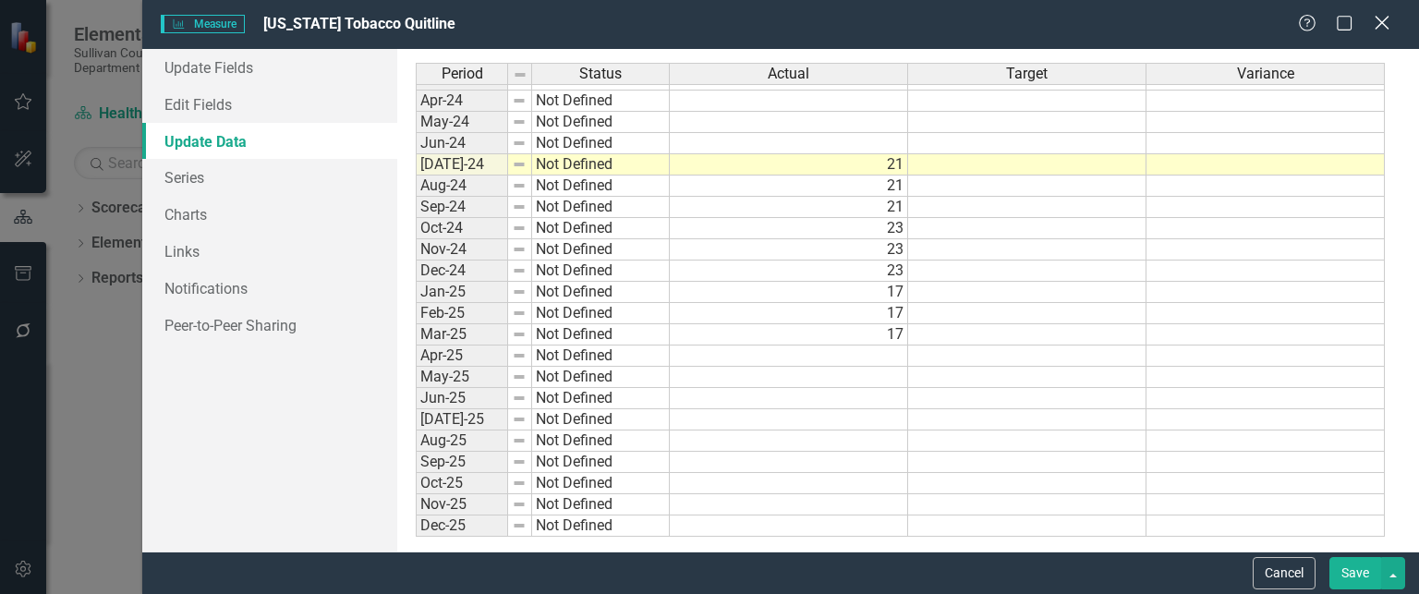
click at [1380, 21] on icon "Close" at bounding box center [1381, 23] width 23 height 18
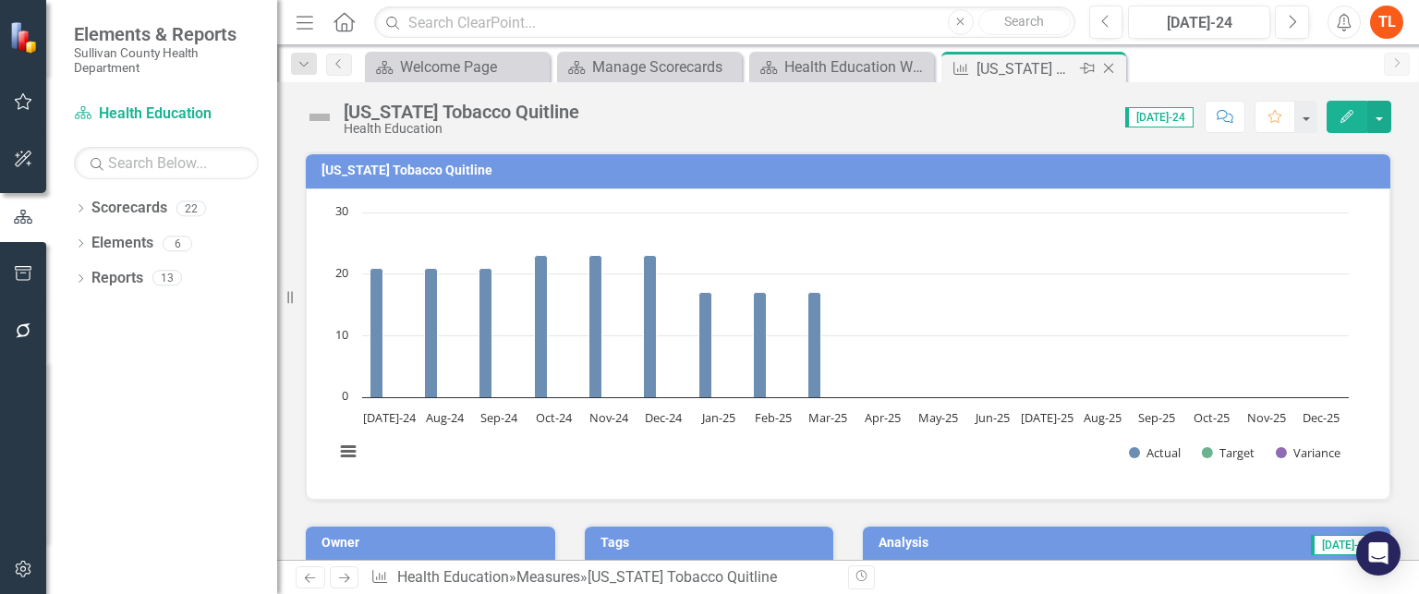
click at [1108, 66] on icon "Close" at bounding box center [1108, 68] width 18 height 15
